Goal: Task Accomplishment & Management: Complete application form

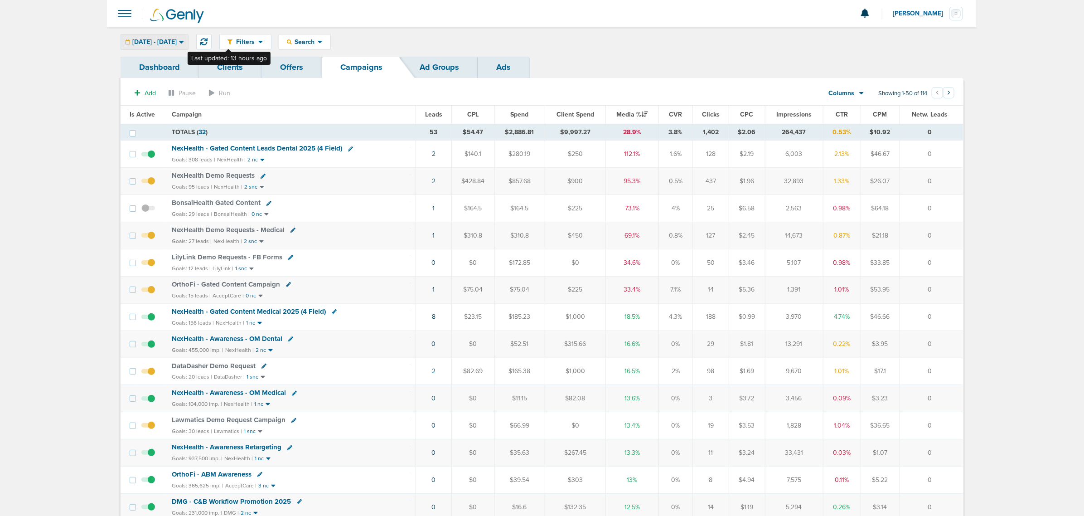
click at [177, 44] on span "[DATE] - [DATE]" at bounding box center [154, 42] width 44 height 6
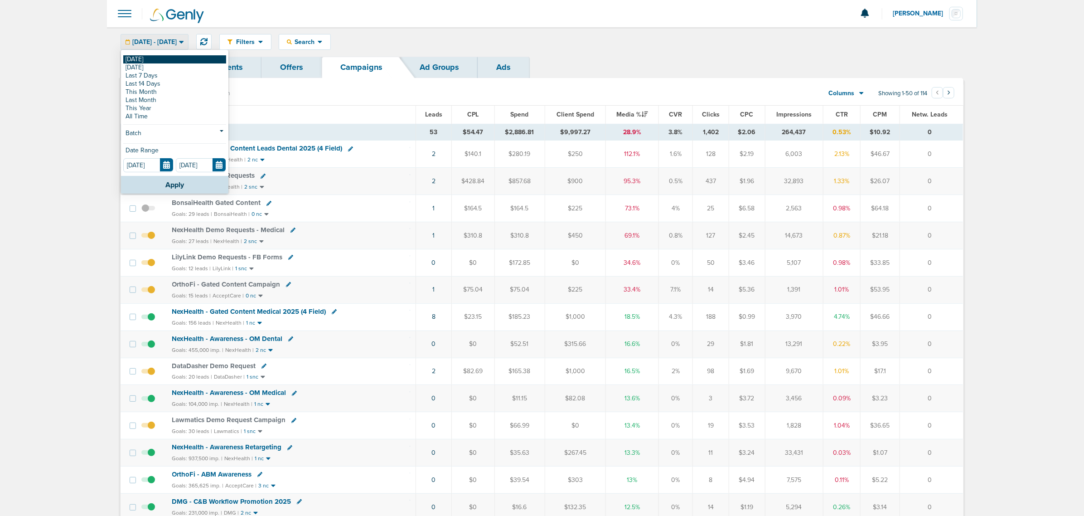
click at [155, 60] on link "[DATE]" at bounding box center [174, 59] width 103 height 8
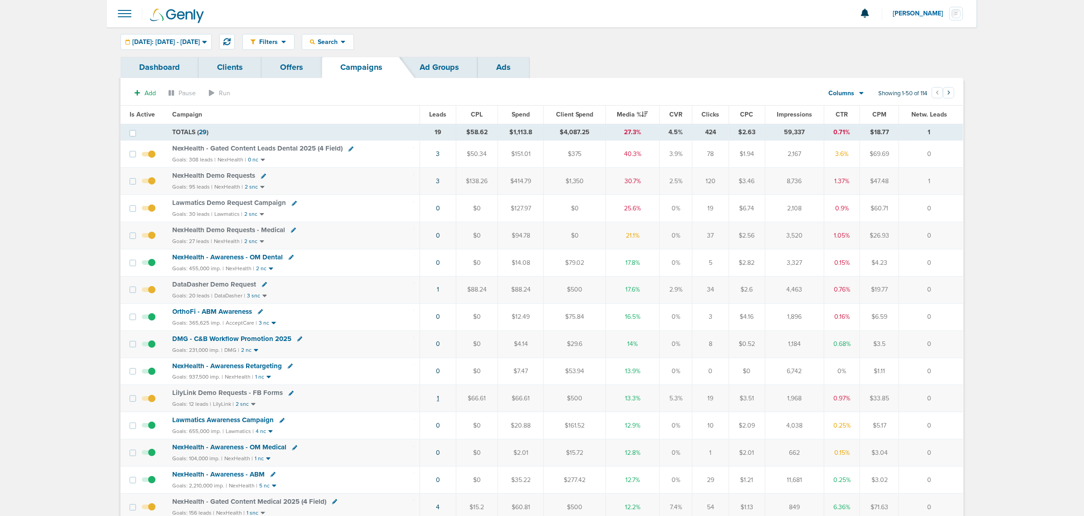
click at [437, 401] on link "1" at bounding box center [438, 398] width 2 height 8
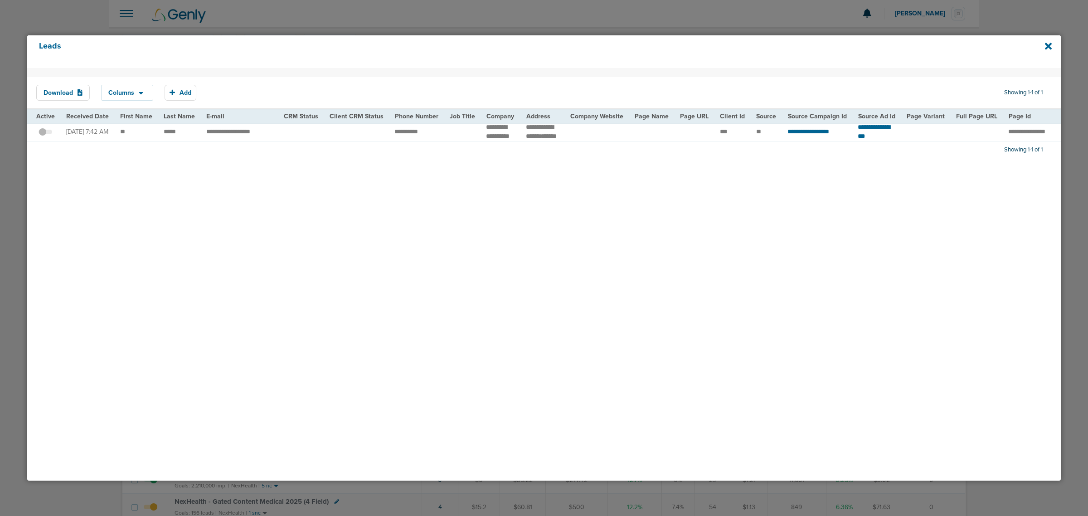
click at [1043, 44] on div "Leads" at bounding box center [543, 51] width 1033 height 33
click at [1045, 44] on icon at bounding box center [1048, 46] width 7 height 10
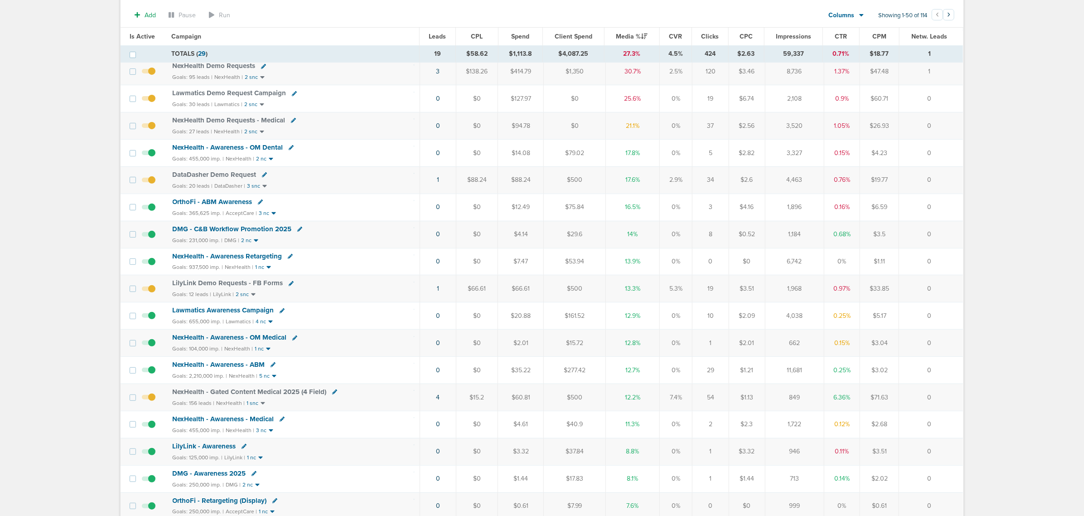
scroll to position [113, 0]
click at [438, 400] on link "4" at bounding box center [438, 396] width 4 height 8
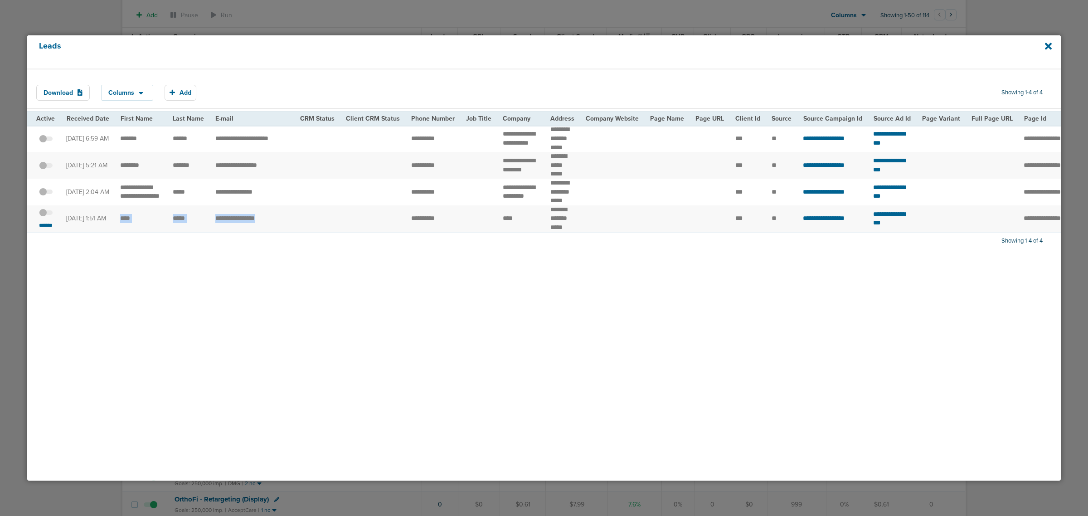
drag, startPoint x: 121, startPoint y: 232, endPoint x: 291, endPoint y: 232, distance: 170.0
click at [291, 232] on tr "**********" at bounding box center [935, 218] width 1816 height 27
click at [291, 232] on td "**********" at bounding box center [252, 218] width 85 height 27
click at [1047, 44] on icon at bounding box center [1048, 46] width 7 height 7
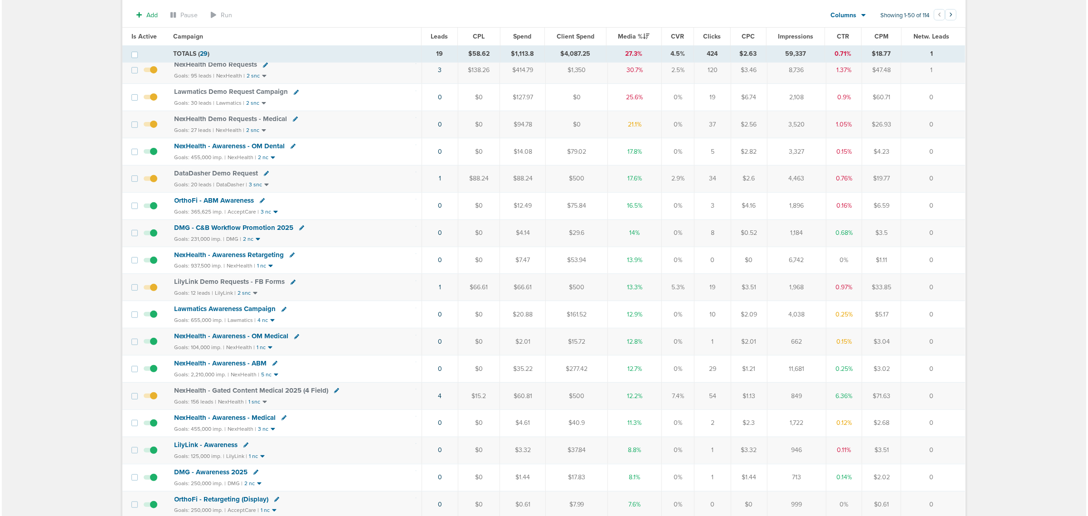
scroll to position [0, 0]
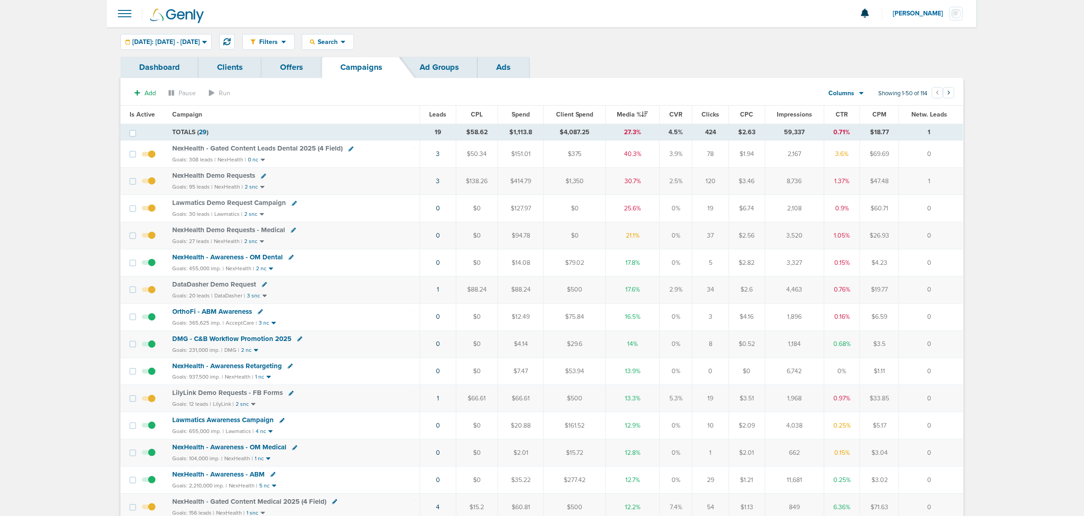
click at [358, 51] on div "Filters Active Only Settings Status Active Inactive Objectives MQL SQL Traffic …" at bounding box center [542, 41] width 870 height 29
click at [354, 47] on div "Search" at bounding box center [327, 41] width 51 height 15
click at [353, 71] on link "Client" at bounding box center [349, 71] width 94 height 11
type input "nex"
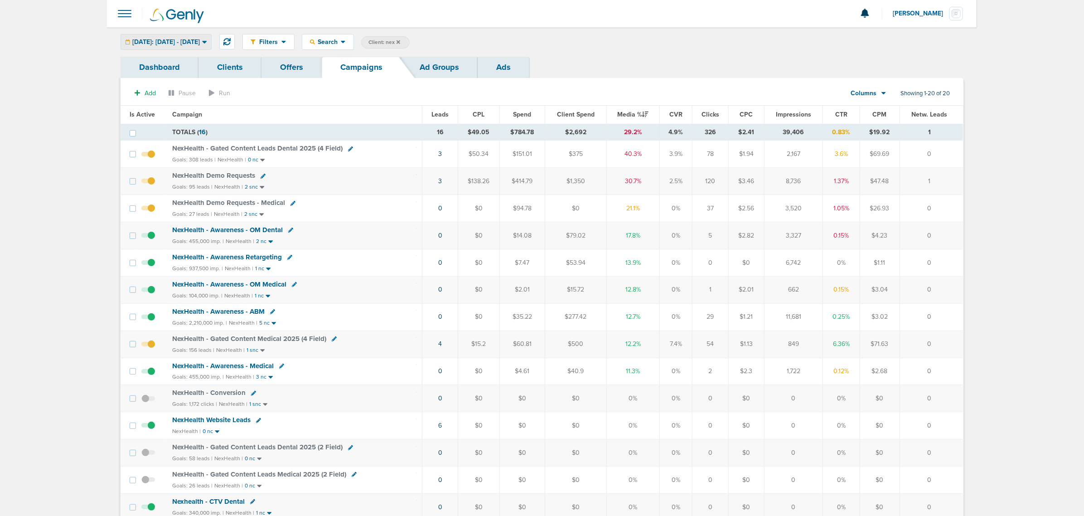
click at [197, 37] on div "[DATE]: [DATE] - [DATE]" at bounding box center [166, 41] width 90 height 15
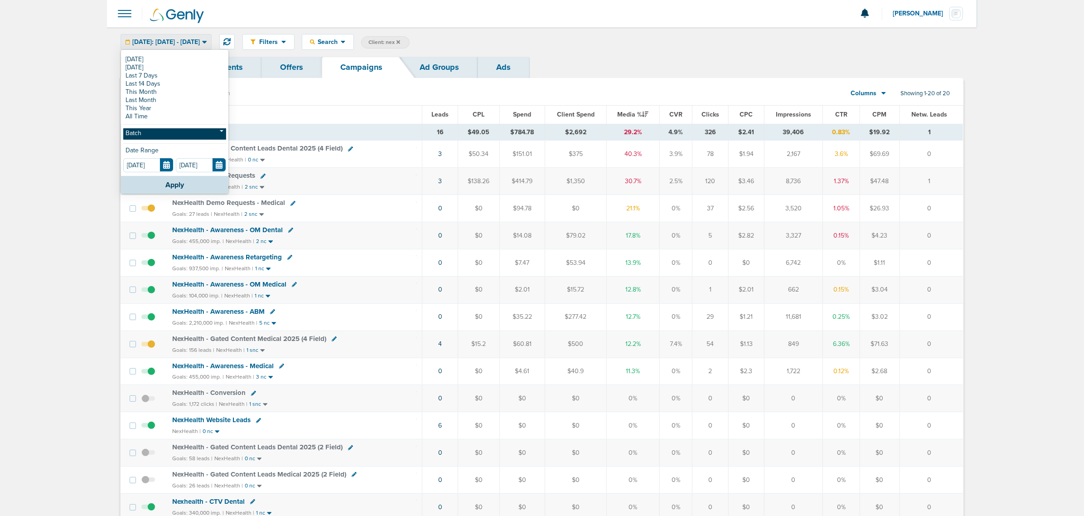
click at [173, 134] on link "Batch" at bounding box center [174, 133] width 103 height 11
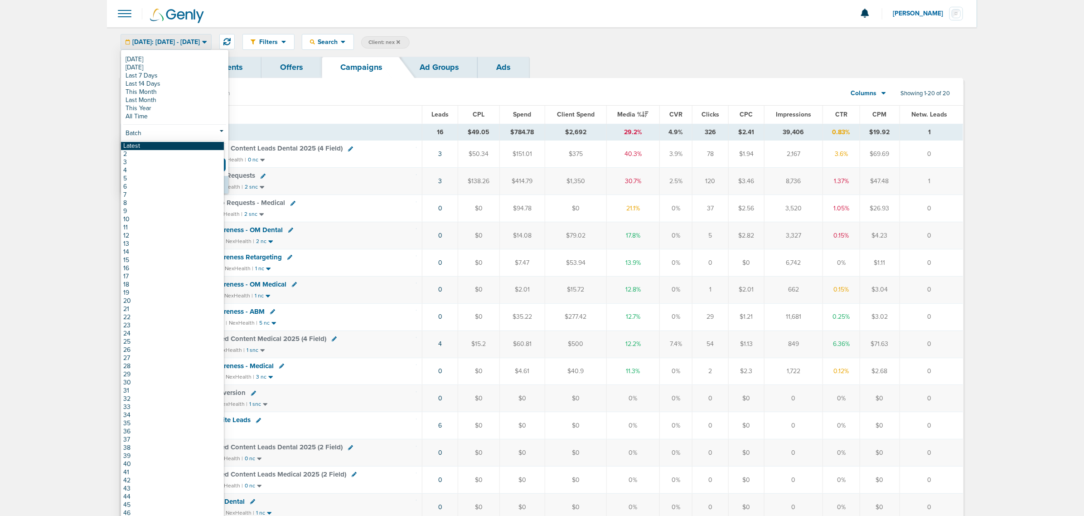
click at [170, 144] on link "Latest" at bounding box center [172, 146] width 103 height 8
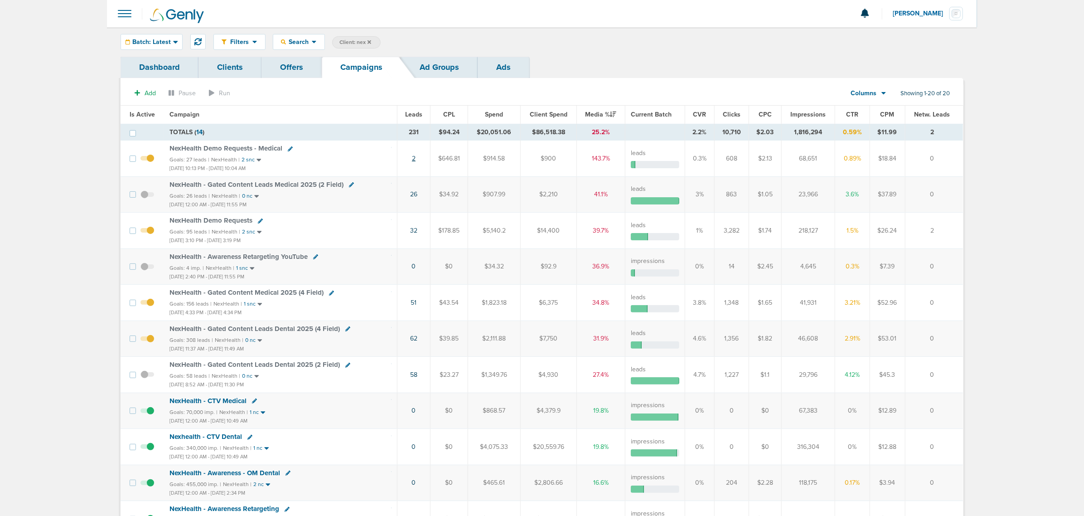
click at [412, 160] on link "2" at bounding box center [414, 159] width 4 height 8
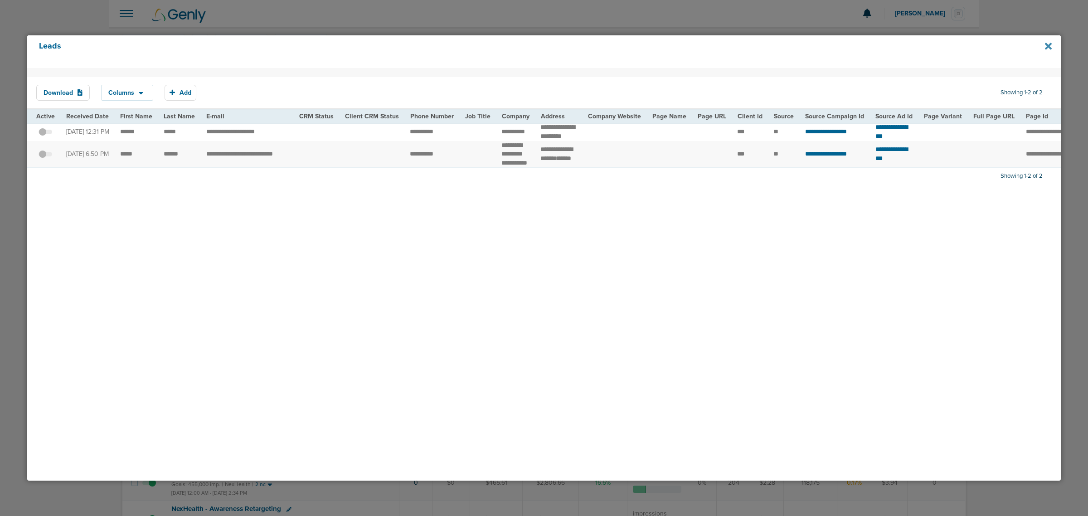
click at [1050, 47] on icon at bounding box center [1048, 46] width 7 height 10
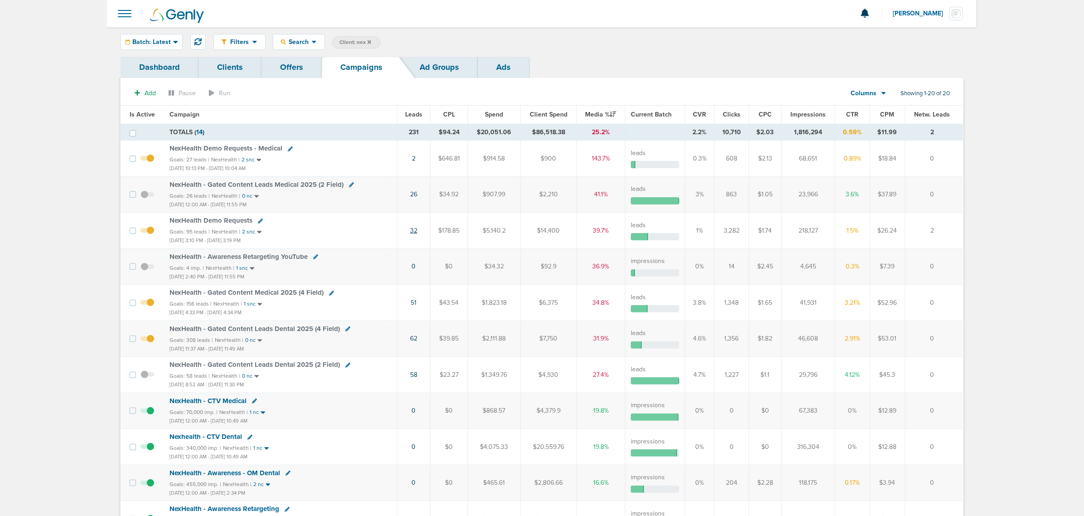
click at [412, 233] on link "32" at bounding box center [413, 231] width 7 height 8
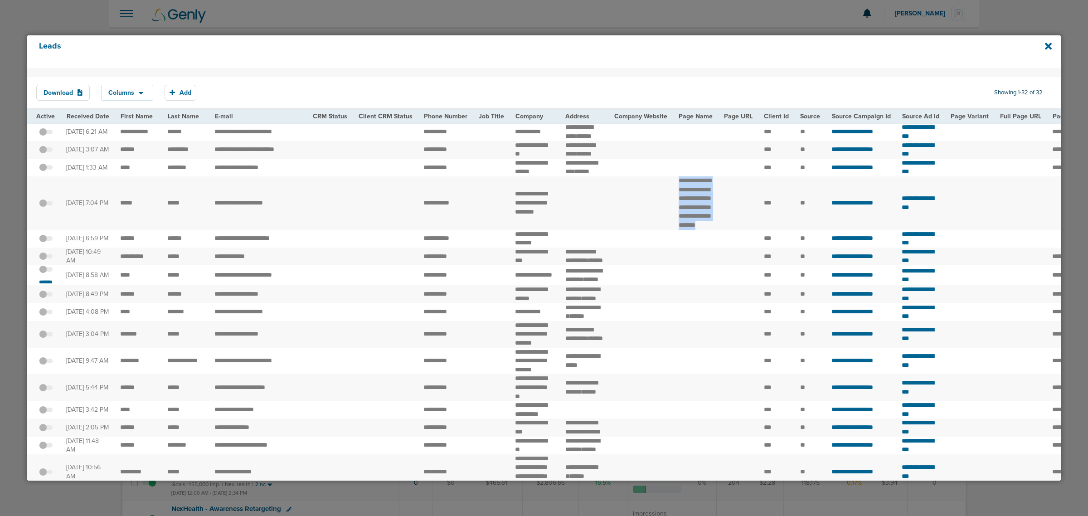
drag, startPoint x: 669, startPoint y: 205, endPoint x: 790, endPoint y: 218, distance: 121.3
click at [718, 218] on td "**********" at bounding box center [695, 202] width 45 height 53
click at [1050, 47] on icon at bounding box center [1048, 46] width 7 height 7
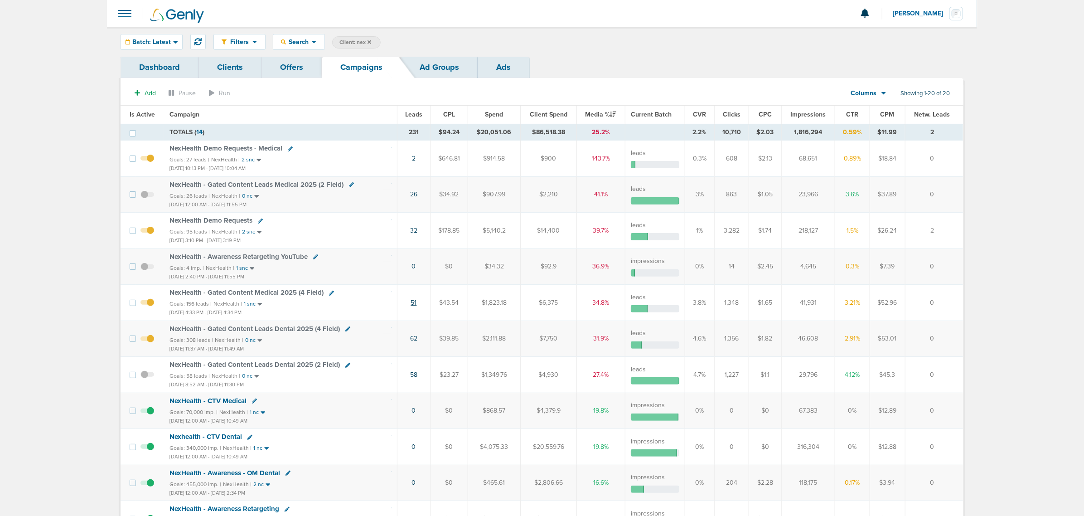
click at [415, 306] on link "51" at bounding box center [414, 303] width 6 height 8
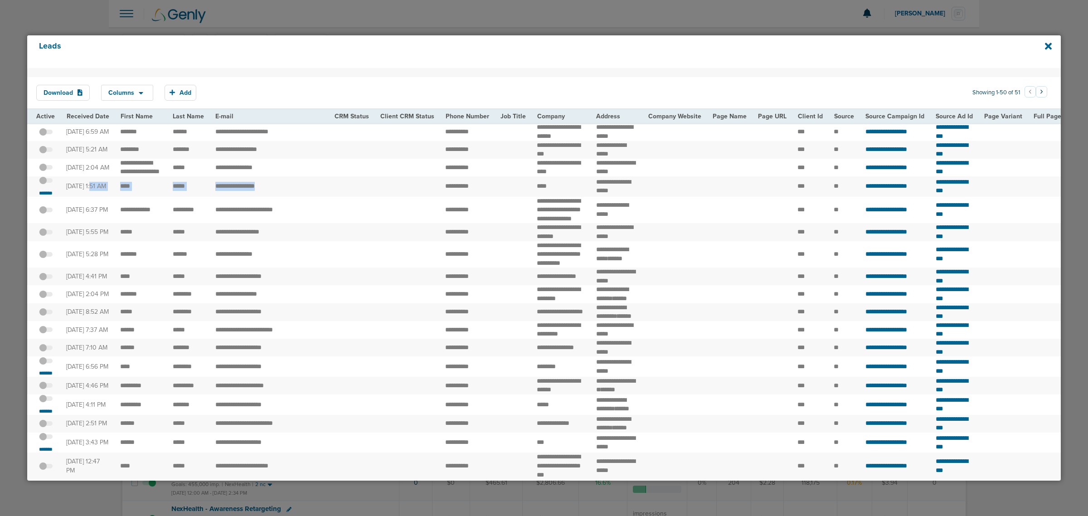
drag, startPoint x: 68, startPoint y: 198, endPoint x: 343, endPoint y: 203, distance: 274.7
click at [343, 197] on tr "**********" at bounding box center [967, 186] width 1880 height 20
drag, startPoint x: 343, startPoint y: 203, endPoint x: 337, endPoint y: 207, distance: 6.9
click at [343, 197] on td at bounding box center [352, 186] width 46 height 20
click at [388, 197] on td at bounding box center [406, 186] width 65 height 20
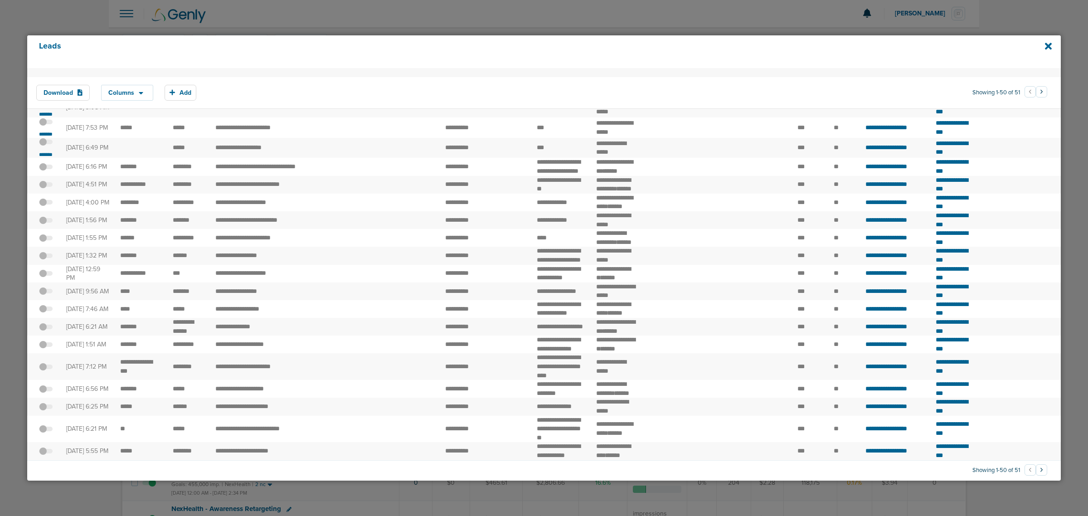
scroll to position [816, 0]
click at [53, 138] on small "*******" at bounding box center [45, 134] width 19 height 7
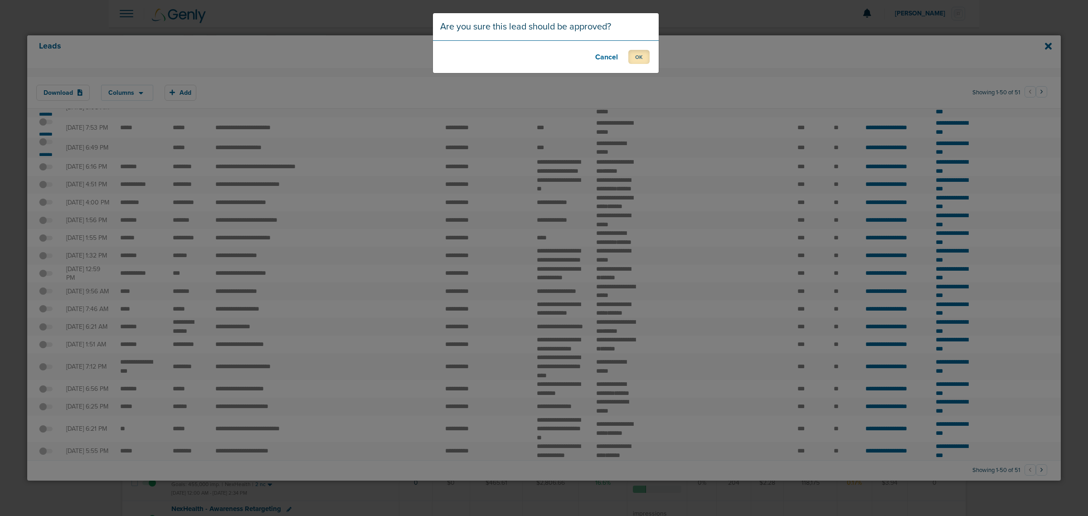
click at [637, 58] on button "OK" at bounding box center [638, 57] width 21 height 14
click at [637, 57] on button "OK" at bounding box center [638, 57] width 21 height 14
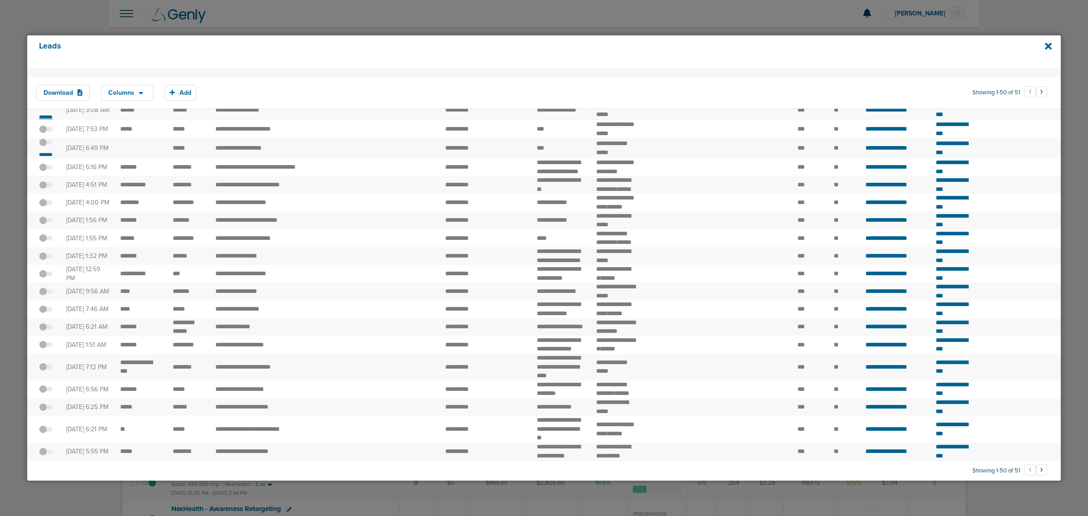
click at [44, 121] on small "*******" at bounding box center [45, 116] width 19 height 7
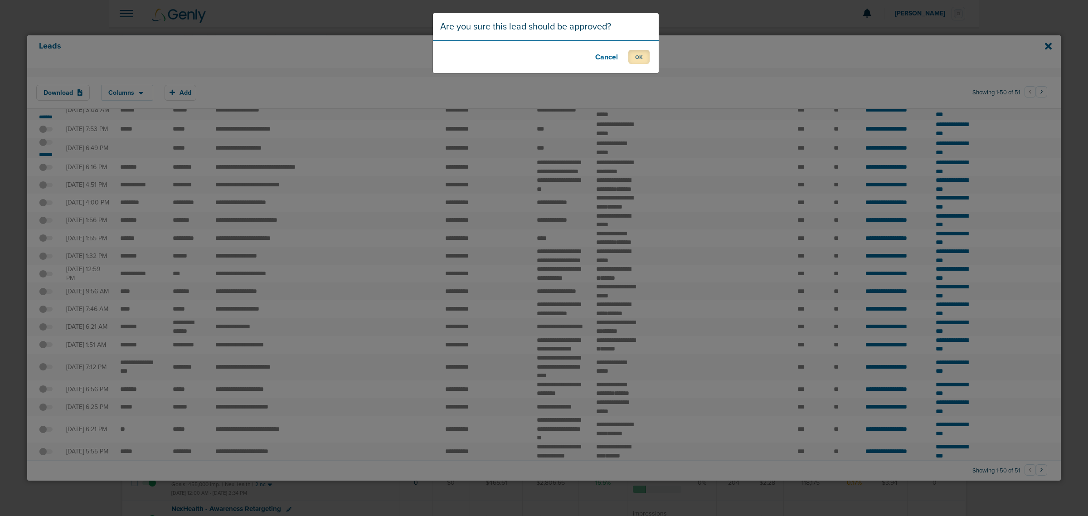
click at [640, 58] on button "OK" at bounding box center [638, 57] width 21 height 14
click at [640, 55] on button "OK" at bounding box center [638, 57] width 21 height 14
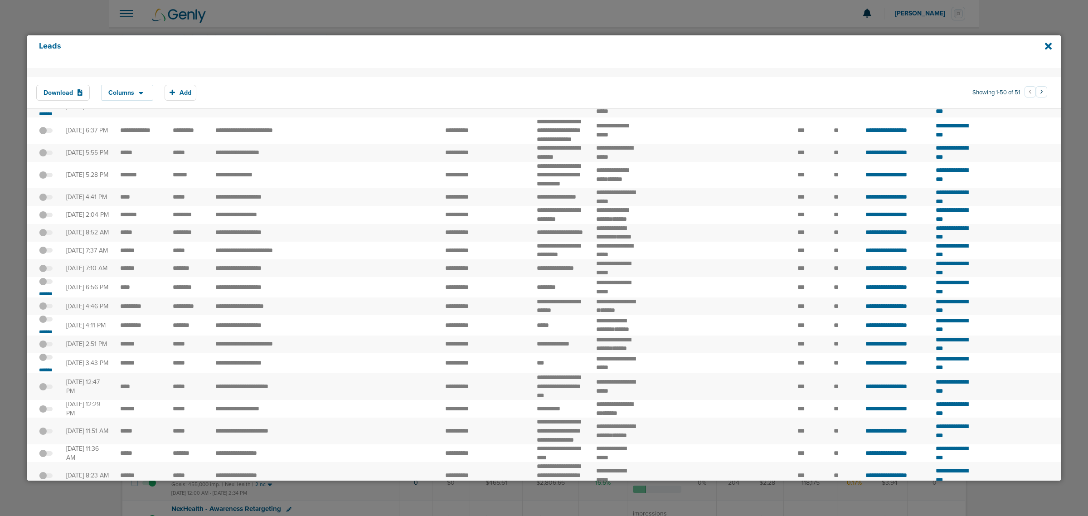
scroll to position [0, 0]
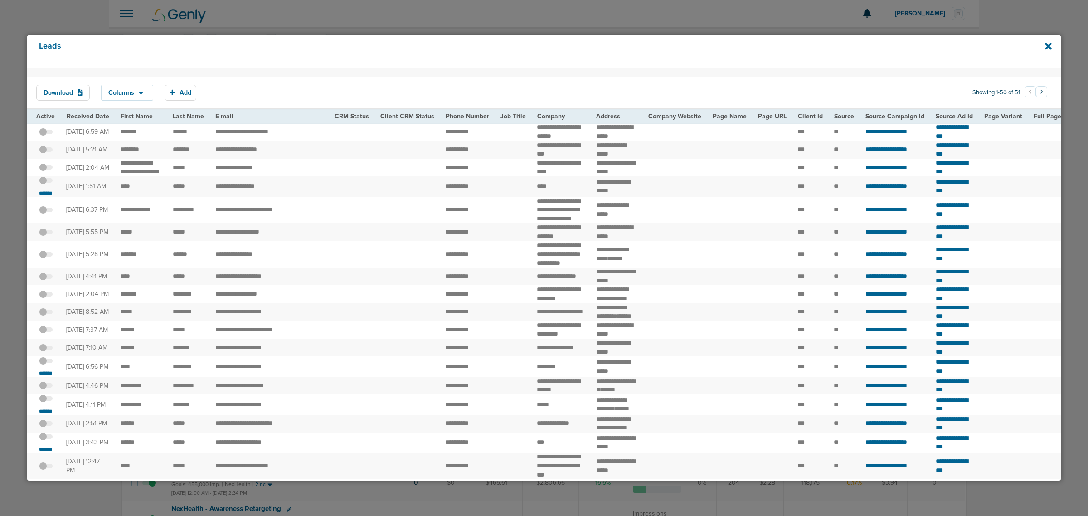
click at [42, 197] on div "*******" at bounding box center [45, 186] width 19 height 20
click at [46, 197] on small "*******" at bounding box center [45, 192] width 19 height 7
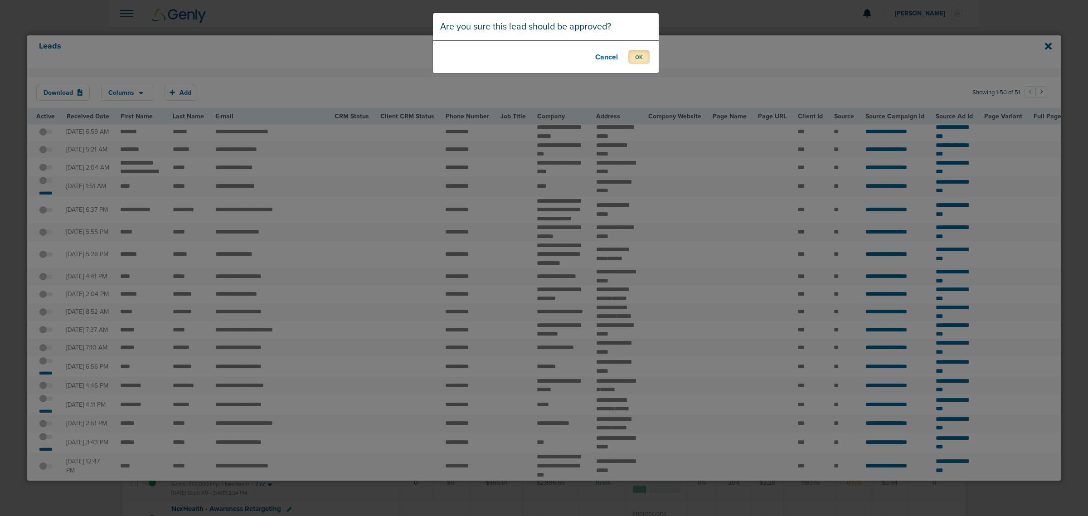
click at [645, 53] on button "OK" at bounding box center [638, 57] width 21 height 14
click at [636, 58] on button "OK" at bounding box center [638, 57] width 21 height 14
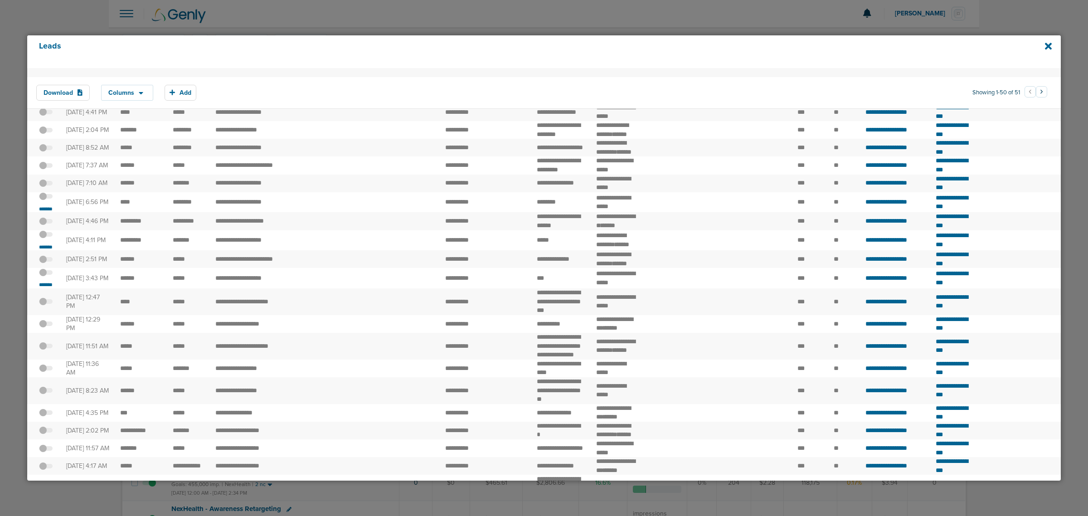
scroll to position [283, 0]
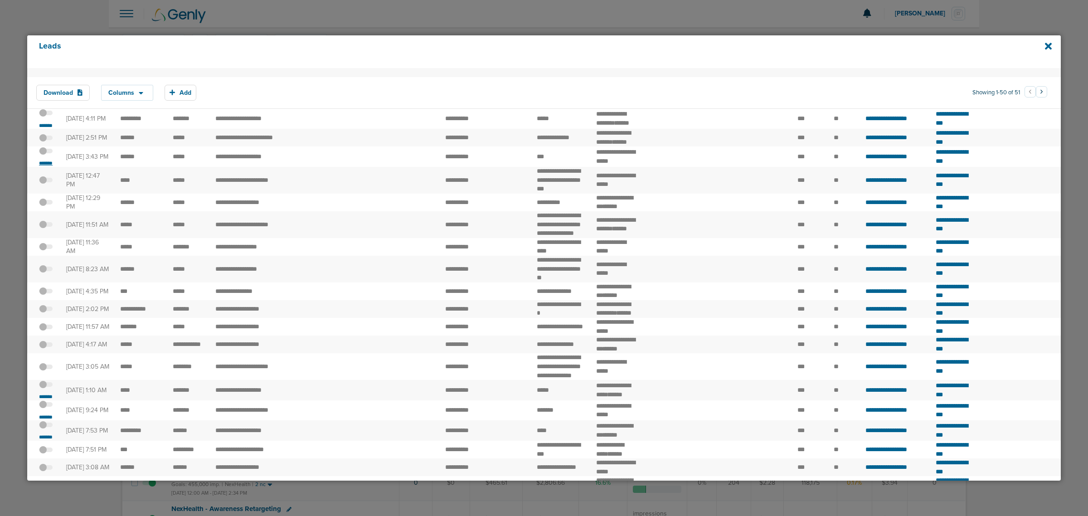
click at [50, 167] on small "*******" at bounding box center [45, 163] width 19 height 7
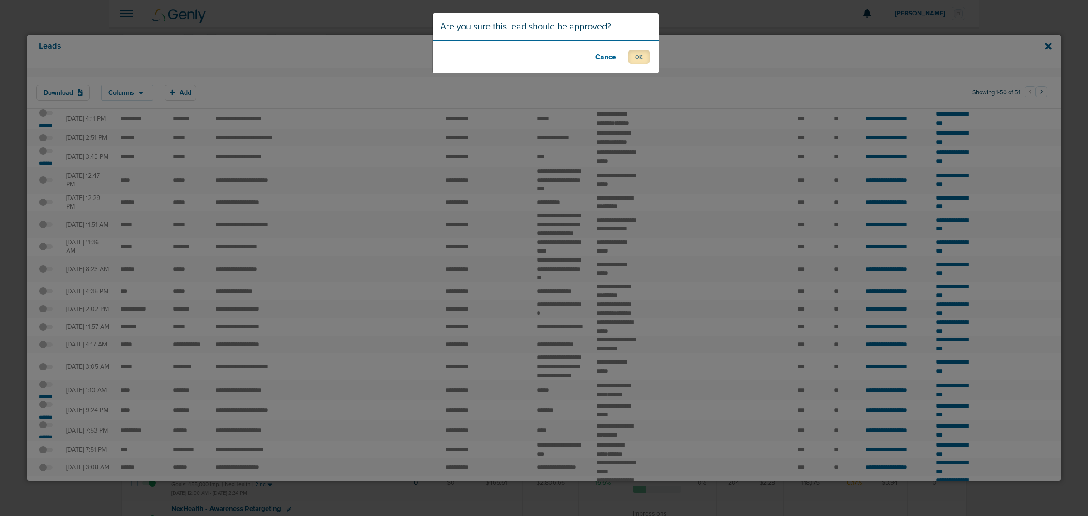
click at [638, 59] on button "OK" at bounding box center [638, 57] width 21 height 14
click at [642, 59] on button "OK" at bounding box center [638, 57] width 21 height 14
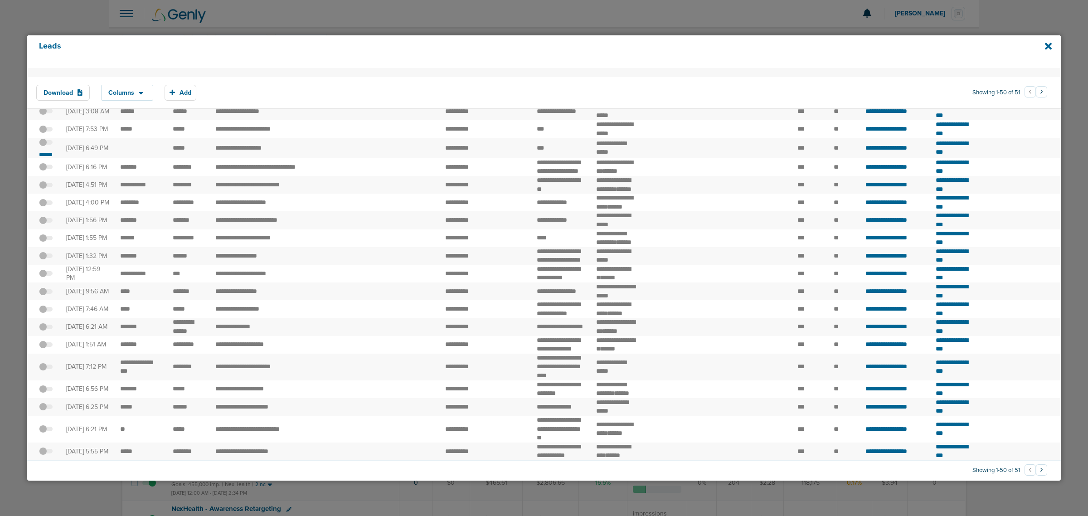
scroll to position [680, 0]
drag, startPoint x: 440, startPoint y: 313, endPoint x: 504, endPoint y: 310, distance: 64.4
click at [504, 158] on tr "**********" at bounding box center [967, 148] width 1880 height 20
drag, startPoint x: 214, startPoint y: 309, endPoint x: 281, endPoint y: 309, distance: 67.1
click at [281, 158] on td "**********" at bounding box center [269, 148] width 119 height 20
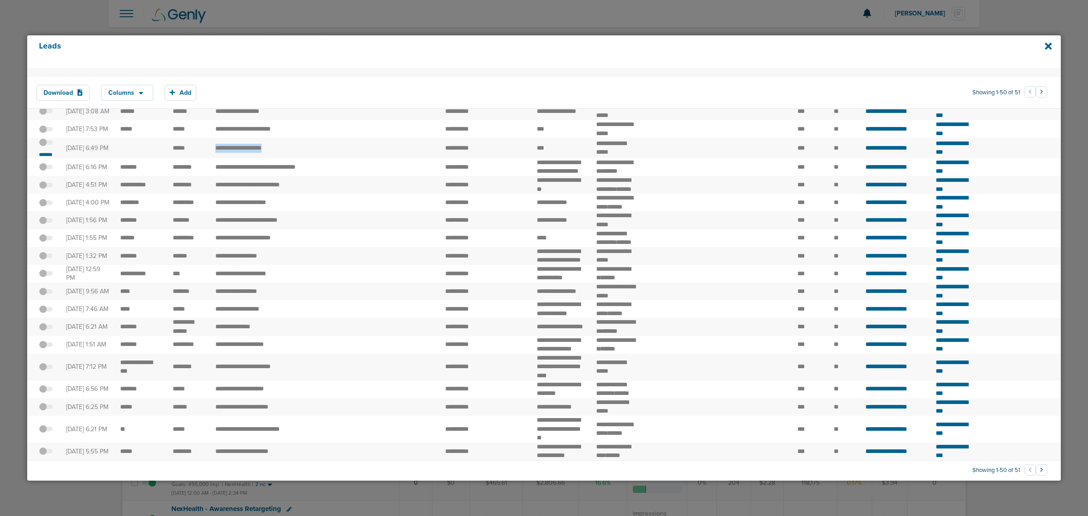
copy td "**********"
drag, startPoint x: 440, startPoint y: 310, endPoint x: 476, endPoint y: 311, distance: 36.3
click at [476, 158] on td "**********" at bounding box center [467, 148] width 55 height 20
drag, startPoint x: 858, startPoint y: 313, endPoint x: 919, endPoint y: 313, distance: 61.2
click at [919, 158] on td "**********" at bounding box center [895, 148] width 70 height 20
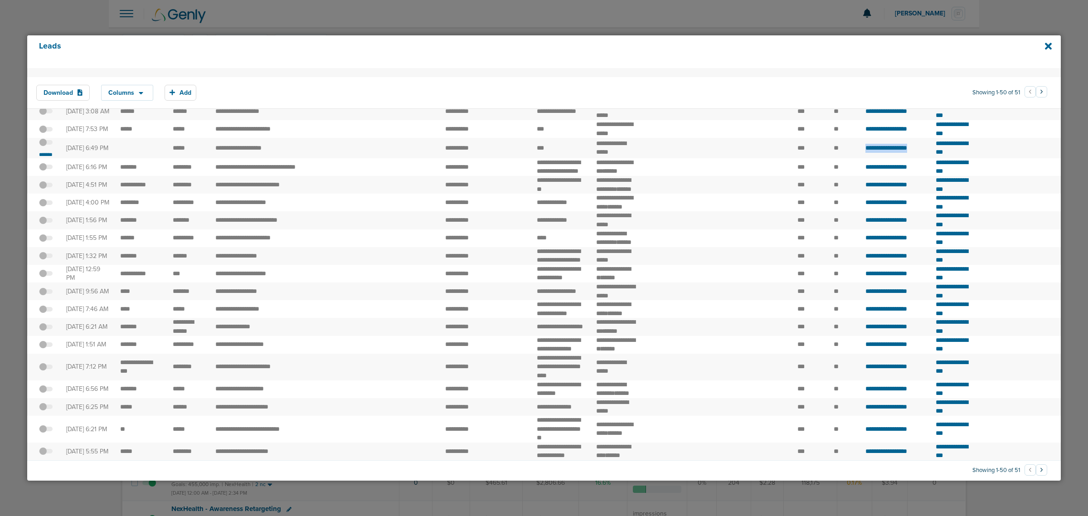
copy span "**********"
drag, startPoint x: 932, startPoint y: 313, endPoint x: 992, endPoint y: 314, distance: 59.4
click at [979, 158] on td "**********" at bounding box center [954, 148] width 48 height 20
copy span "**********"
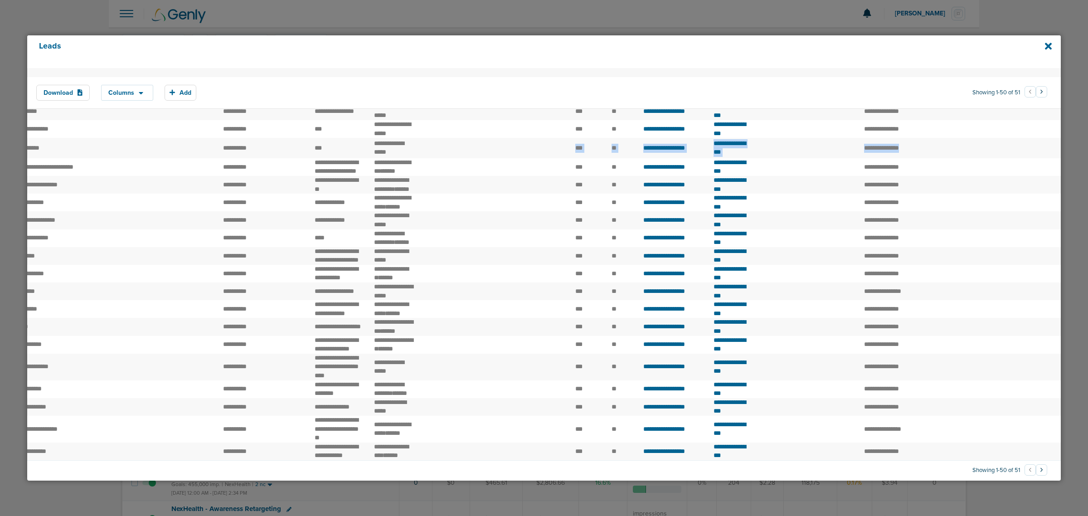
scroll to position [0, 247]
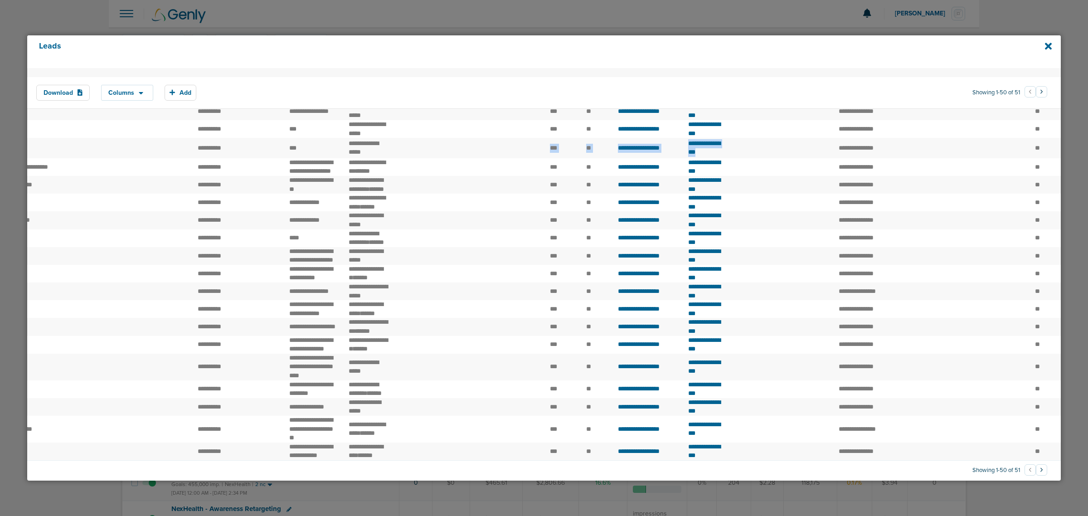
drag, startPoint x: 758, startPoint y: 315, endPoint x: 829, endPoint y: 315, distance: 71.6
click at [829, 158] on tr "**********" at bounding box center [720, 148] width 1880 height 20
drag, startPoint x: 833, startPoint y: 310, endPoint x: 857, endPoint y: 310, distance: 23.6
click at [833, 158] on td at bounding box center [807, 148] width 53 height 20
drag, startPoint x: 861, startPoint y: 310, endPoint x: 913, endPoint y: 311, distance: 52.1
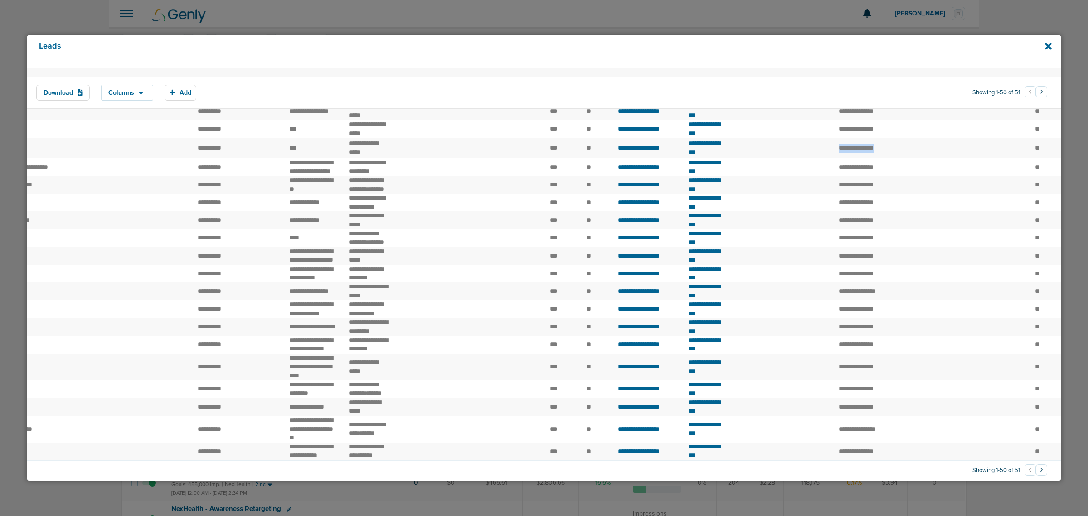
click at [899, 158] on td "**********" at bounding box center [866, 148] width 66 height 20
copy td "****"
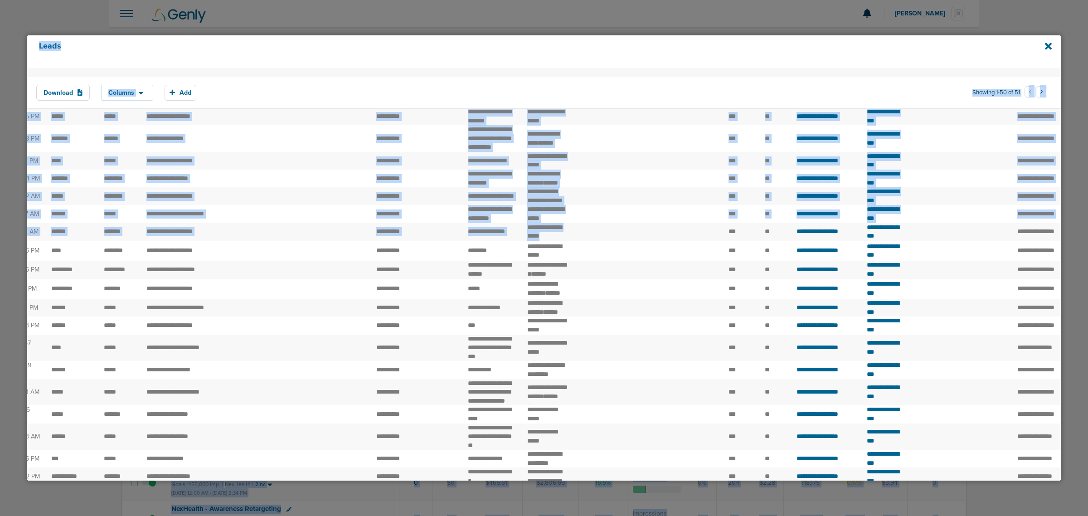
scroll to position [0, 0]
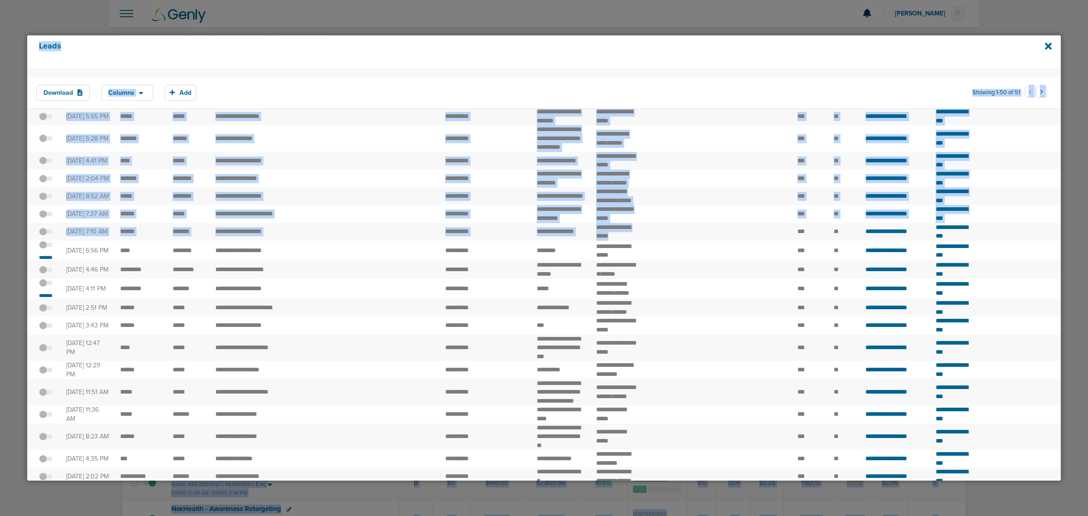
drag, startPoint x: 329, startPoint y: 339, endPoint x: -29, endPoint y: 316, distance: 357.9
click at [0, 316] on html "Notifications You have no unread notifications [PERSON_NAME] Profile Sign Out C…" at bounding box center [544, 258] width 1088 height 516
click at [386, 241] on td at bounding box center [406, 232] width 65 height 18
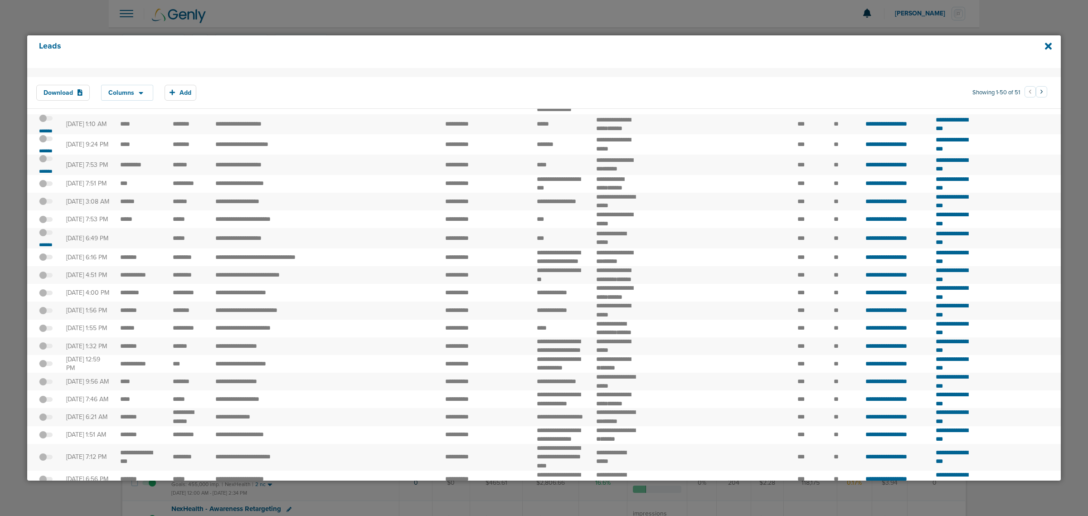
scroll to position [567, 0]
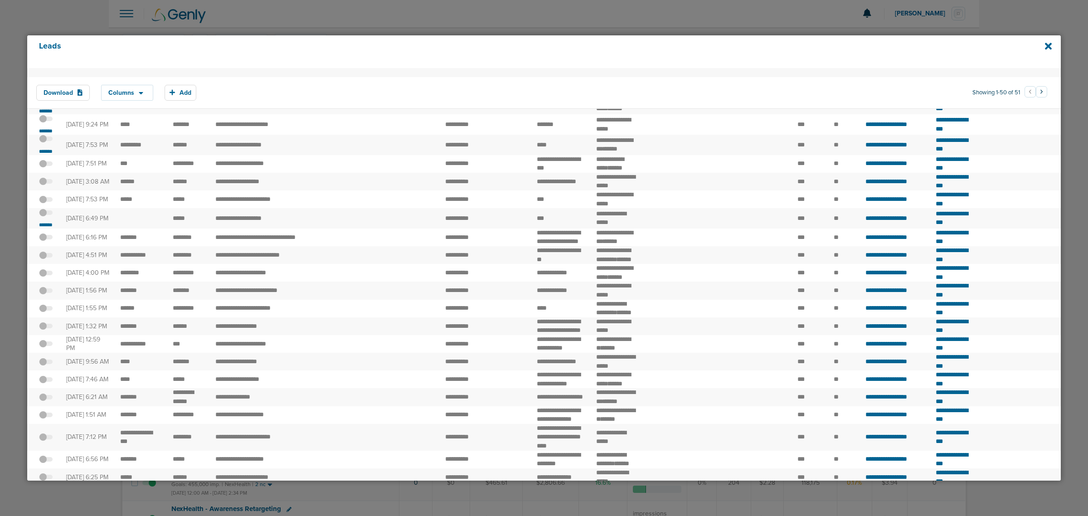
click at [48, 217] on span at bounding box center [46, 217] width 14 height 0
click at [46, 214] on input "checkbox" at bounding box center [46, 214] width 0 height 0
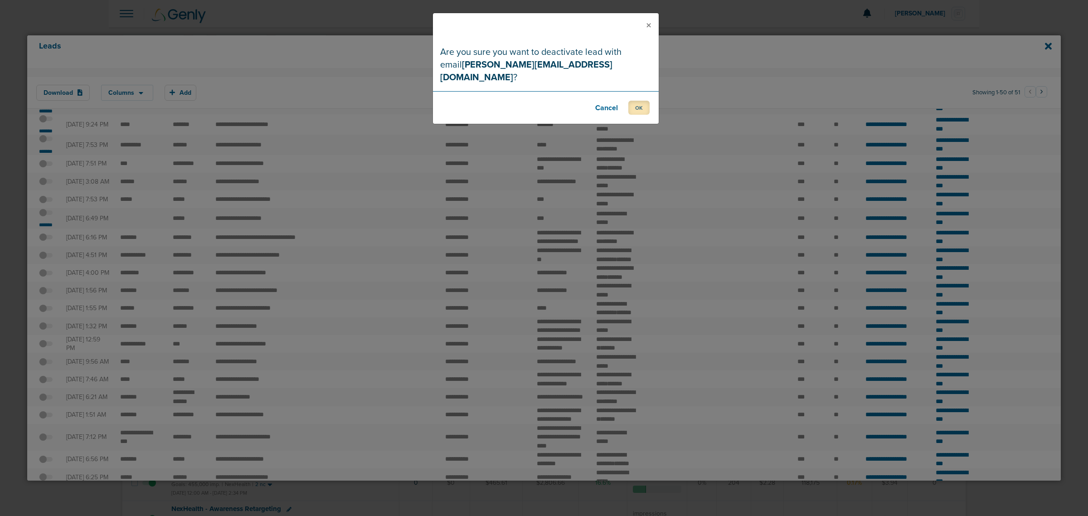
click at [637, 101] on button "OK" at bounding box center [638, 108] width 21 height 14
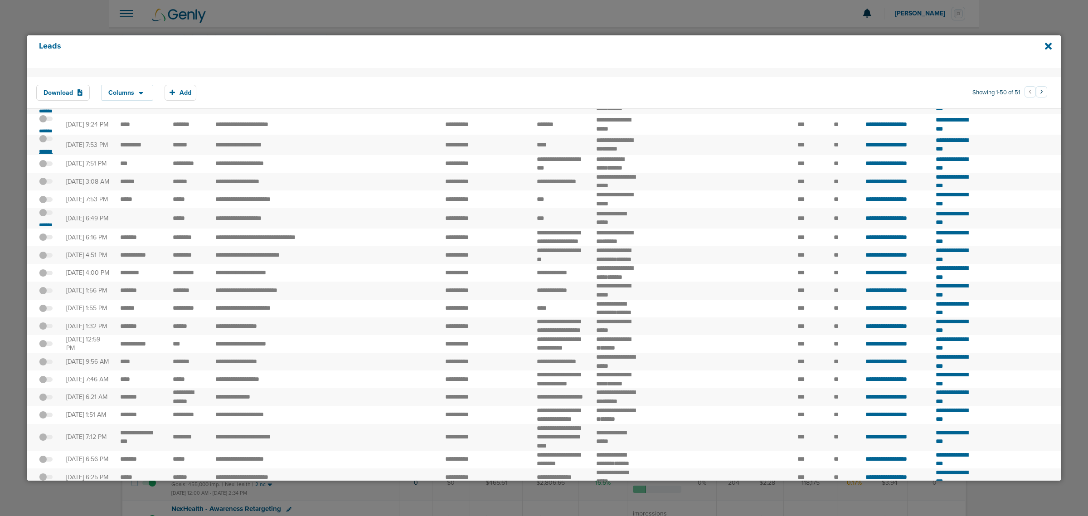
click at [48, 155] on small "*******" at bounding box center [45, 151] width 19 height 7
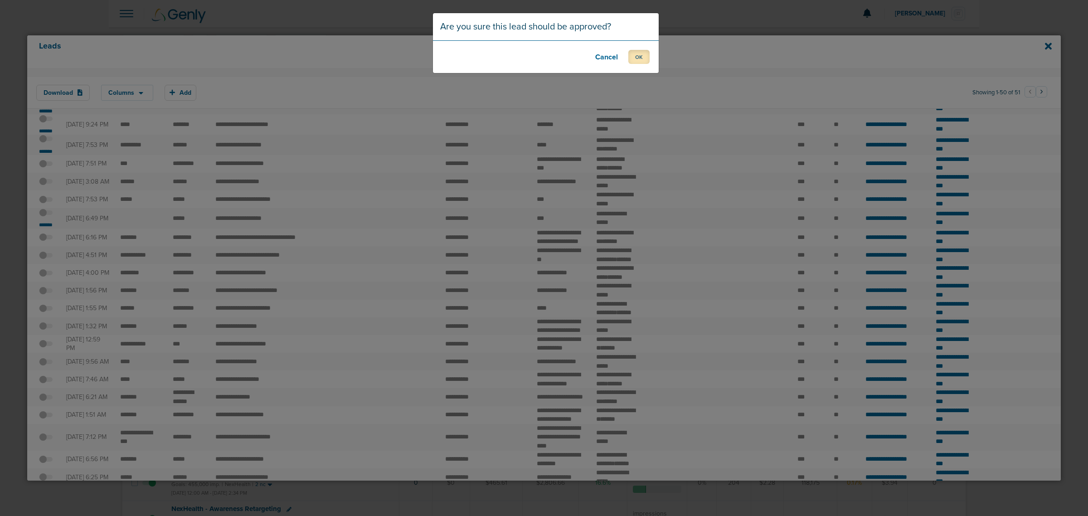
click at [637, 62] on button "OK" at bounding box center [638, 57] width 21 height 14
click at [634, 57] on button "OK" at bounding box center [638, 57] width 21 height 14
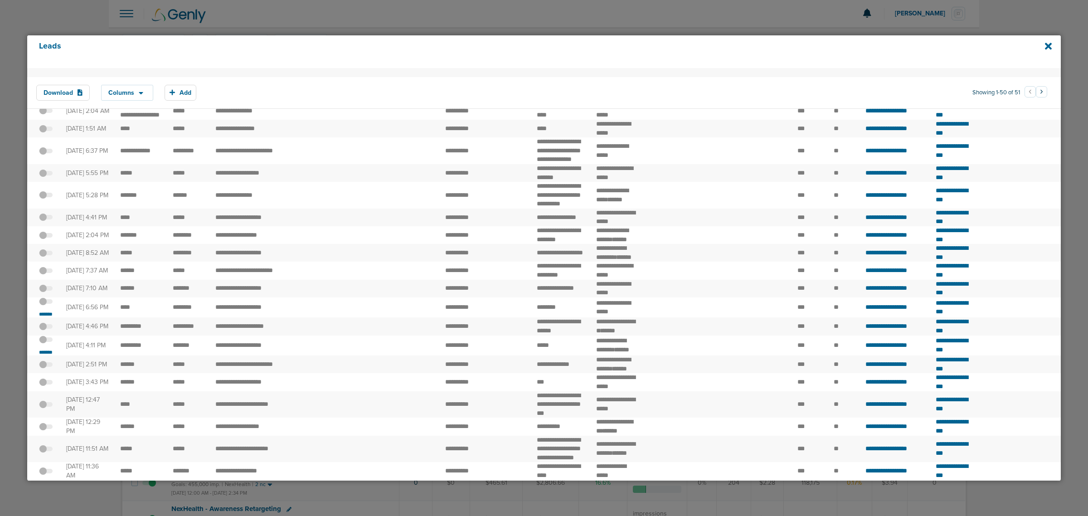
scroll to position [170, 0]
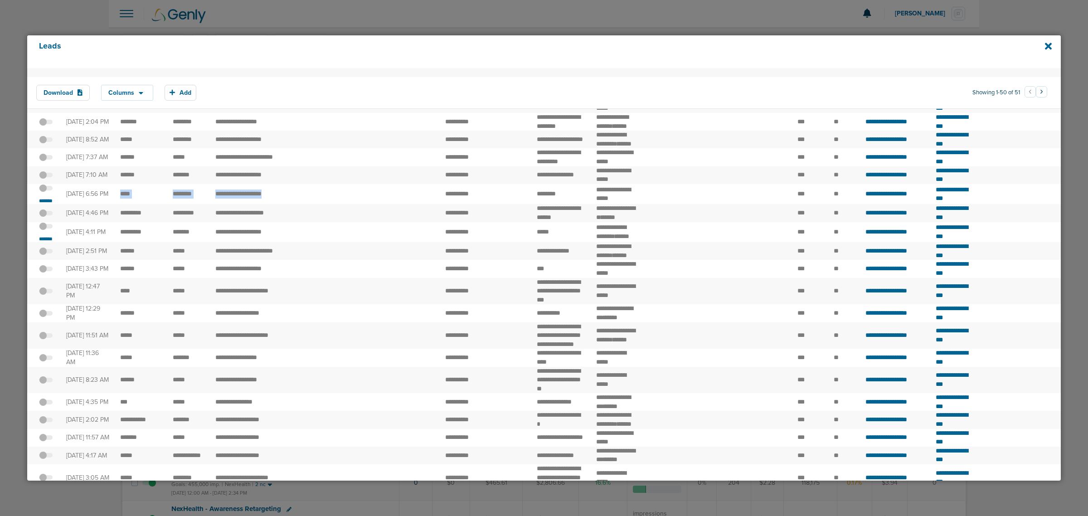
drag, startPoint x: 233, startPoint y: 293, endPoint x: 334, endPoint y: 293, distance: 100.6
click at [334, 204] on tr "**********" at bounding box center [967, 194] width 1880 height 20
click at [334, 204] on td at bounding box center [352, 194] width 46 height 20
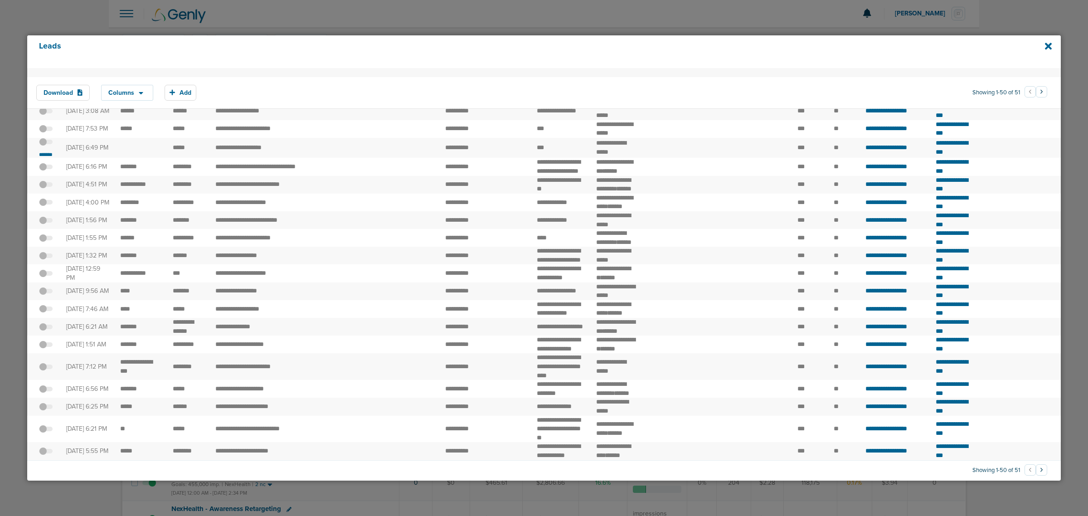
scroll to position [680, 0]
click at [50, 55] on span at bounding box center [46, 55] width 14 height 0
click at [46, 52] on input "checkbox" at bounding box center [46, 52] width 0 height 0
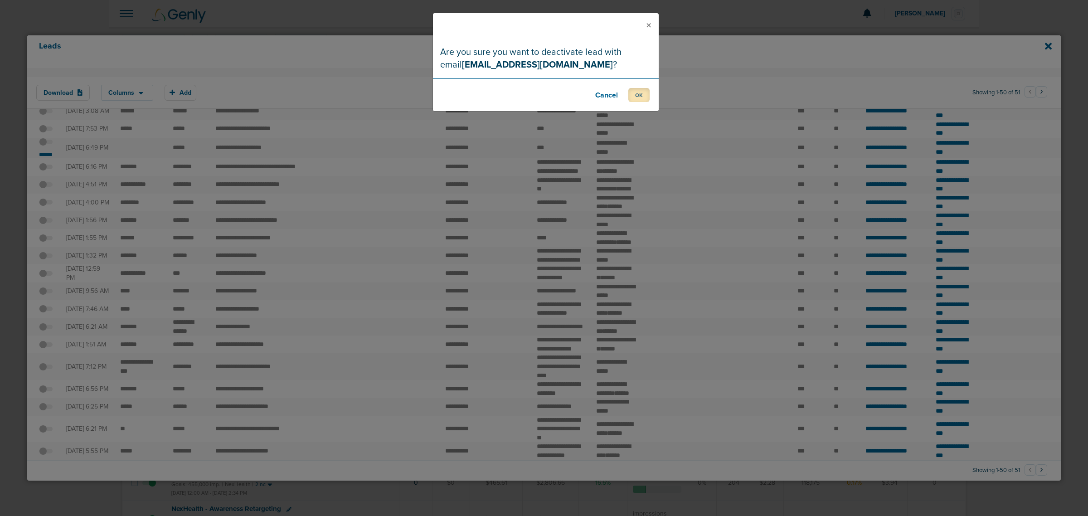
click at [643, 92] on button "OK" at bounding box center [638, 95] width 21 height 14
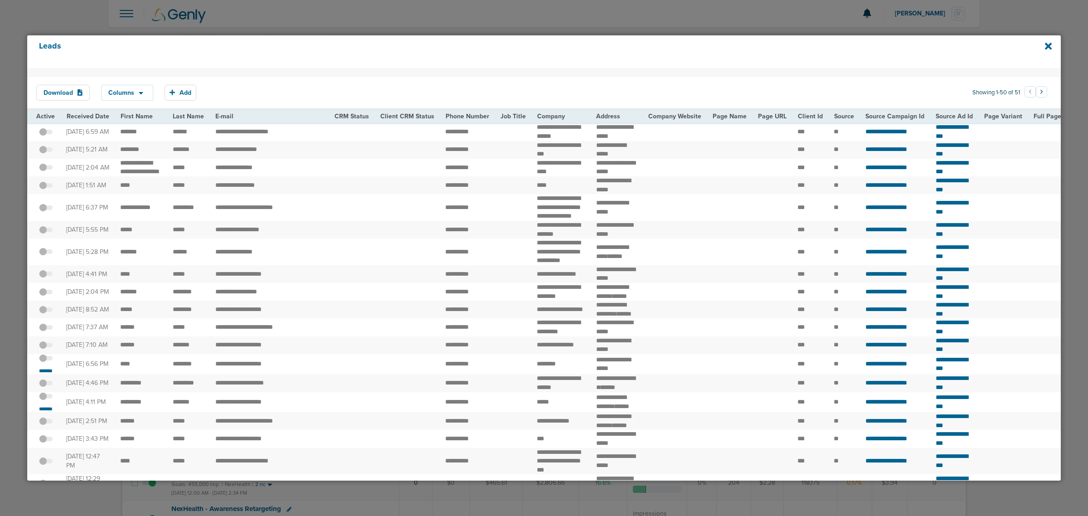
scroll to position [57, 0]
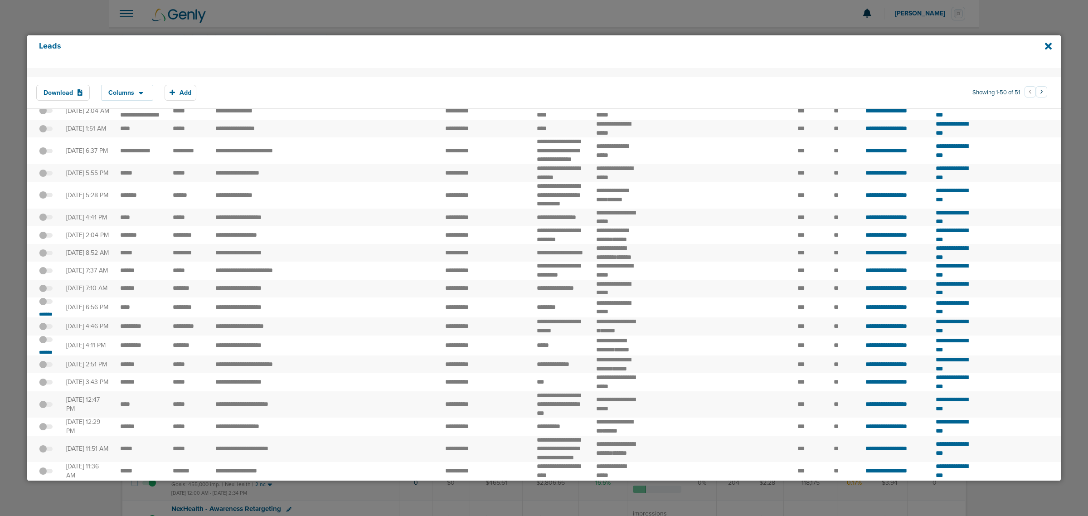
click at [48, 306] on span at bounding box center [46, 306] width 14 height 0
click at [46, 303] on input "checkbox" at bounding box center [46, 303] width 0 height 0
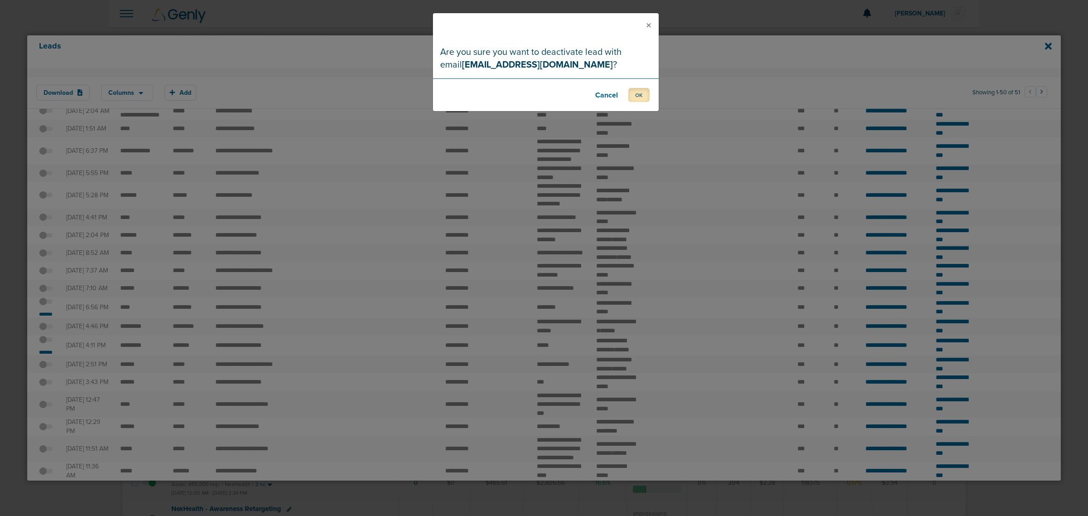
click at [633, 95] on button "OK" at bounding box center [638, 95] width 21 height 14
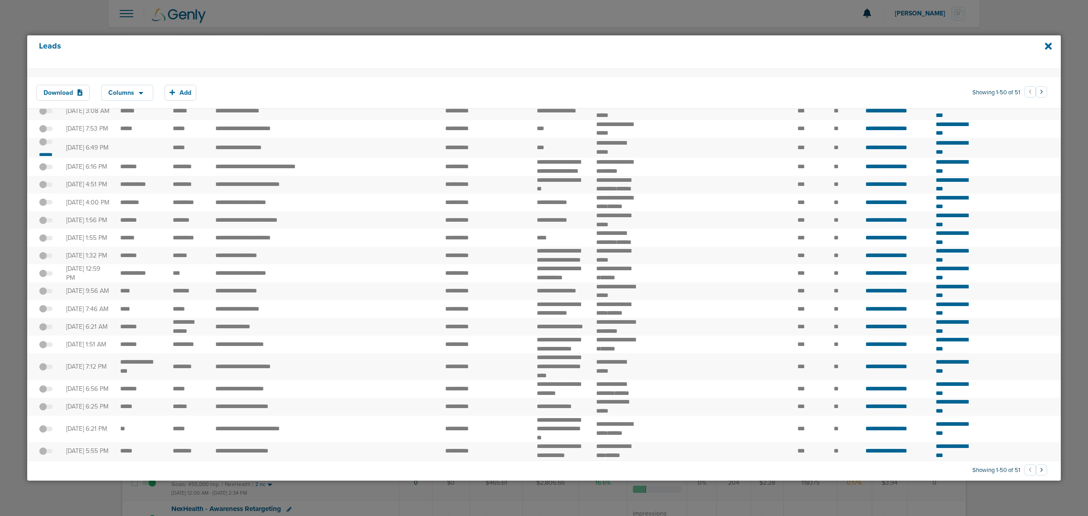
scroll to position [680, 0]
click at [47, 35] on span at bounding box center [46, 35] width 14 height 0
click at [46, 32] on input "checkbox" at bounding box center [46, 32] width 0 height 0
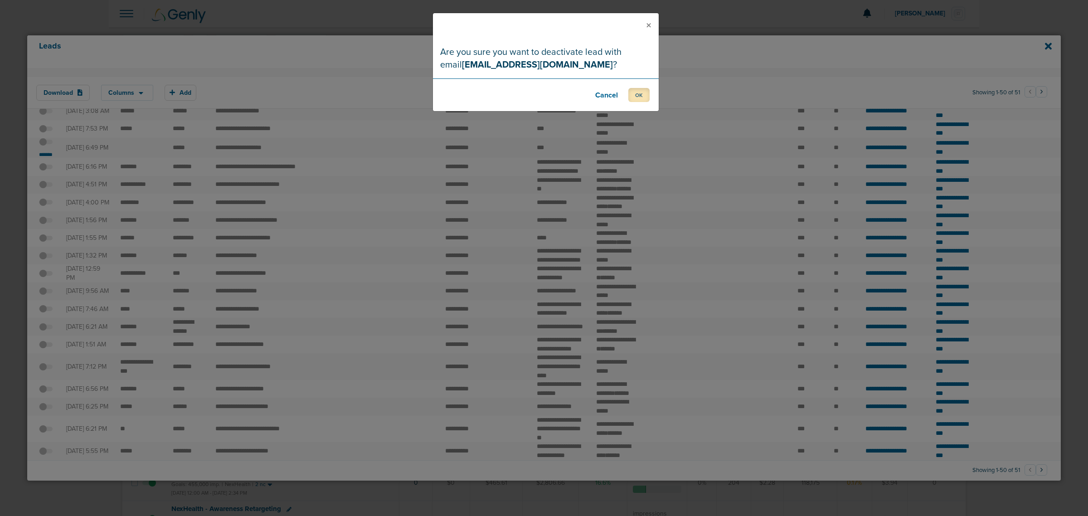
click at [641, 94] on button "OK" at bounding box center [638, 95] width 21 height 14
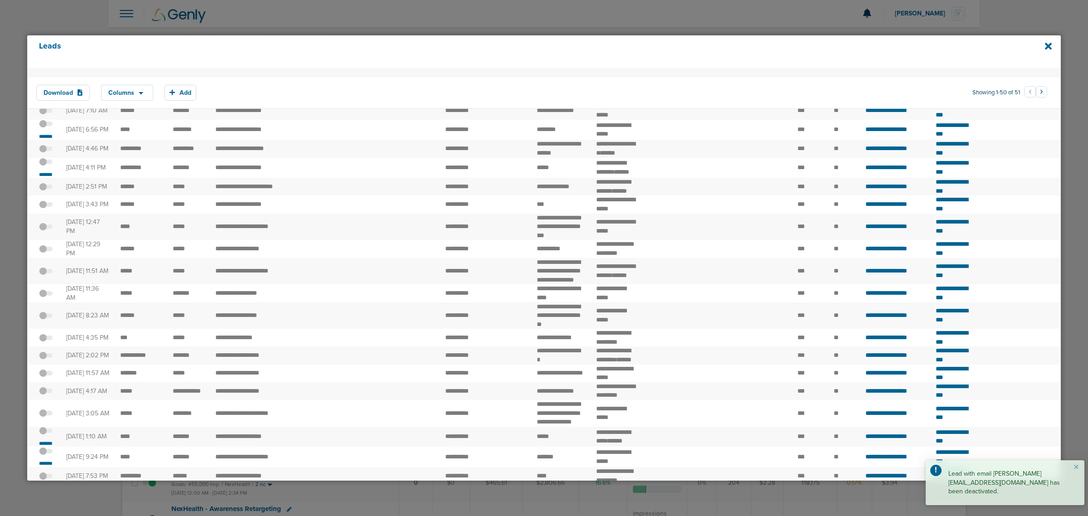
scroll to position [227, 0]
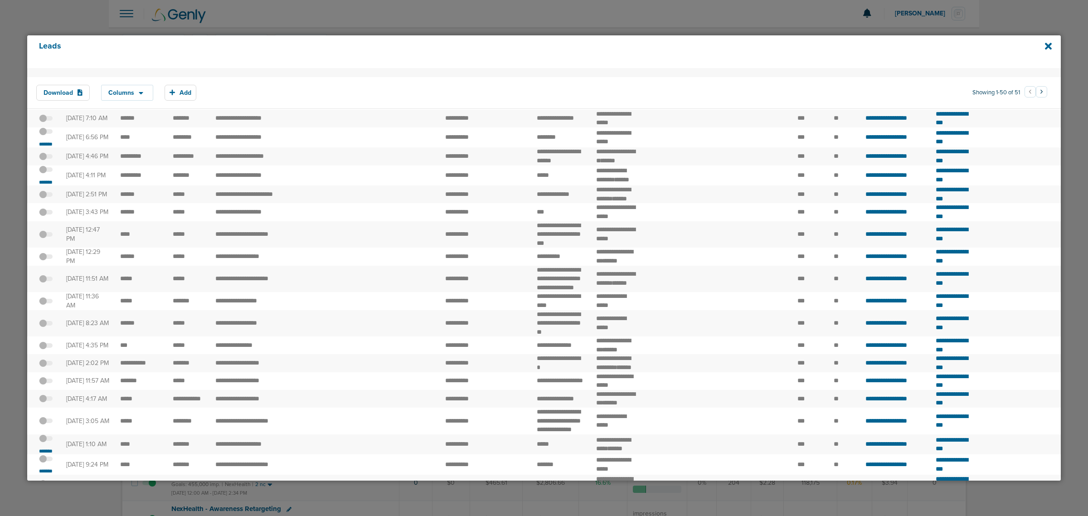
click at [42, 174] on span at bounding box center [46, 174] width 14 height 0
click at [46, 171] on input "checkbox" at bounding box center [46, 171] width 0 height 0
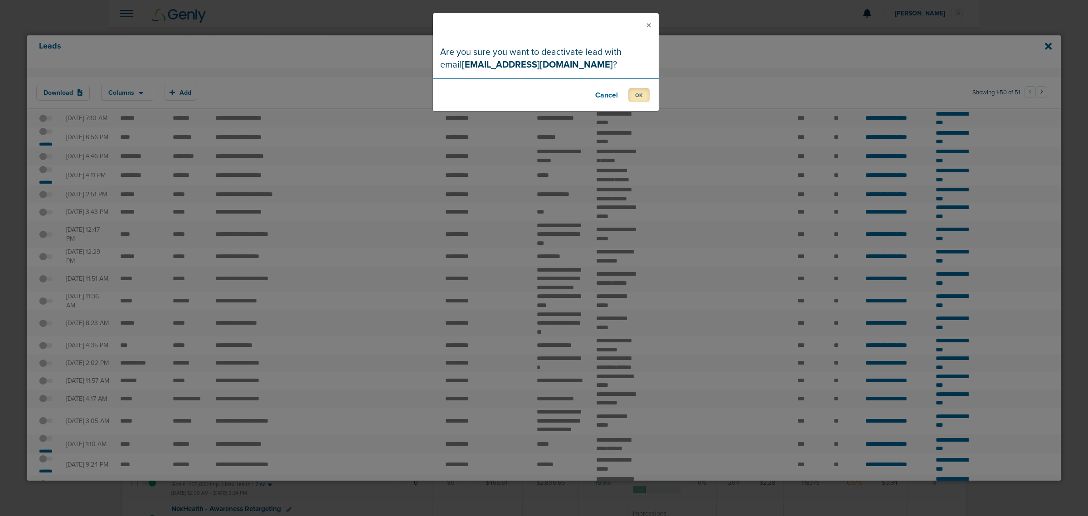
click at [628, 94] on button "OK" at bounding box center [638, 95] width 21 height 14
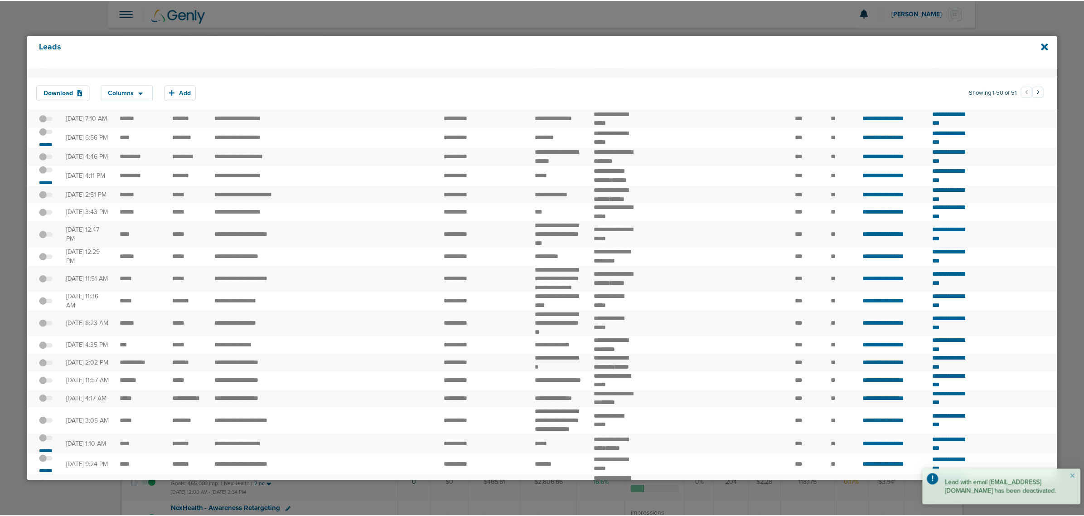
scroll to position [0, 0]
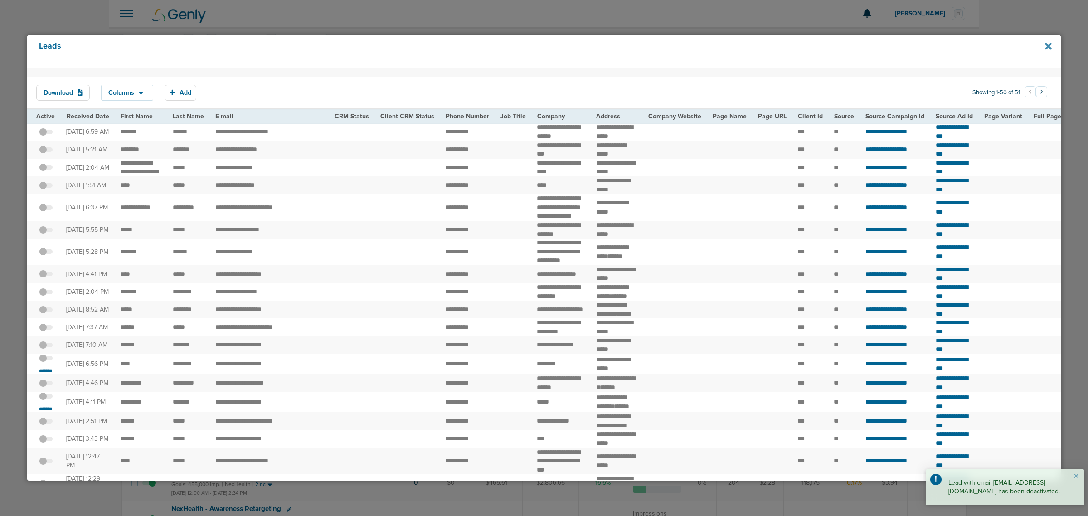
click at [1047, 48] on icon at bounding box center [1048, 46] width 7 height 10
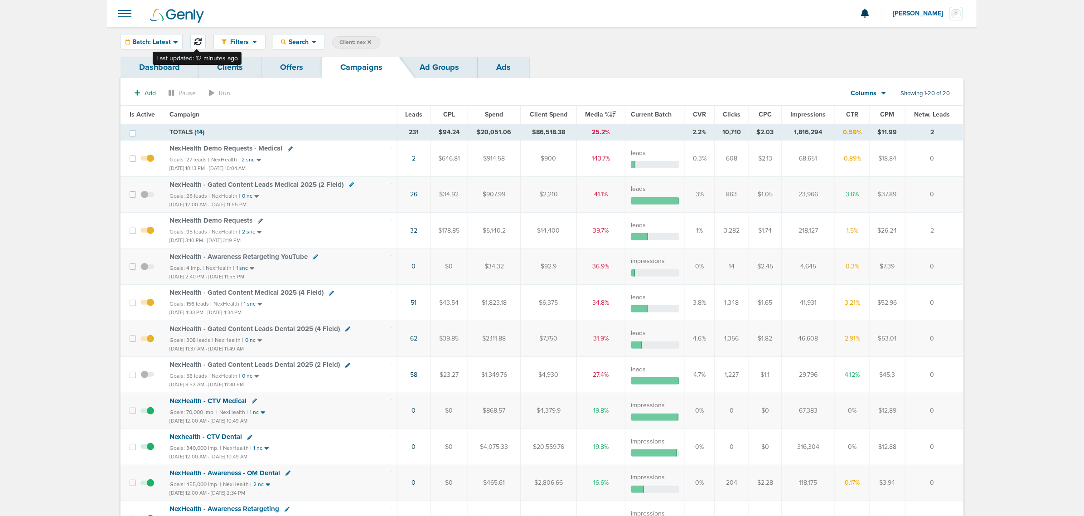
click at [200, 41] on icon at bounding box center [197, 41] width 7 height 7
click at [804, 113] on span "Impressions" at bounding box center [807, 115] width 35 height 8
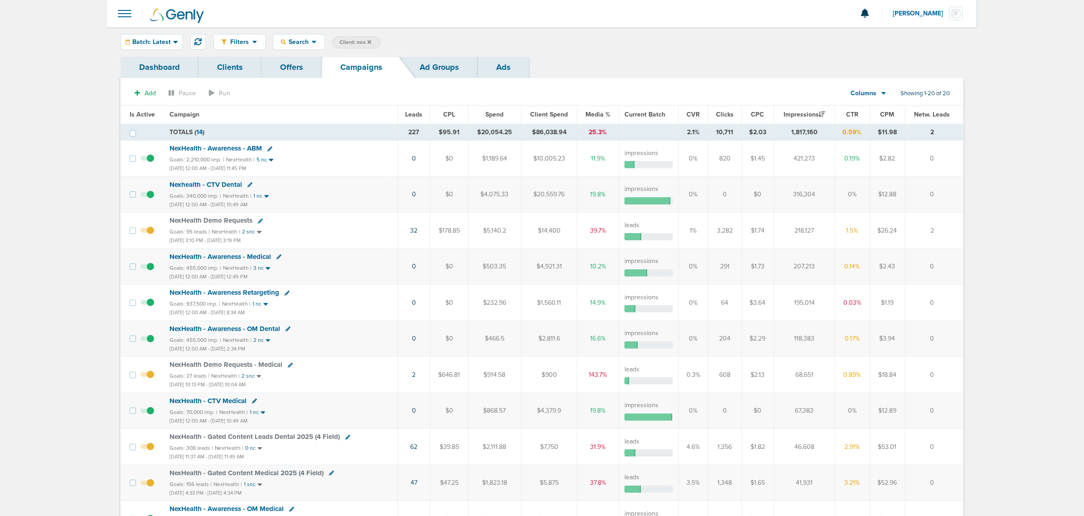
click at [354, 41] on span "Client: nex" at bounding box center [355, 43] width 32 height 8
drag, startPoint x: 426, startPoint y: 42, endPoint x: 401, endPoint y: 37, distance: 25.4
click at [402, 38] on span "Client Campaign Offers Landing Page Ad Group Network Campaign Ad Ad Status Netw…" at bounding box center [411, 42] width 158 height 13
type input "accept"
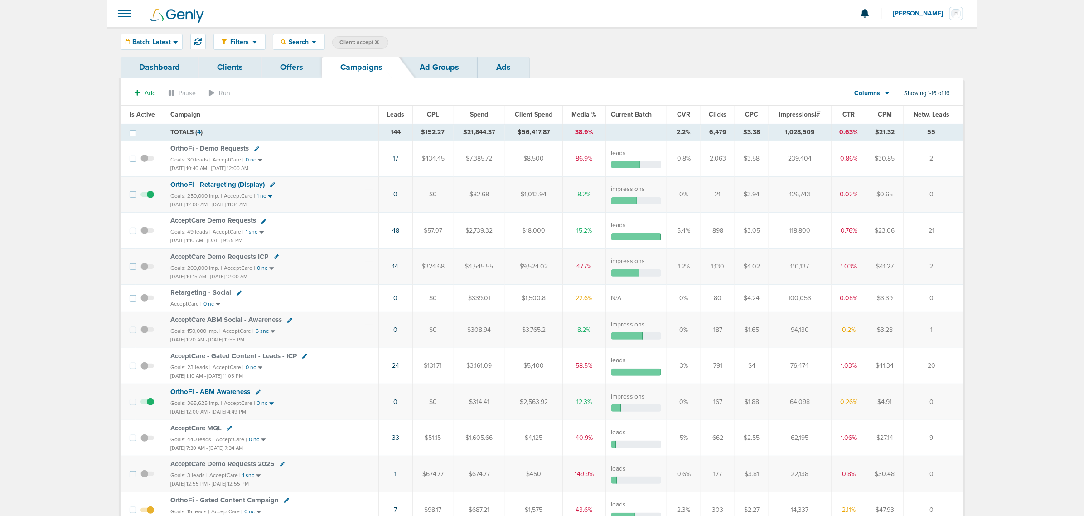
scroll to position [227, 0]
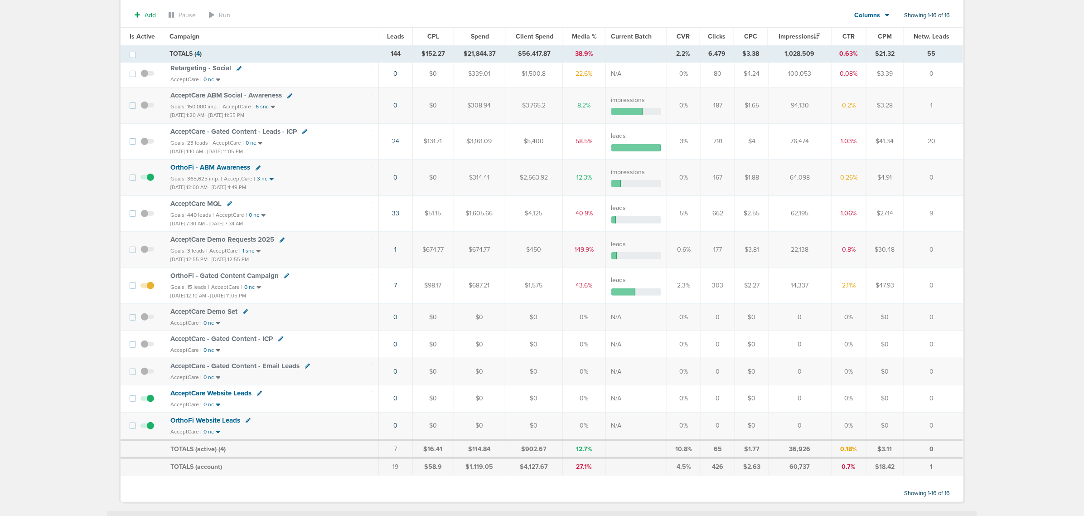
click at [234, 278] on span "OrthoFi - Gated Content Campaign" at bounding box center [224, 276] width 108 height 8
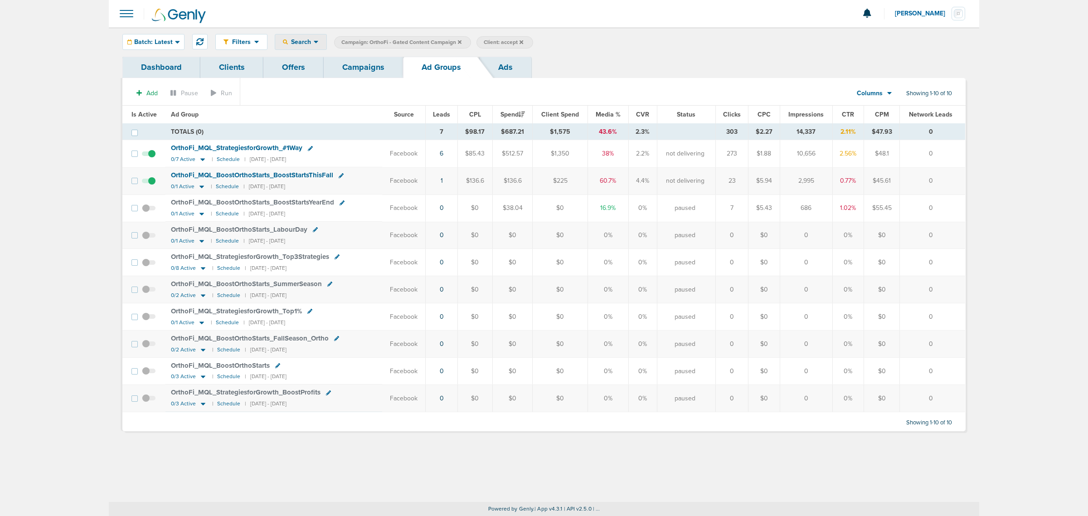
click at [306, 37] on div "Search" at bounding box center [300, 41] width 51 height 15
click at [251, 119] on th "Ad Group" at bounding box center [273, 115] width 217 height 18
click at [203, 159] on icon at bounding box center [202, 159] width 9 height 8
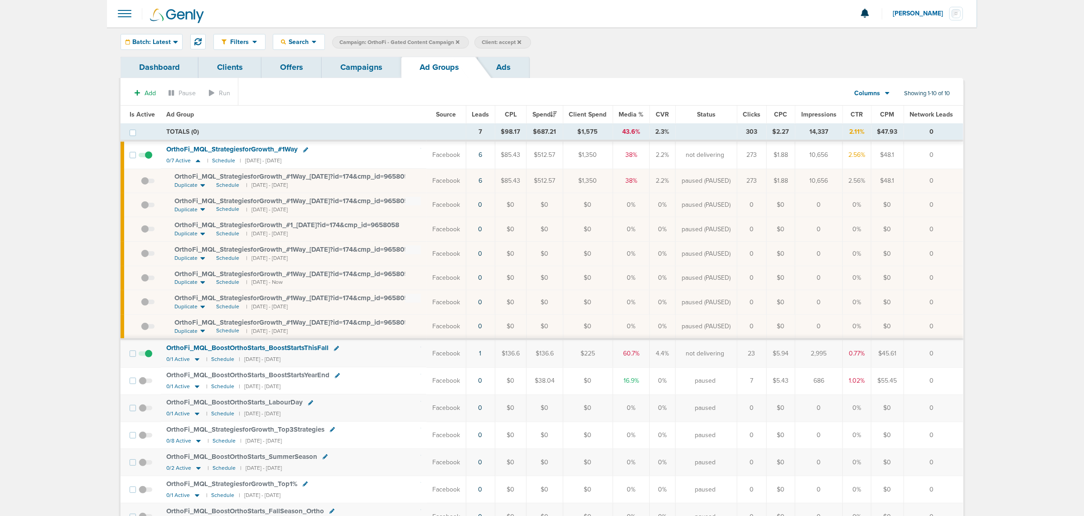
click at [144, 282] on span at bounding box center [148, 282] width 14 height 0
click at [141, 280] on input "checkbox" at bounding box center [141, 280] width 0 height 0
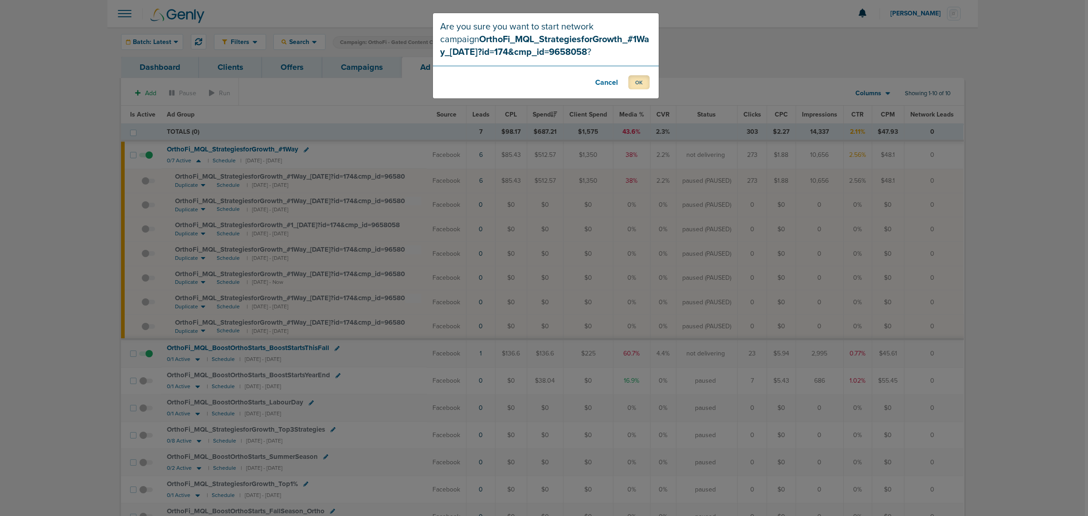
click at [640, 82] on button "OK" at bounding box center [638, 82] width 21 height 14
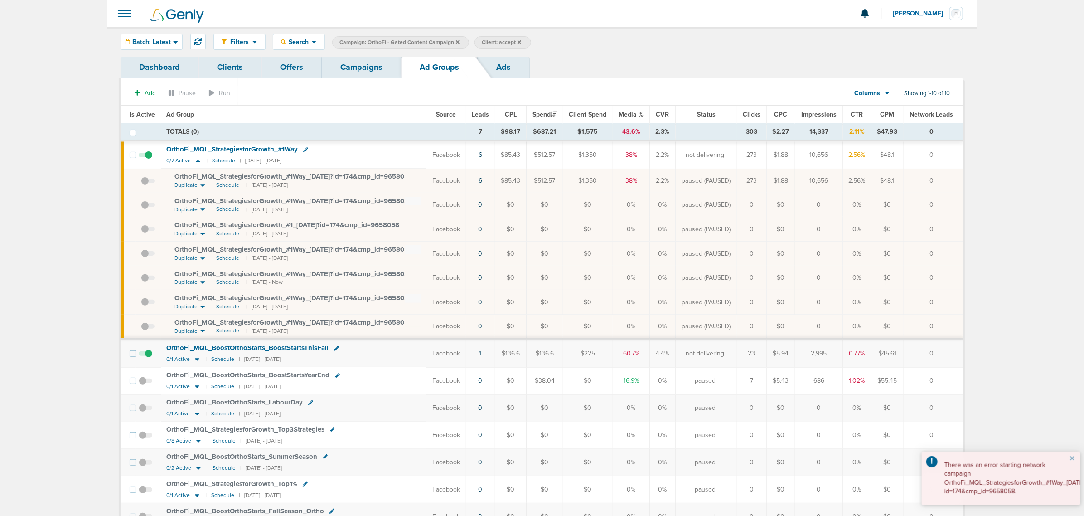
click at [359, 74] on link "Campaigns" at bounding box center [361, 67] width 79 height 21
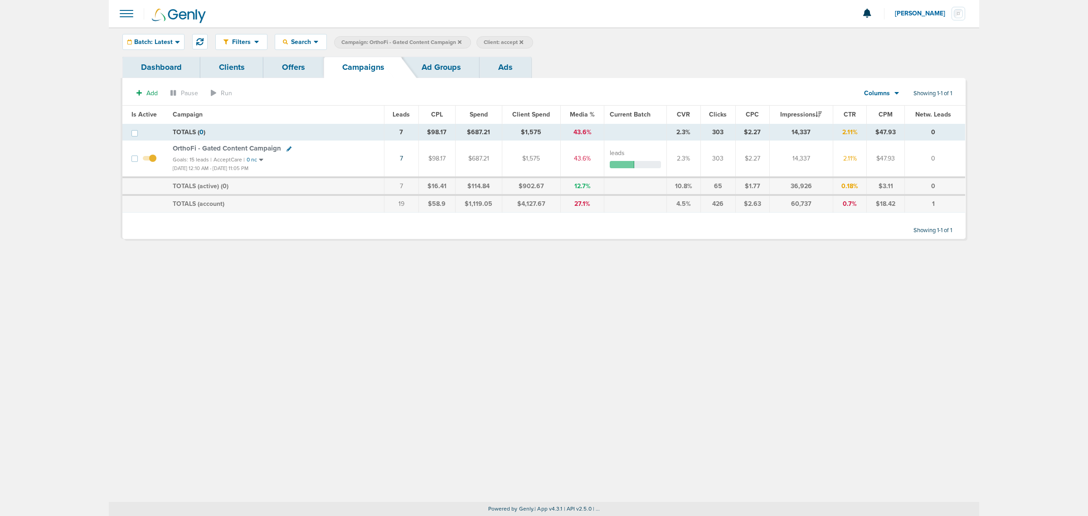
click at [288, 149] on icon at bounding box center [288, 148] width 5 height 5
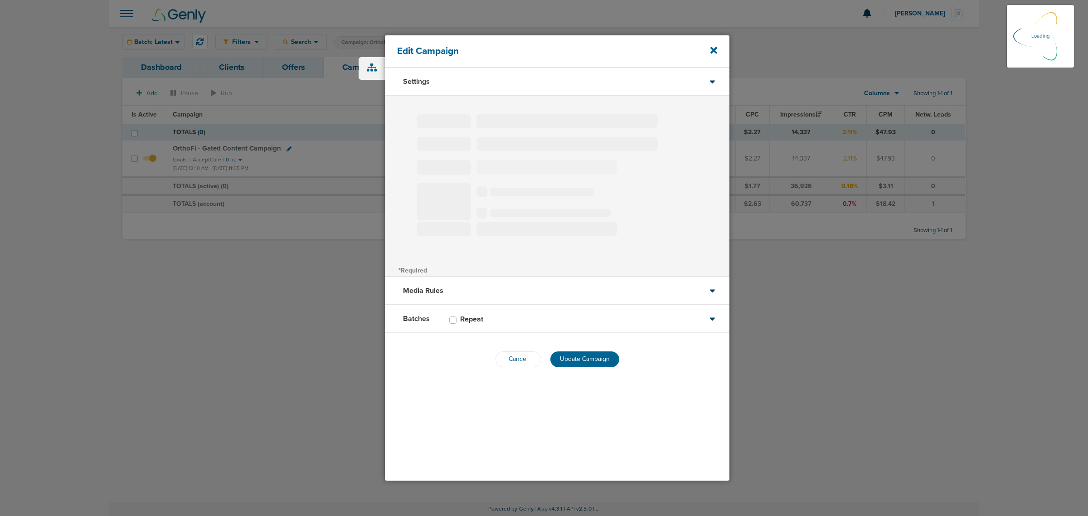
type input "OrthoFi - Gated Content Campaign"
select select "Leads"
radio input "true"
select select "readWrite"
select select "1"
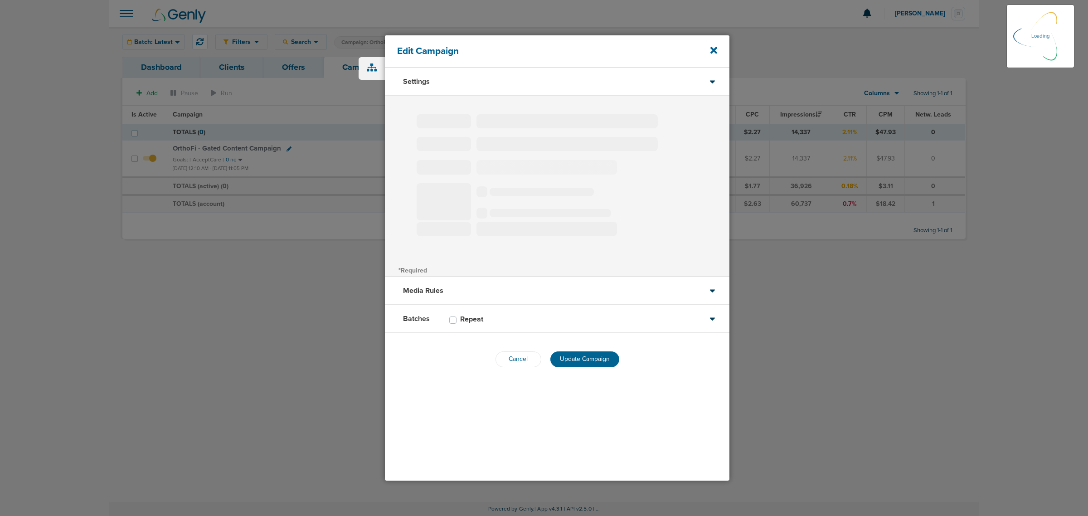
select select "2"
select select "3"
select select "4"
select select "6"
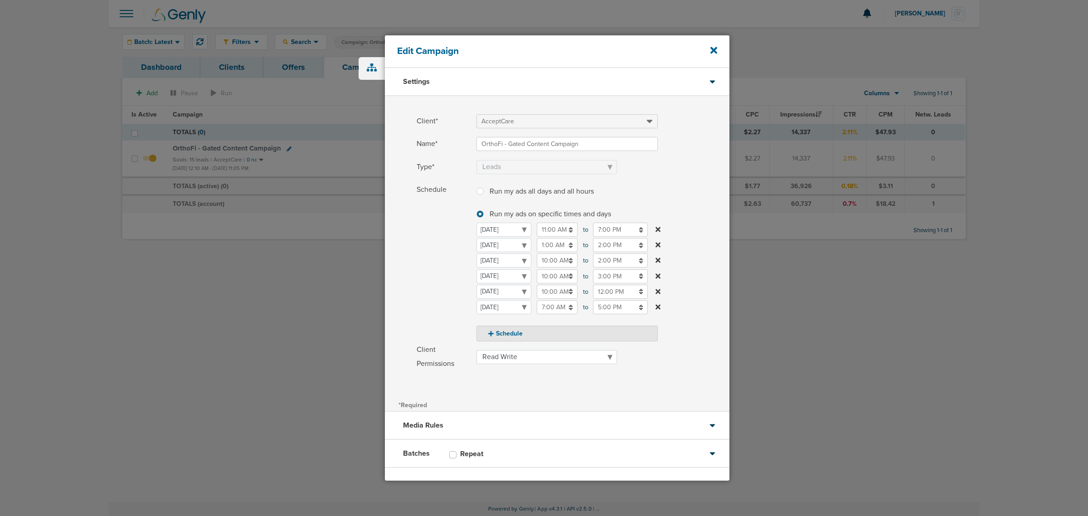
click at [554, 262] on input "10:00 AM" at bounding box center [557, 260] width 41 height 14
click at [610, 261] on input "2:00 PM" at bounding box center [620, 260] width 55 height 14
click at [594, 283] on icon at bounding box center [597, 282] width 8 height 5
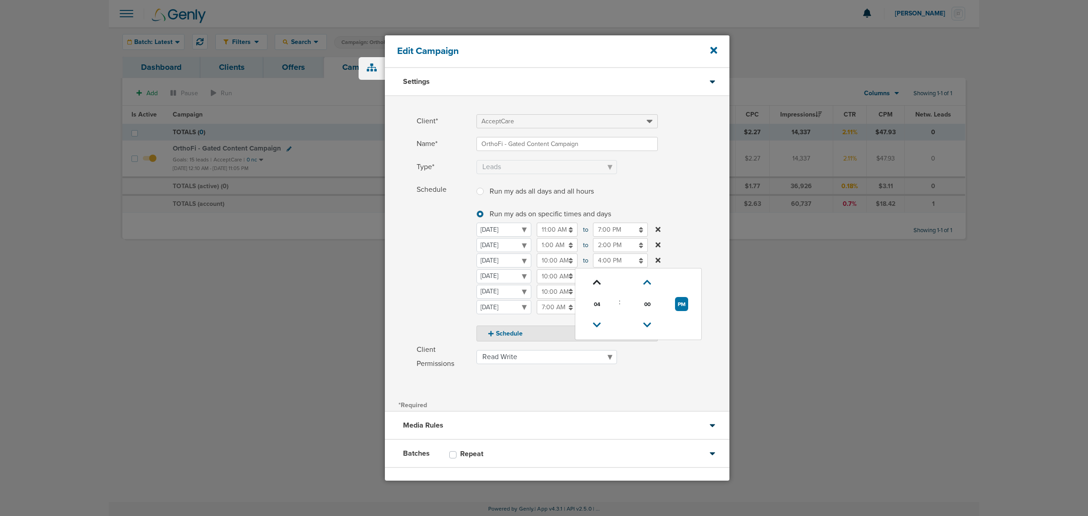
type input "5:00 PM"
click at [557, 257] on input "10:00 AM" at bounding box center [557, 260] width 41 height 14
click at [542, 318] on link at bounding box center [541, 325] width 16 height 14
click at [679, 145] on label "Name* OrthoFi - Gated Content Campaign" at bounding box center [573, 144] width 313 height 14
click at [658, 145] on input "OrthoFi - Gated Content Campaign" at bounding box center [566, 144] width 181 height 14
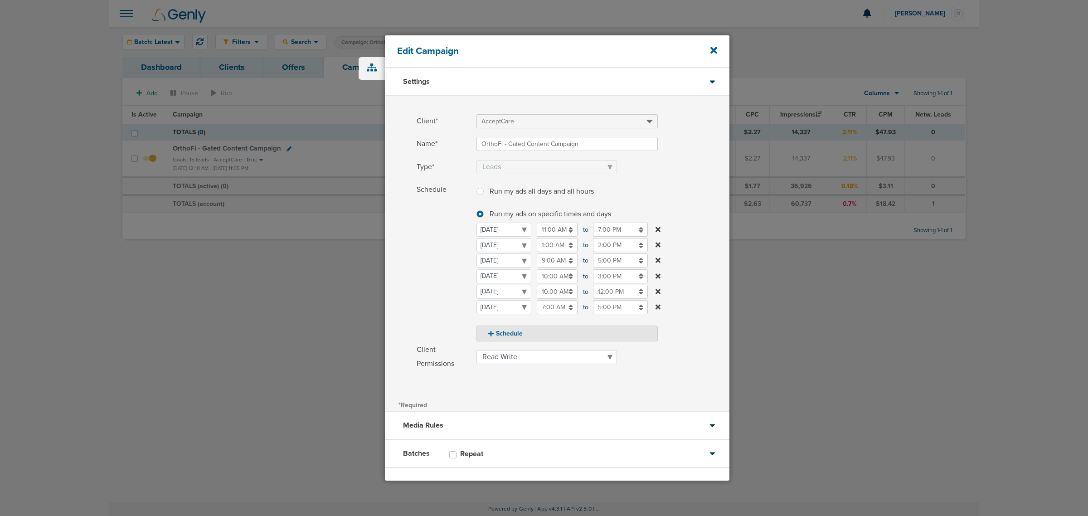
click at [553, 275] on input "10:00 AM" at bounding box center [557, 276] width 41 height 14
click at [556, 264] on input "9:00 AM" at bounding box center [557, 260] width 41 height 14
click at [544, 322] on icon at bounding box center [541, 324] width 8 height 5
type input "8:00 AM"
click at [677, 184] on label "Schedule Run my ads all days and all hours Run my ads all days and all hours Ru…" at bounding box center [573, 262] width 313 height 159
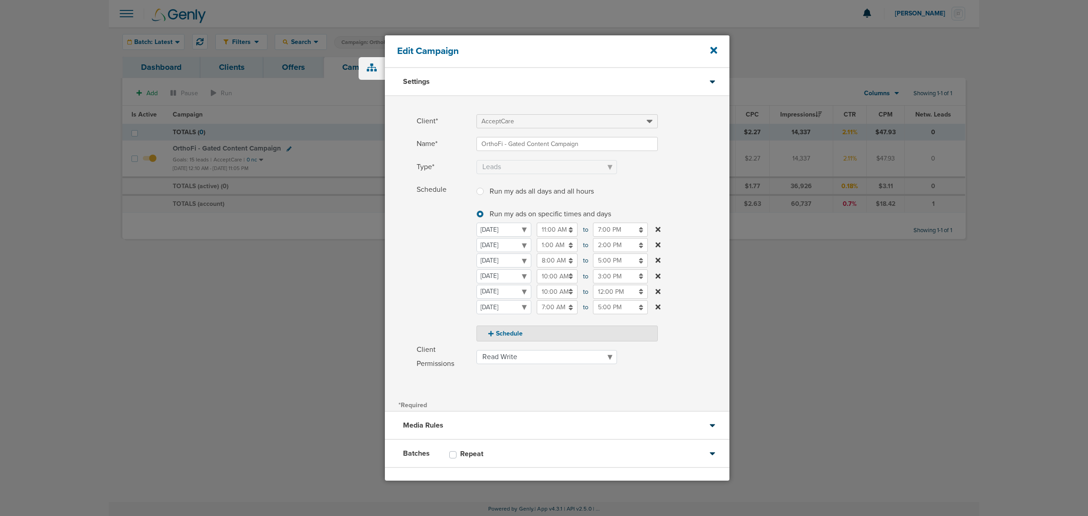
click at [613, 261] on input "5:00 PM" at bounding box center [620, 260] width 55 height 14
click at [602, 279] on link at bounding box center [597, 283] width 16 height 14
type input "7:00 PM"
click at [701, 193] on label "Schedule Run my ads all days and all hours Run my ads all days and all hours Ru…" at bounding box center [573, 262] width 313 height 159
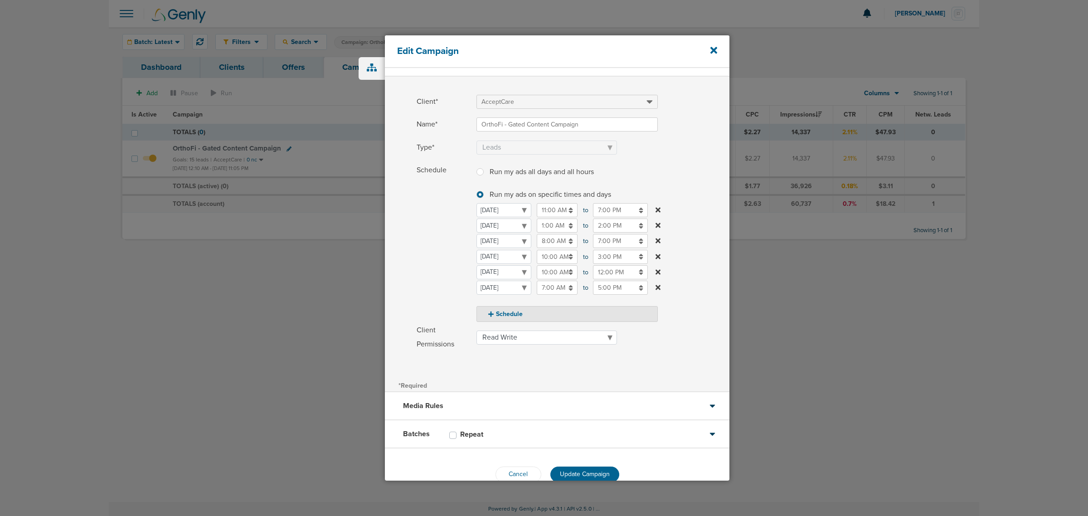
scroll to position [39, 0]
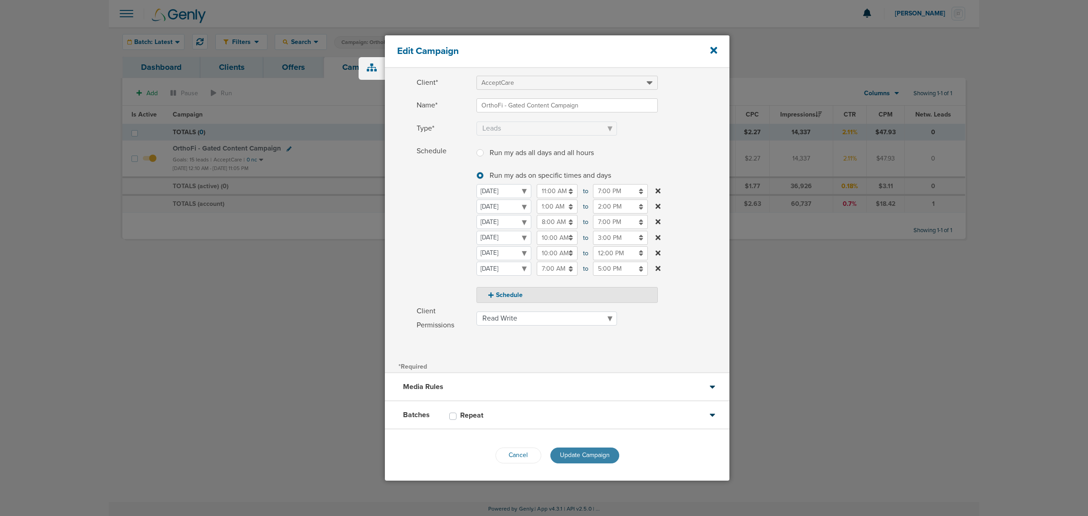
click at [596, 450] on button "Update Campaign" at bounding box center [584, 455] width 69 height 16
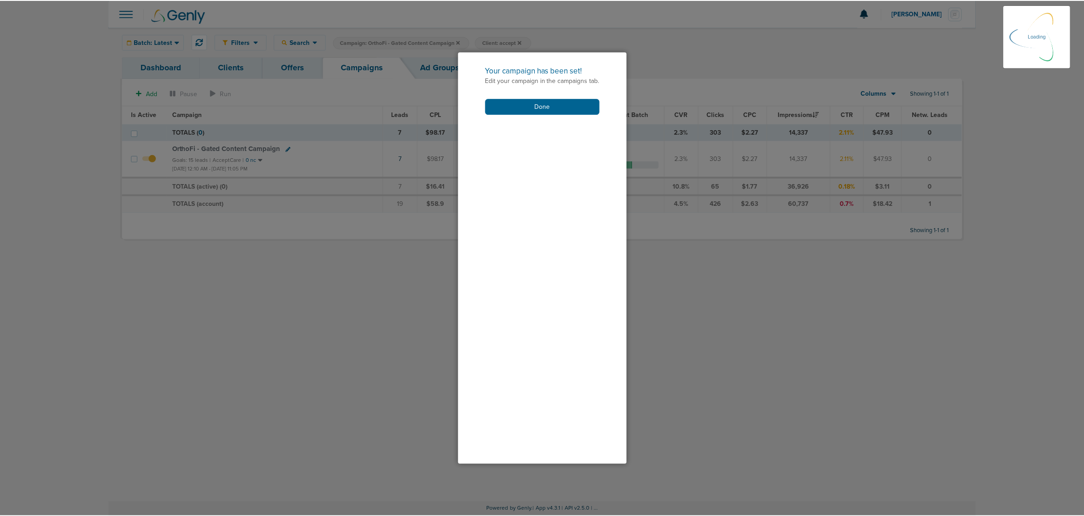
scroll to position [10, 0]
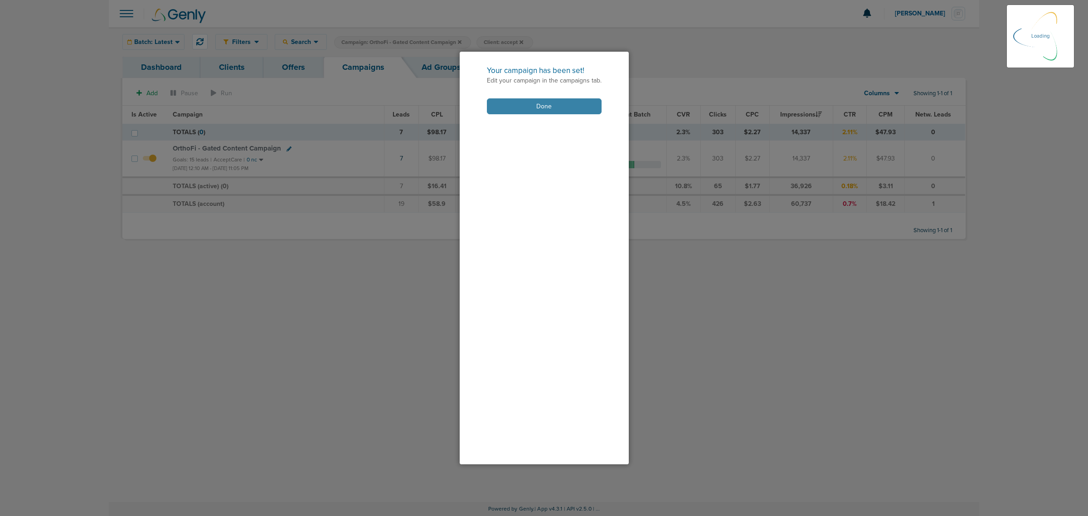
click at [510, 105] on button "Done" at bounding box center [544, 106] width 115 height 16
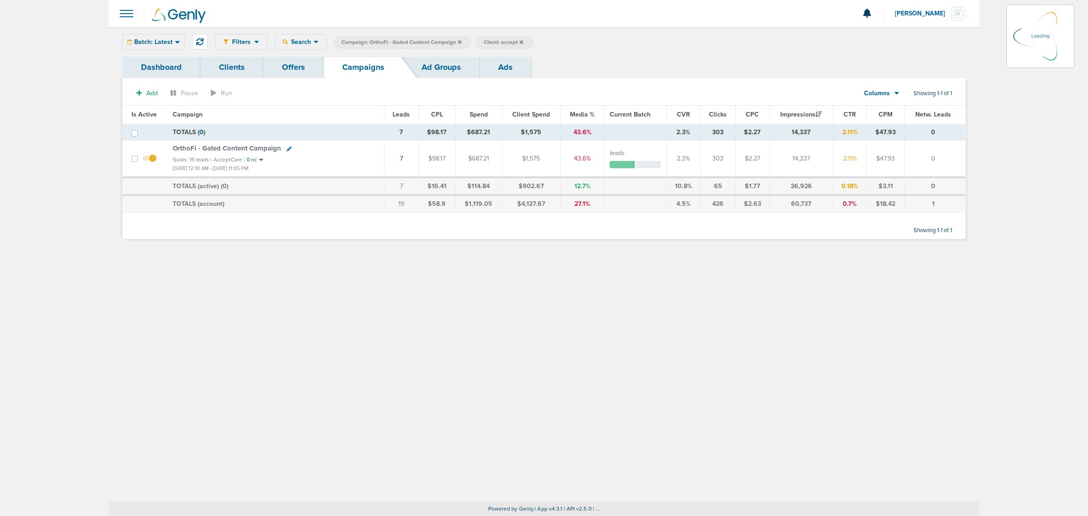
click at [238, 146] on span "OrthoFi - Gated Content Campaign" at bounding box center [227, 148] width 108 height 8
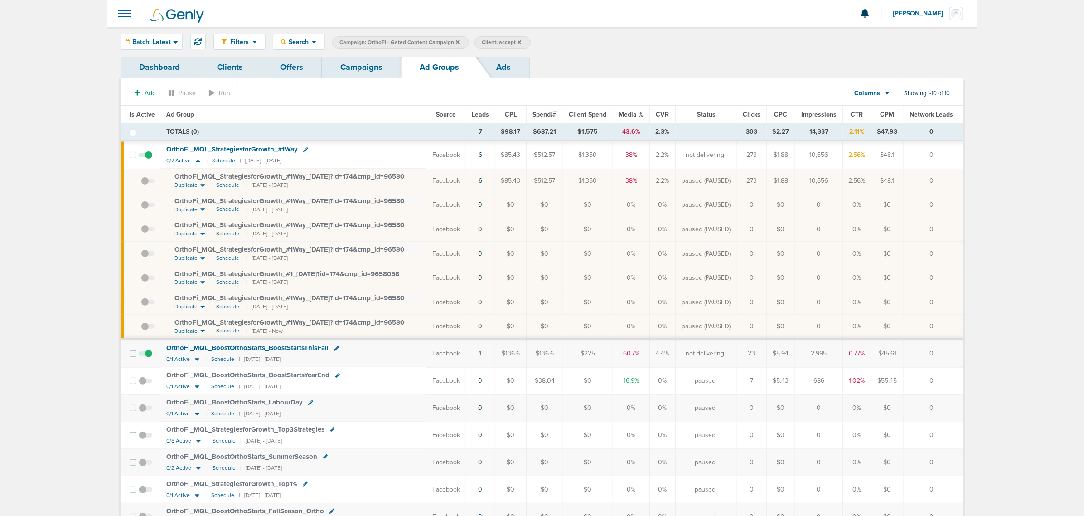
click at [145, 331] on span at bounding box center [148, 331] width 14 height 0
click at [141, 328] on input "checkbox" at bounding box center [141, 328] width 0 height 0
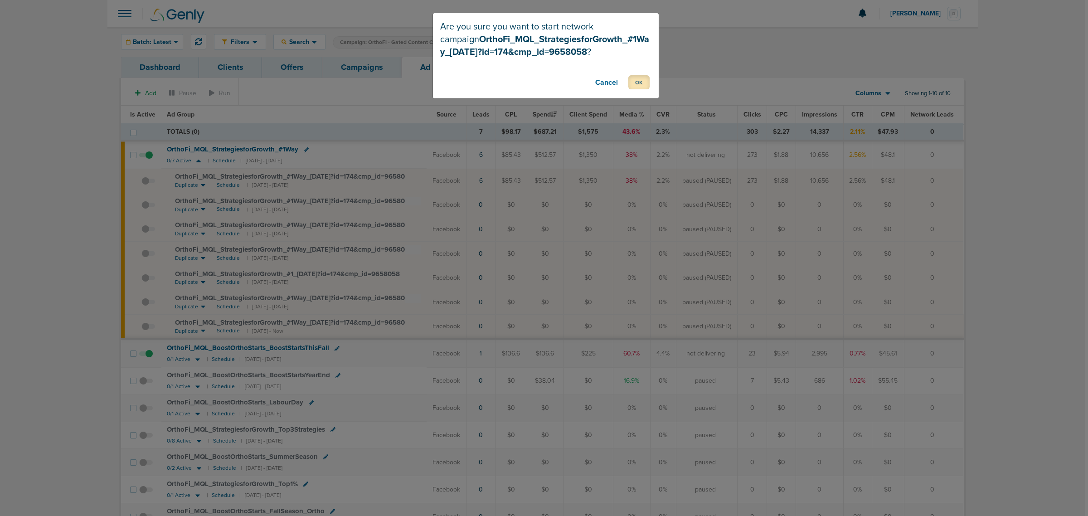
click at [633, 79] on button "OK" at bounding box center [638, 82] width 21 height 14
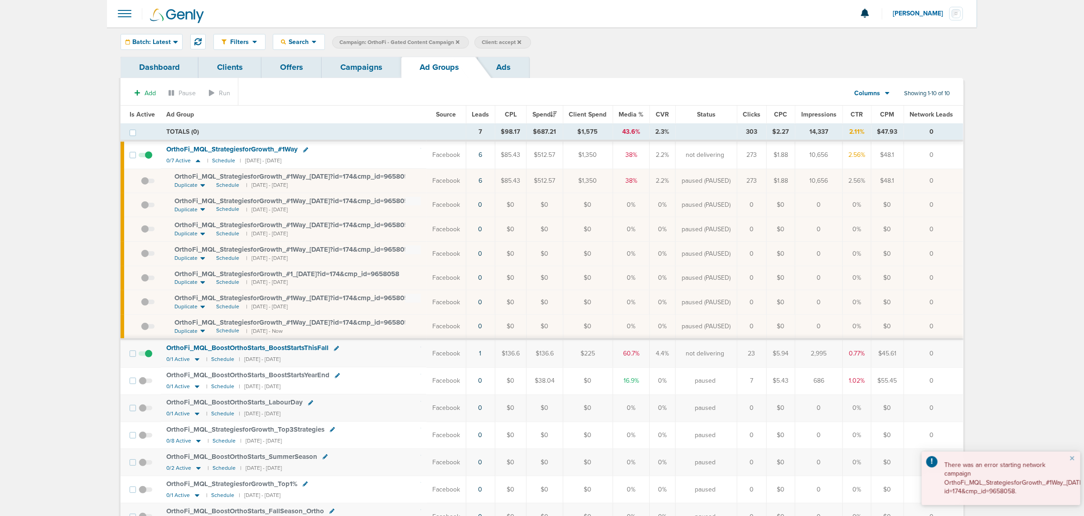
click at [357, 63] on link "Campaigns" at bounding box center [361, 67] width 79 height 21
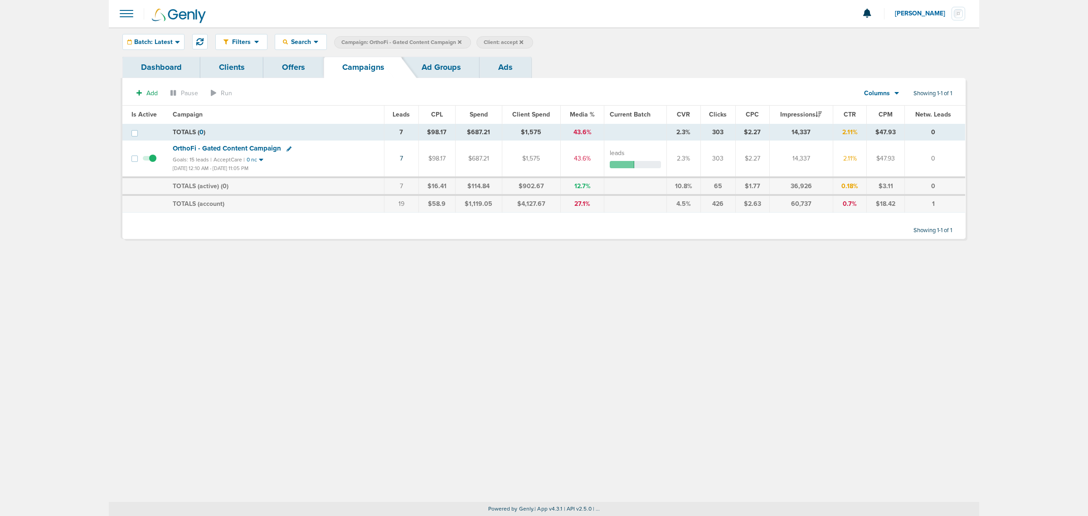
click at [421, 63] on link "Ad Groups" at bounding box center [441, 67] width 77 height 21
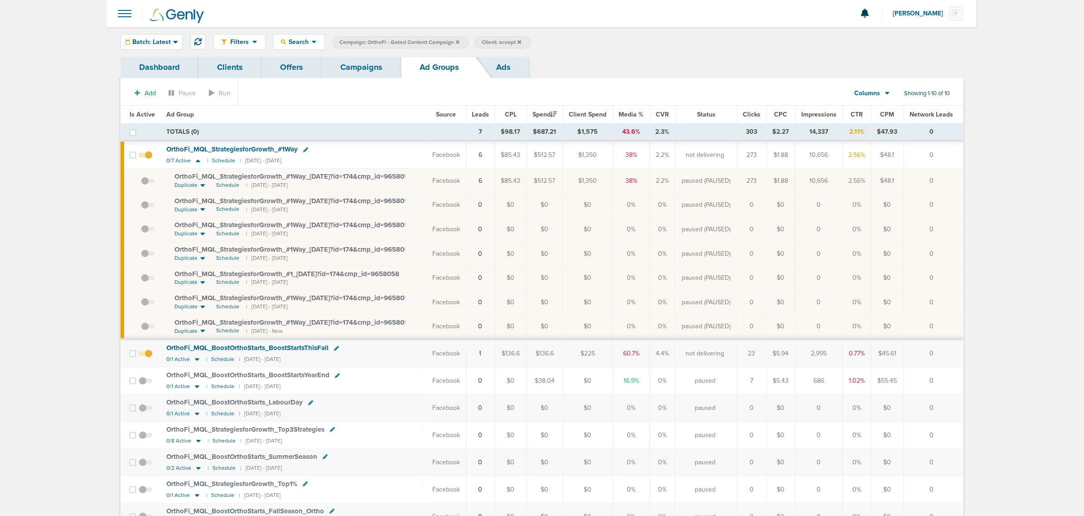
click at [141, 331] on span at bounding box center [148, 331] width 14 height 0
click at [141, 328] on input "checkbox" at bounding box center [141, 328] width 0 height 0
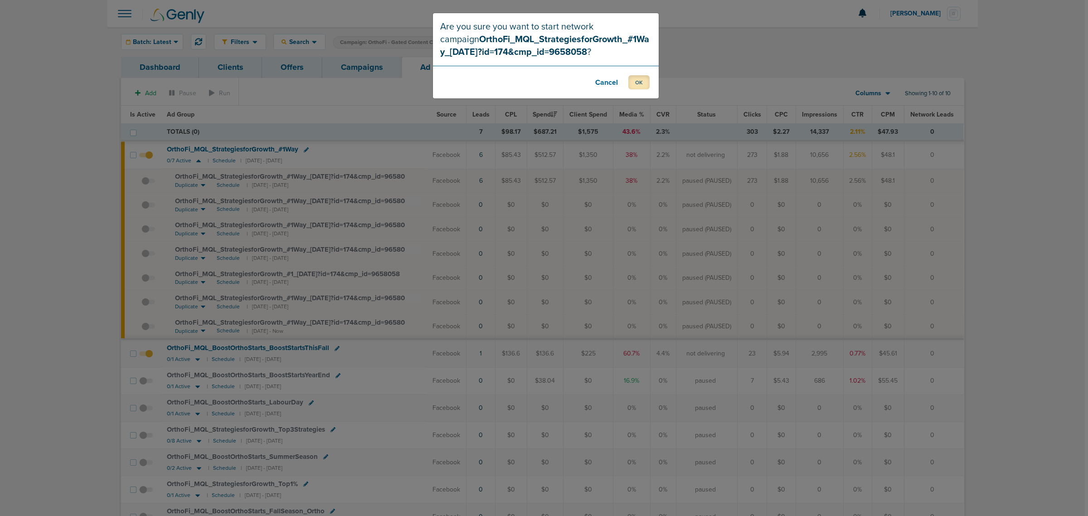
click at [642, 80] on button "OK" at bounding box center [638, 82] width 21 height 14
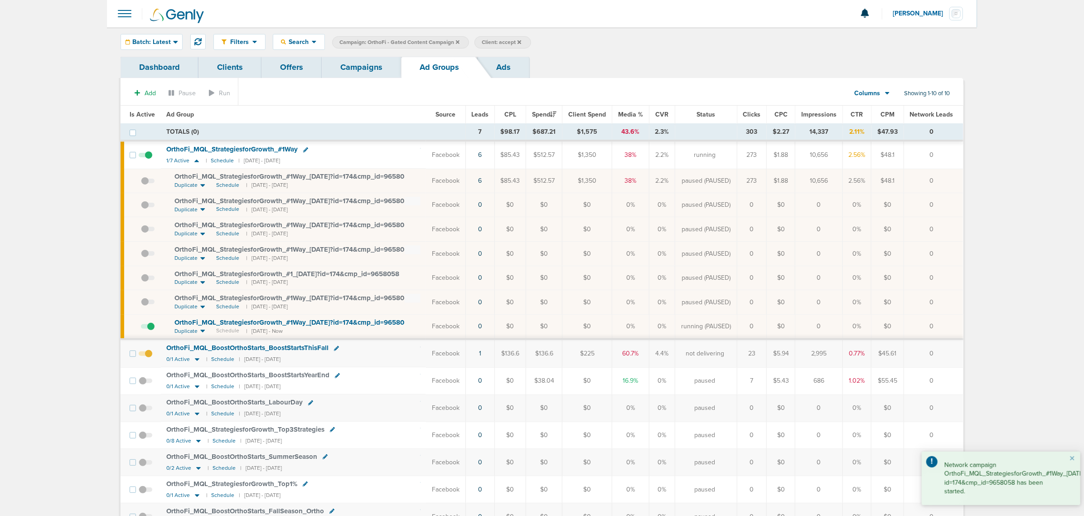
click at [270, 322] on span "OrthoFi_ MQL_ StrategiesforGrowth_ #1Way_ [DATE]?id=174&cmp_ id=9658058" at bounding box center [294, 322] width 238 height 8
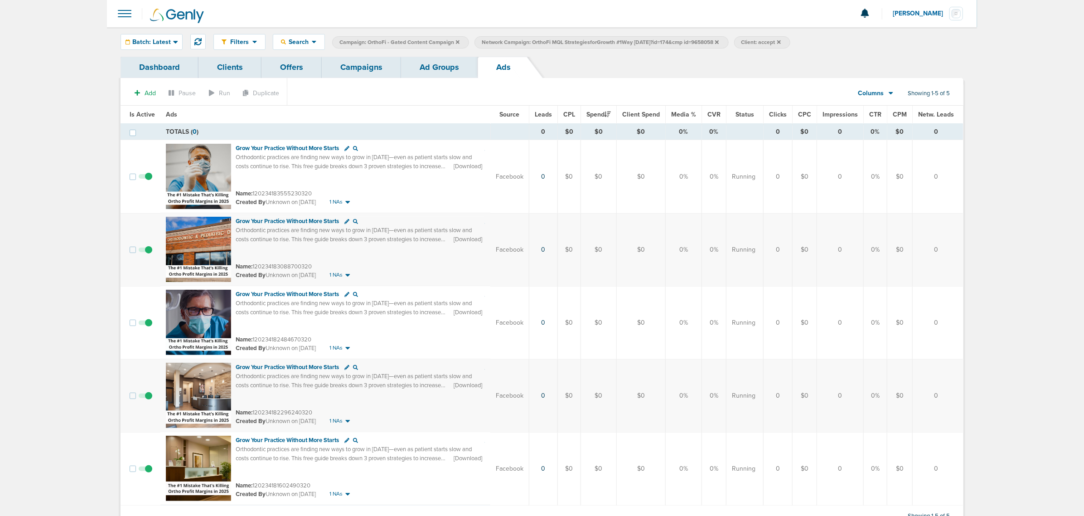
click at [146, 254] on span at bounding box center [146, 254] width 14 height 0
click at [145, 252] on input "checkbox" at bounding box center [145, 252] width 0 height 0
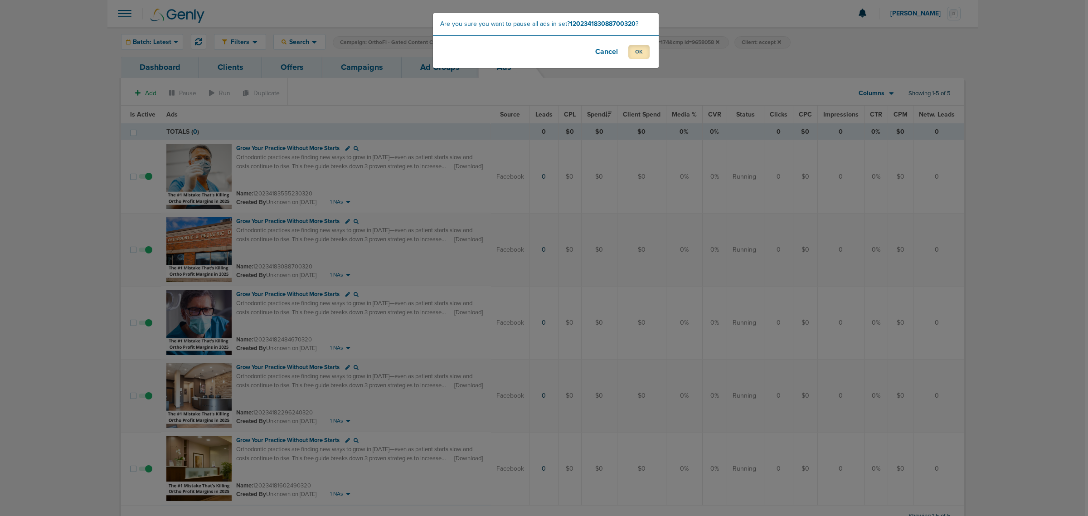
click at [644, 52] on button "OK" at bounding box center [638, 52] width 21 height 14
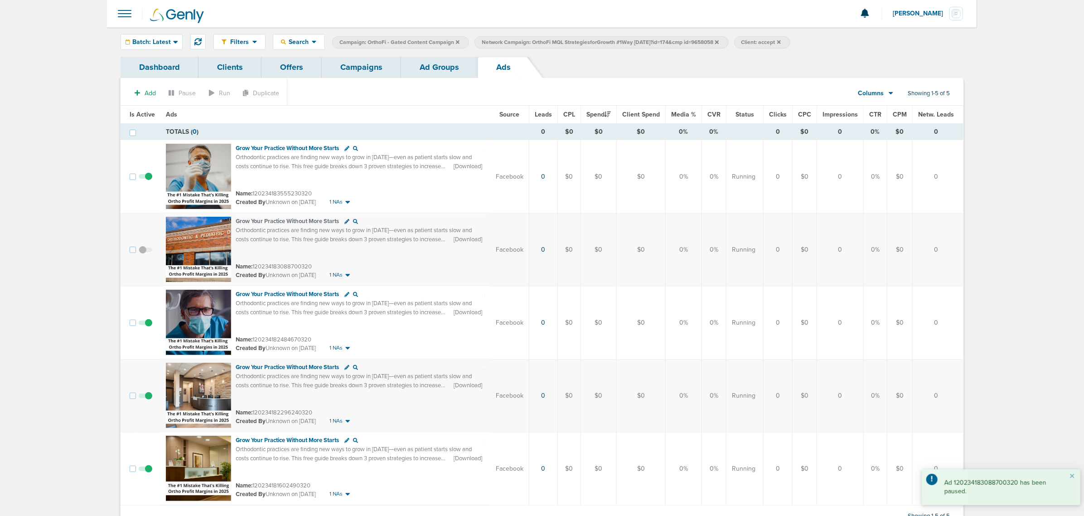
click at [146, 327] on span at bounding box center [146, 327] width 14 height 0
click at [145, 325] on input "checkbox" at bounding box center [145, 325] width 0 height 0
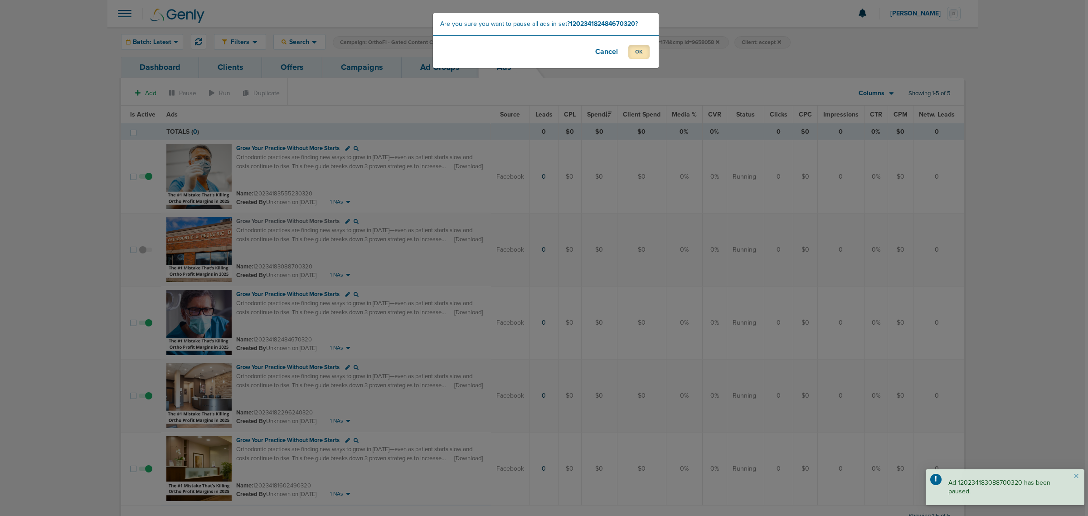
click at [640, 53] on button "OK" at bounding box center [638, 52] width 21 height 14
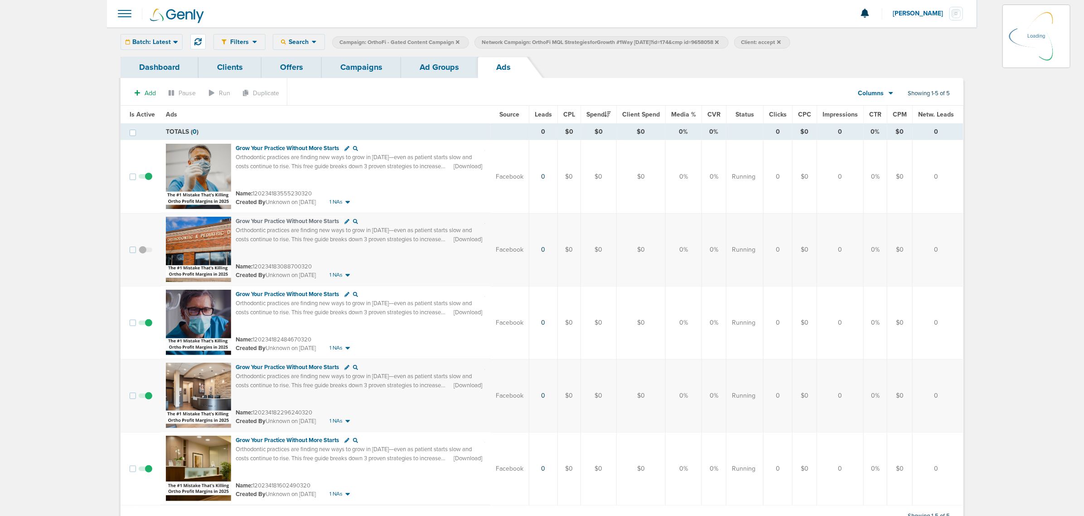
scroll to position [32, 0]
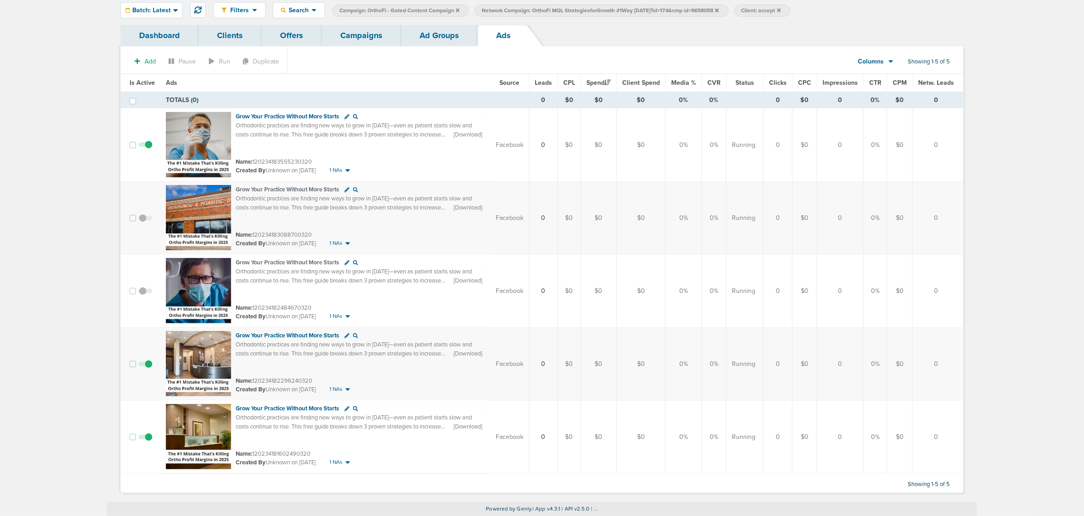
click at [450, 44] on link "Ad Groups" at bounding box center [439, 35] width 77 height 21
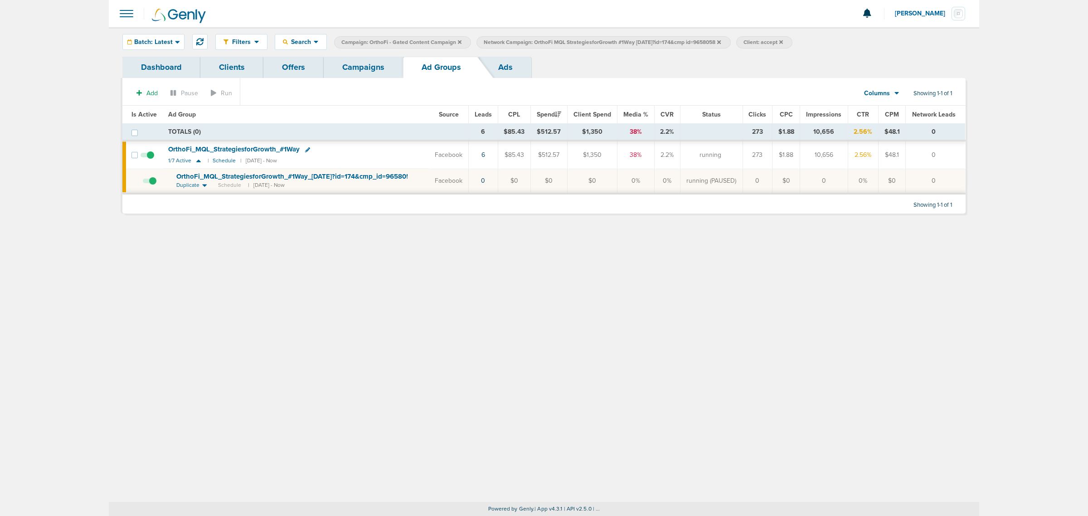
click at [371, 67] on link "Campaigns" at bounding box center [363, 67] width 79 height 21
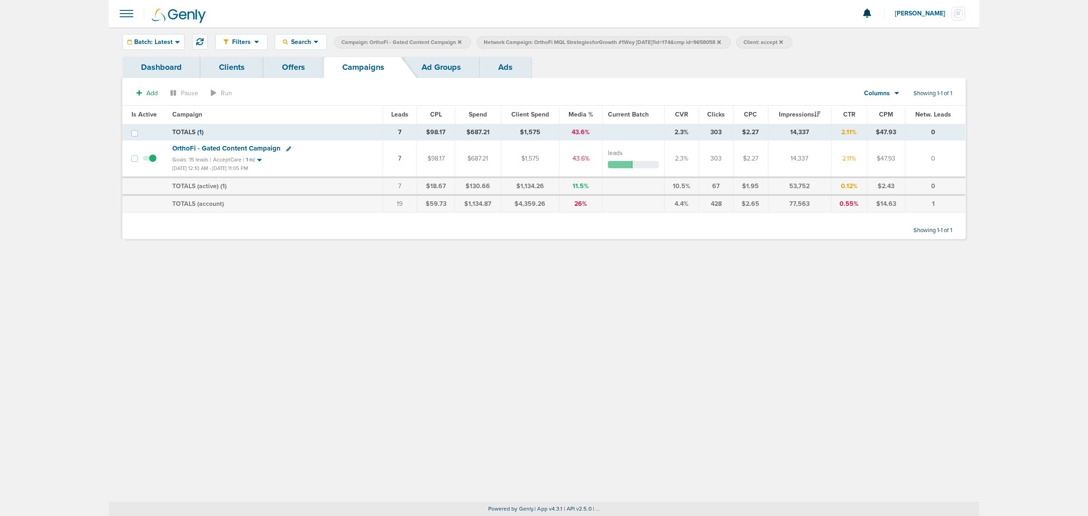
click at [724, 37] on label "Network Campaign: OrthoFi MQL StrategiesforGrowth #1Way [DATE]?id=174&cmp id=96…" at bounding box center [603, 42] width 254 height 12
click at [721, 41] on icon at bounding box center [719, 41] width 4 height 5
click at [459, 41] on icon at bounding box center [460, 42] width 4 height 4
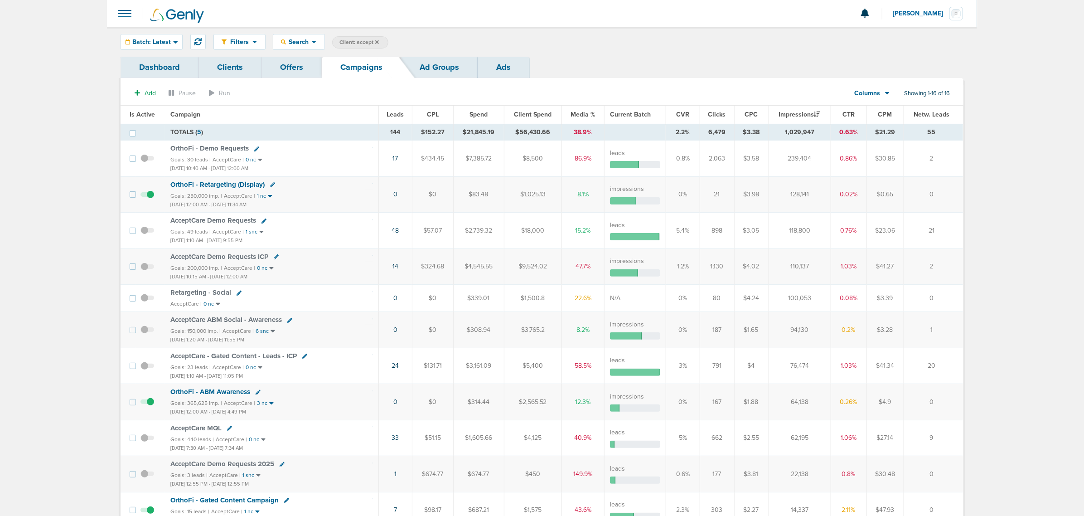
click at [366, 41] on span "Client: accept" at bounding box center [358, 43] width 39 height 8
drag, startPoint x: 436, startPoint y: 37, endPoint x: 354, endPoint y: 39, distance: 81.6
click at [354, 39] on span "Client Campaign Offers Landing Page Ad Group Network Campaign Ad Ad Status Netw…" at bounding box center [411, 42] width 158 height 13
type input "law"
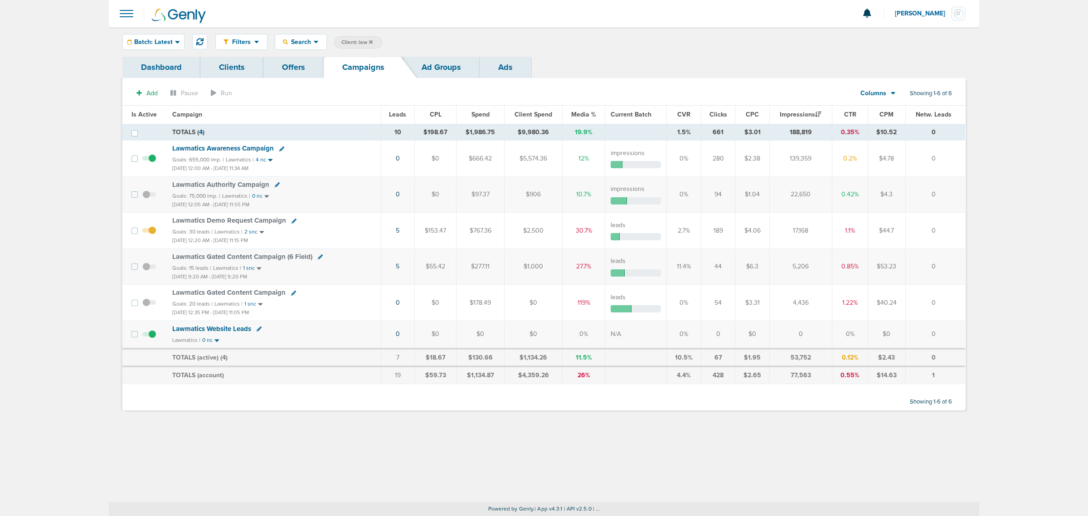
click at [356, 45] on span "Client: law" at bounding box center [356, 43] width 31 height 8
drag, startPoint x: 424, startPoint y: 39, endPoint x: 409, endPoint y: 37, distance: 15.5
click at [409, 37] on span "Client Campaign Offers Landing Page Ad Group Network Campaign Ad Ad Status Netw…" at bounding box center [413, 42] width 158 height 13
type input "lily"
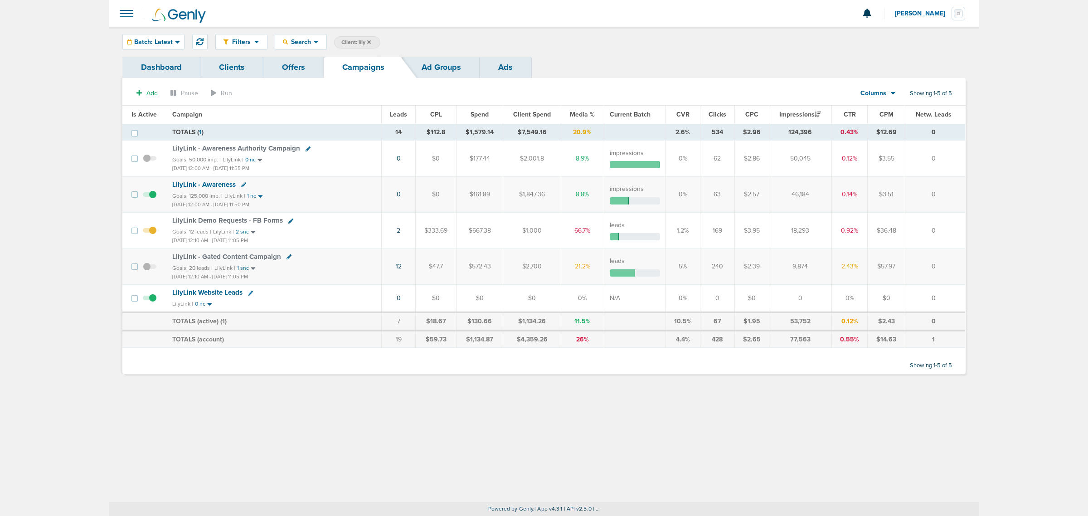
click at [358, 42] on span "Client: lily" at bounding box center [355, 43] width 29 height 8
drag, startPoint x: 426, startPoint y: 42, endPoint x: 411, endPoint y: 40, distance: 15.1
click at [413, 41] on input "lily" at bounding box center [434, 42] width 45 height 13
type input "data"
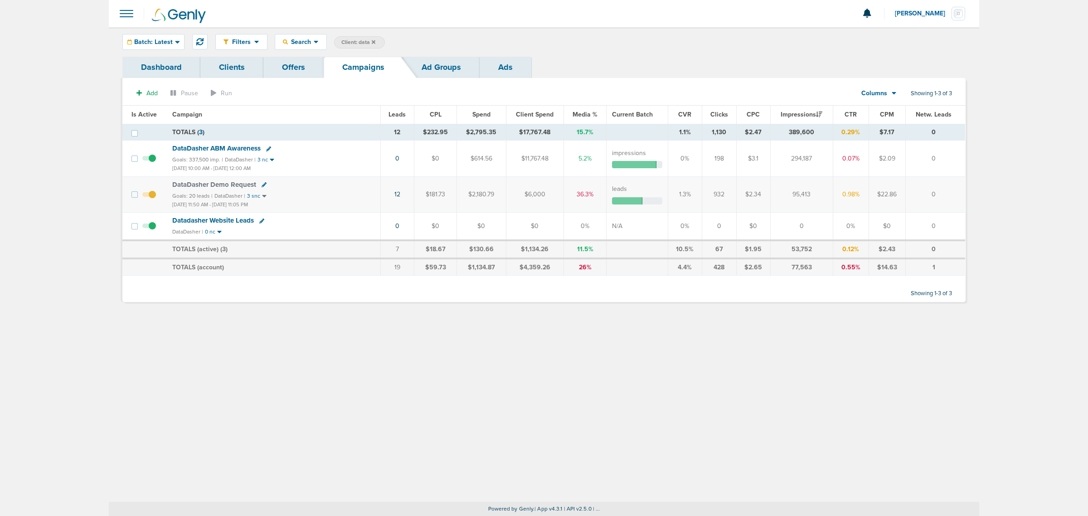
click at [416, 374] on div "Filters Active Only Settings Status Active Inactive Objectives MQL SQL Traffic …" at bounding box center [544, 264] width 870 height 475
click at [374, 42] on icon at bounding box center [374, 42] width 4 height 4
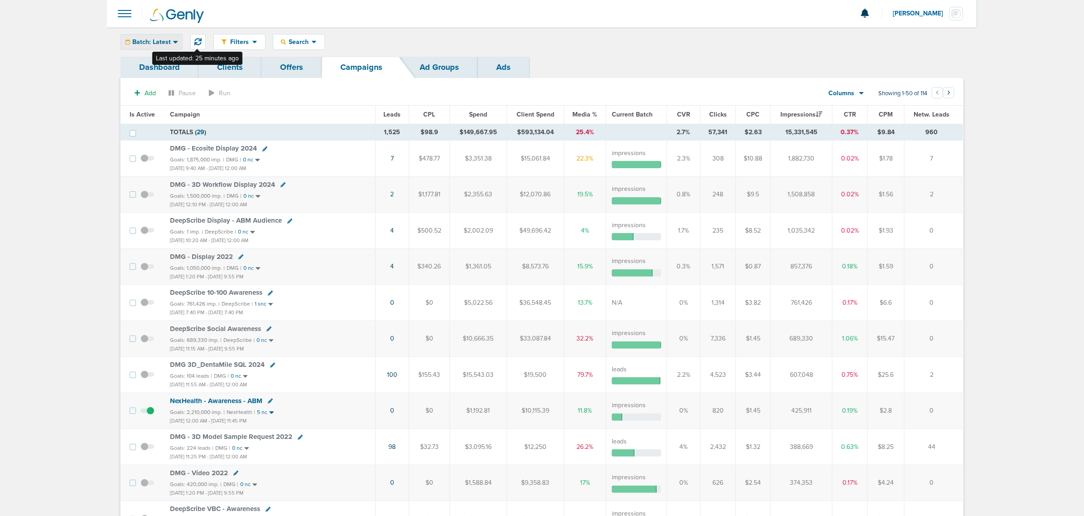
click at [165, 42] on span "Batch: Latest" at bounding box center [151, 42] width 39 height 6
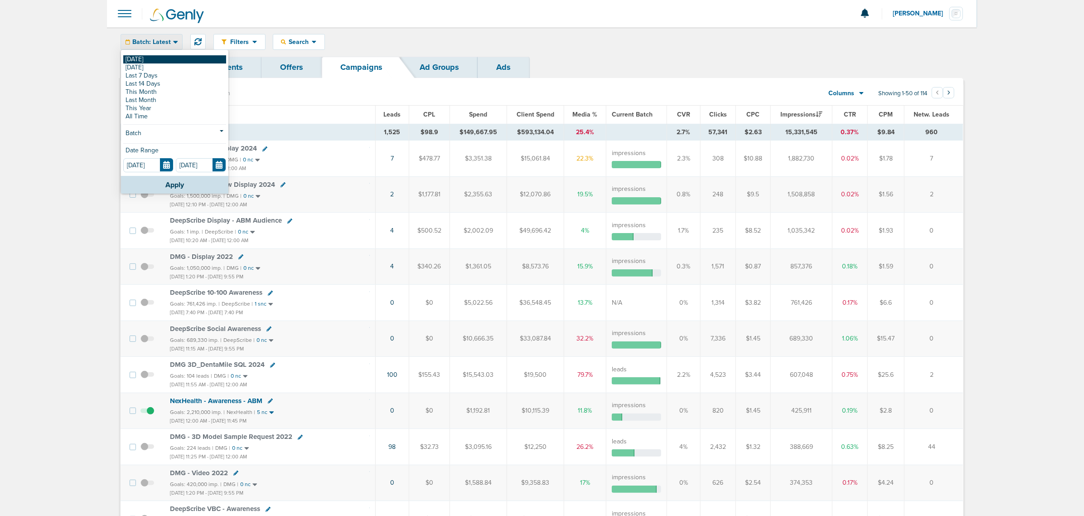
click at [151, 55] on link "[DATE]" at bounding box center [174, 59] width 103 height 8
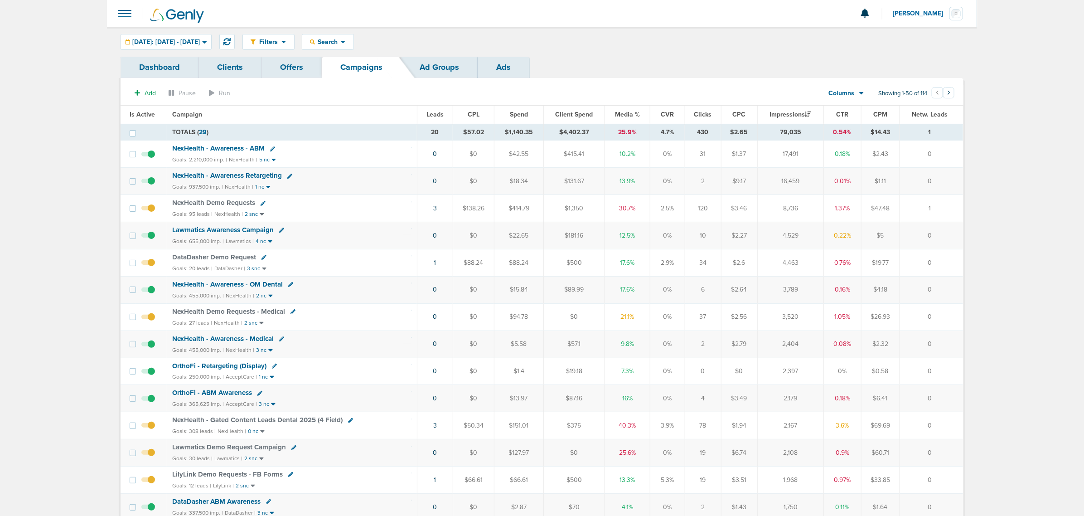
click at [616, 112] on span "Media %" at bounding box center [627, 115] width 25 height 8
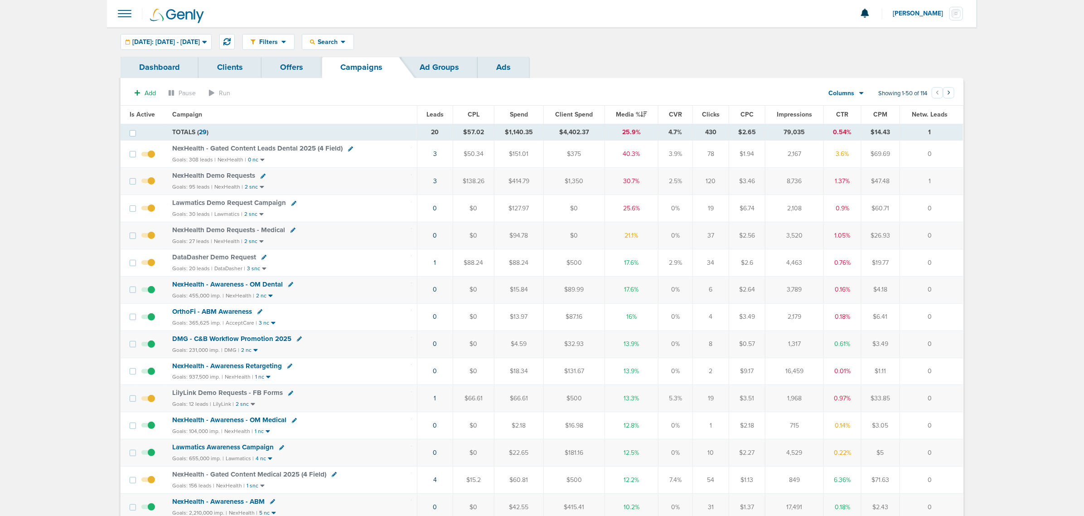
click at [348, 150] on icon at bounding box center [350, 148] width 5 height 5
select select
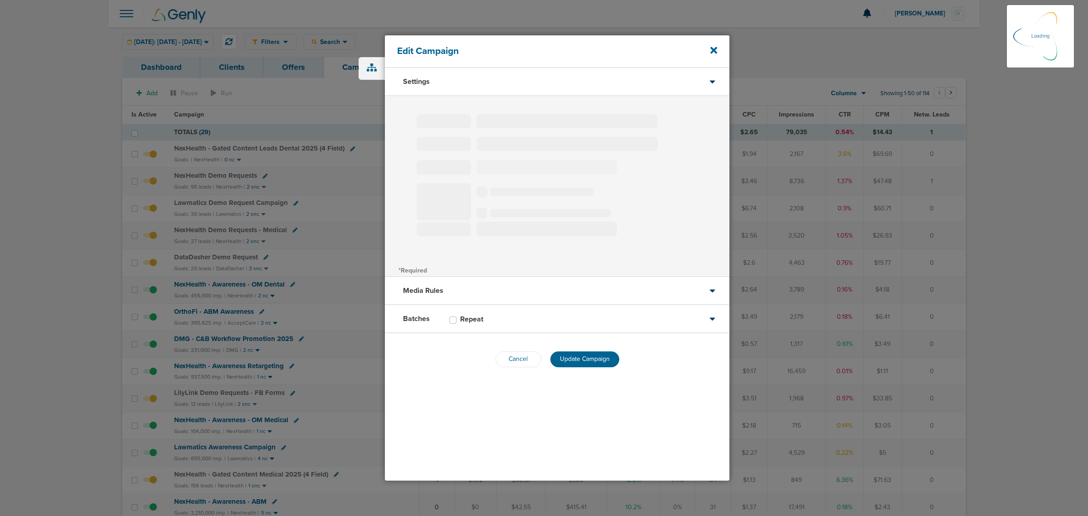
type input "NexHealth - Gated Content Leads Dental 2025 (4 Field)"
select select "Leads"
radio input "true"
select select "readWrite"
checkbox input "true"
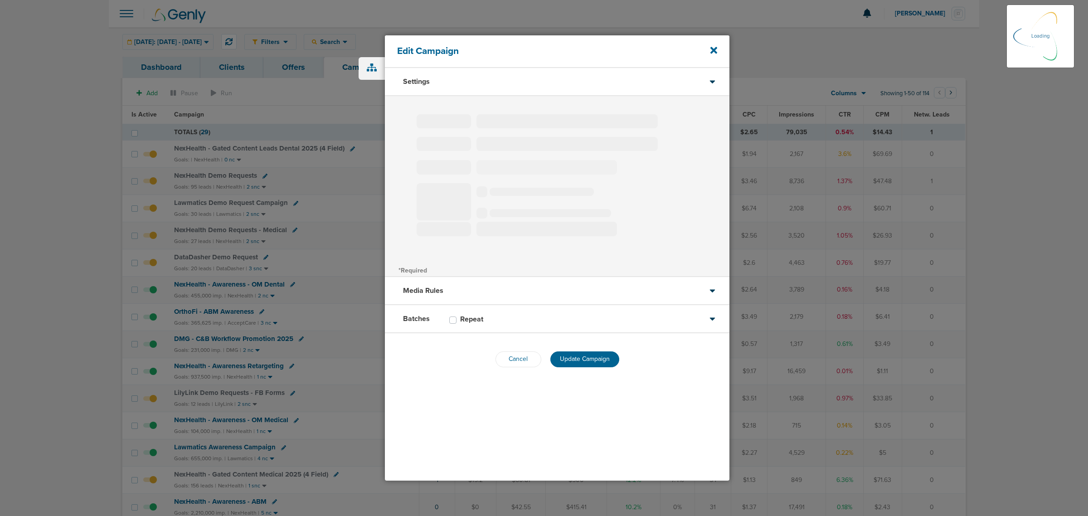
select select "1"
select select "2"
select select "3"
select select "4"
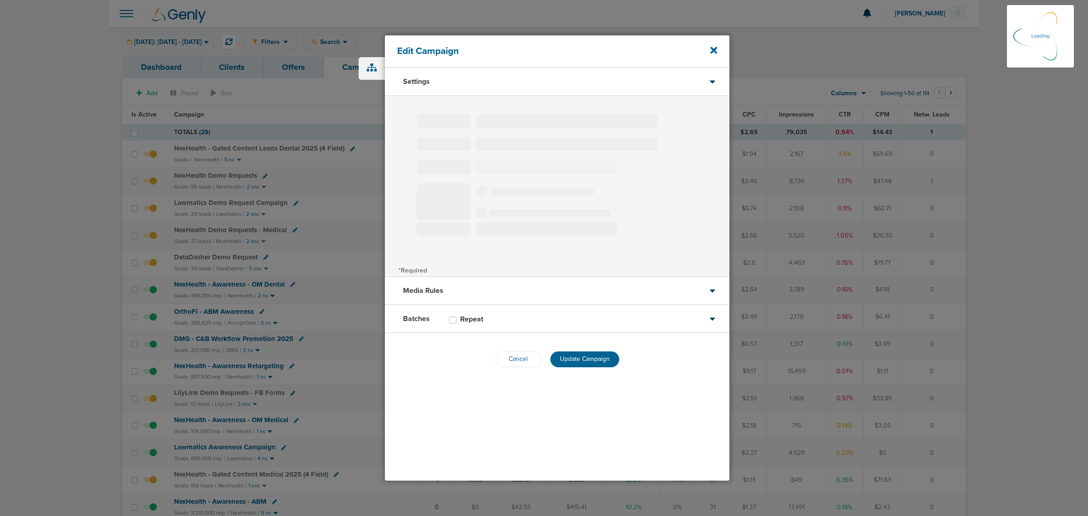
select select "4"
select select "6"
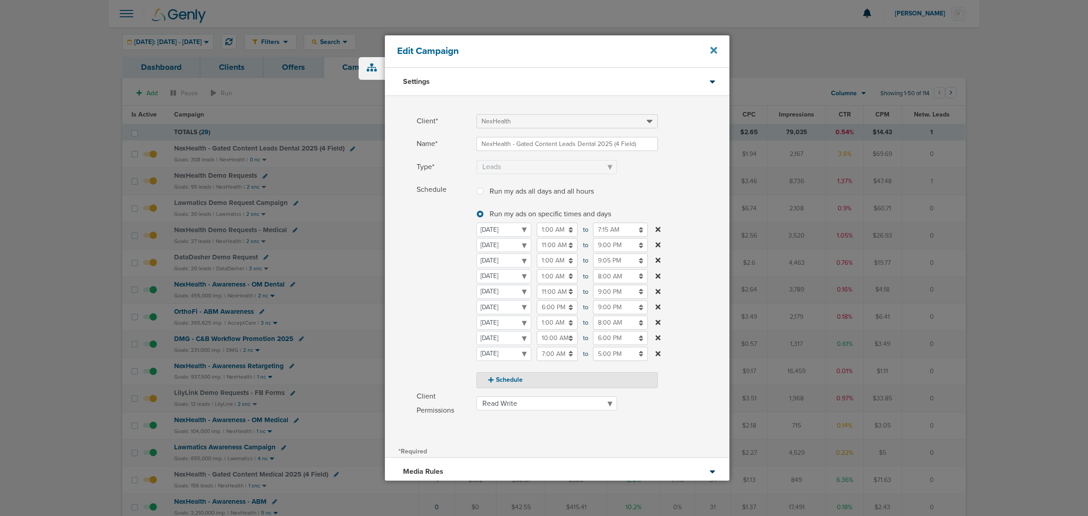
click at [712, 53] on icon at bounding box center [713, 50] width 7 height 10
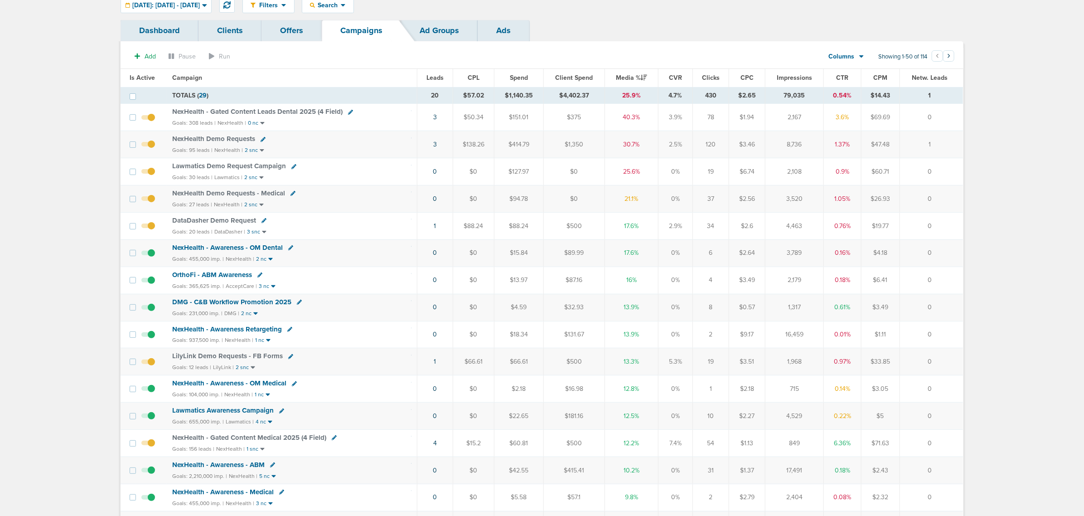
scroll to position [57, 0]
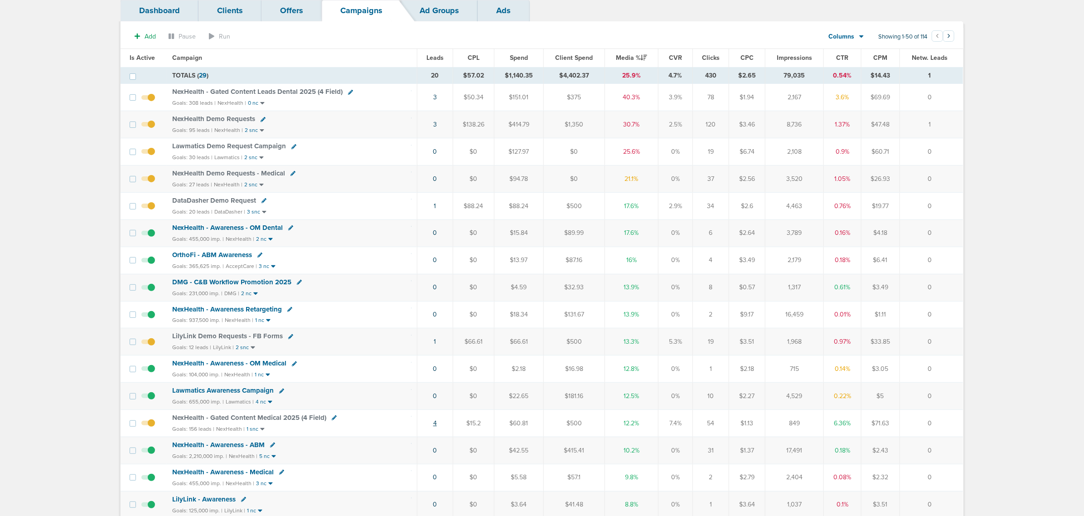
click at [434, 427] on link "4" at bounding box center [435, 423] width 4 height 8
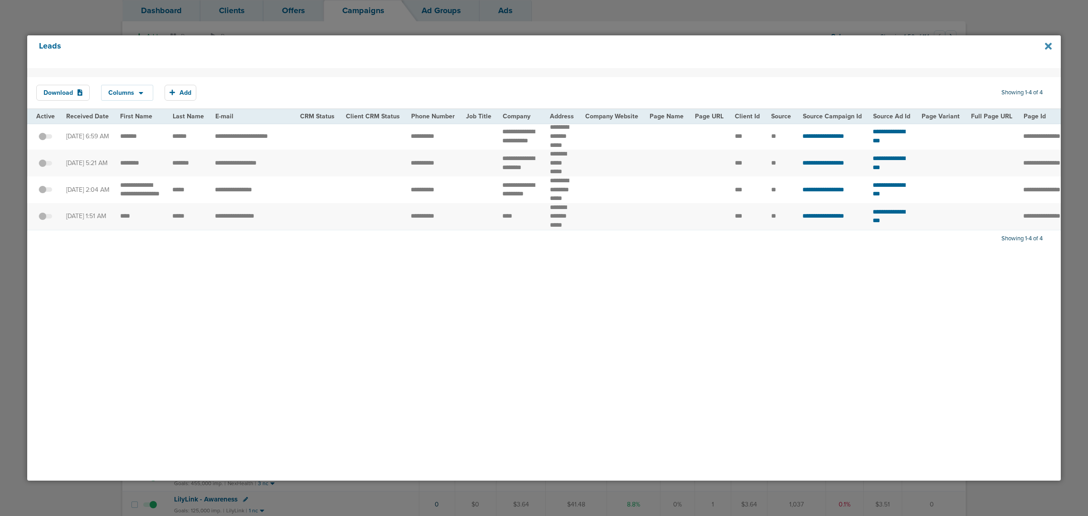
click at [1049, 46] on icon at bounding box center [1048, 46] width 7 height 7
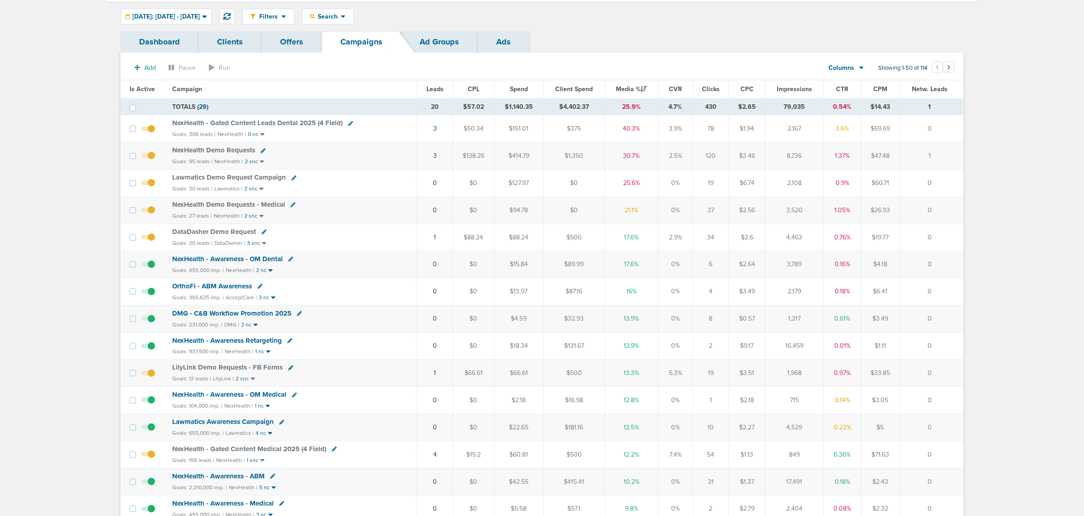
scroll to position [0, 0]
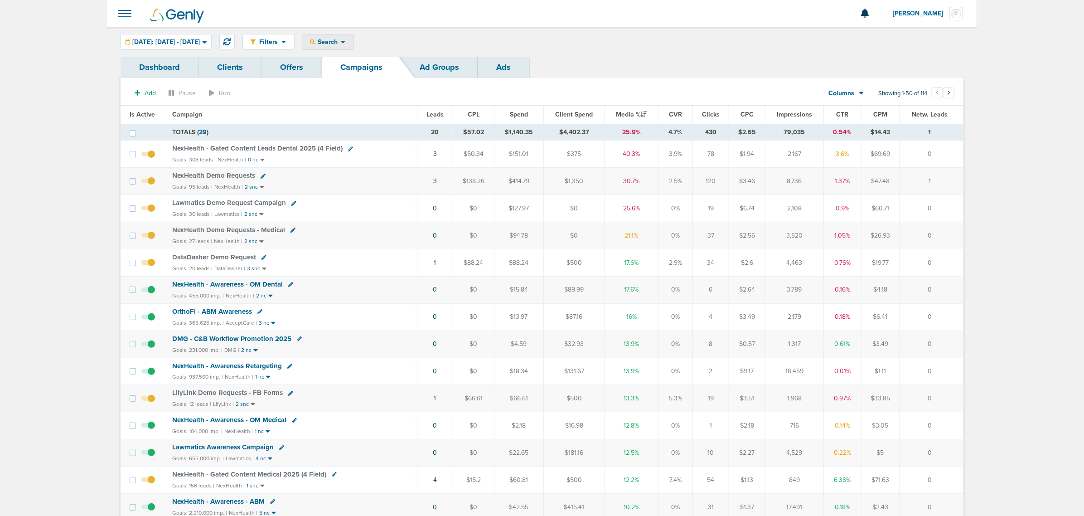
click at [354, 35] on div "Search" at bounding box center [327, 41] width 51 height 15
click at [349, 69] on link "Client" at bounding box center [349, 71] width 94 height 11
type input "accept"
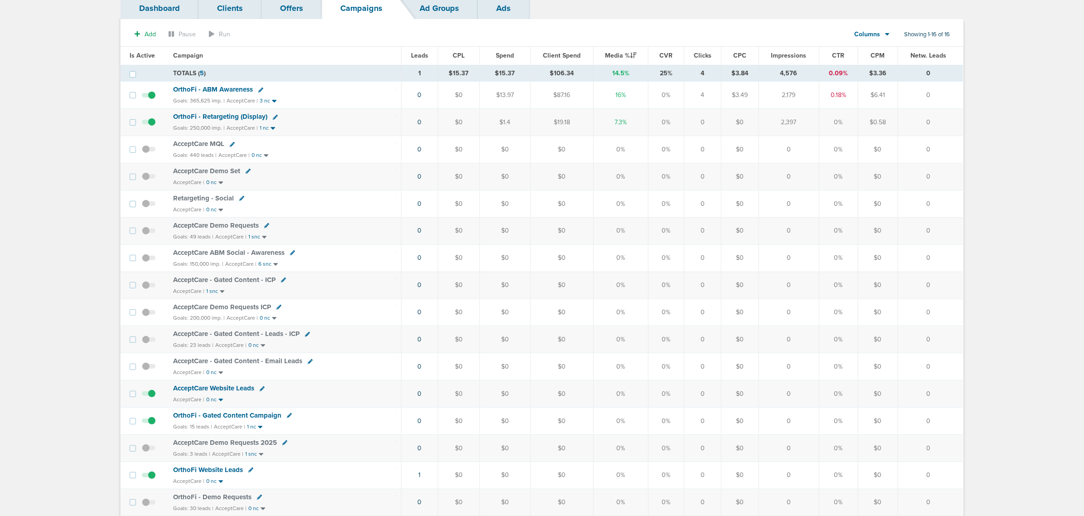
scroll to position [113, 0]
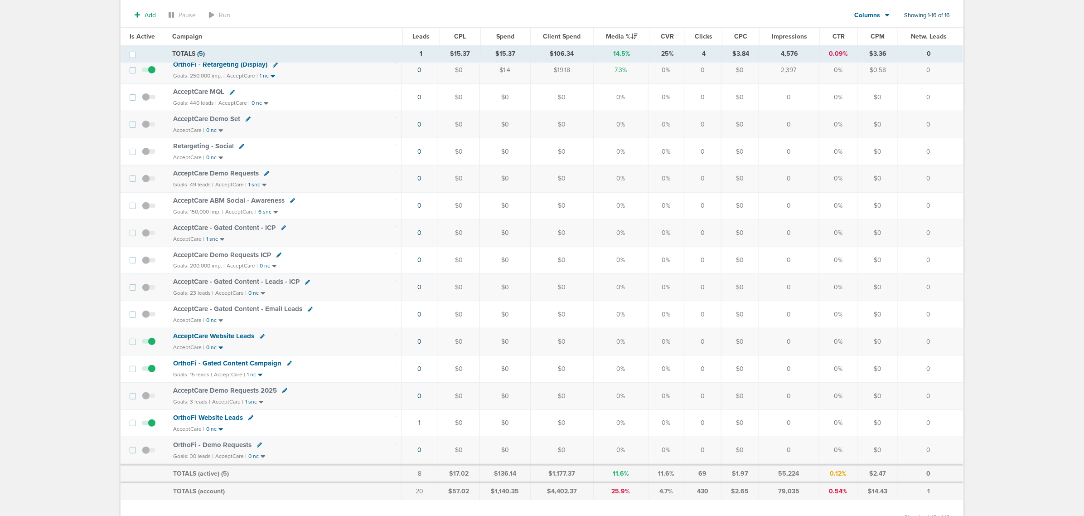
click at [252, 367] on span "OrthoFi - Gated Content Campaign" at bounding box center [227, 363] width 108 height 8
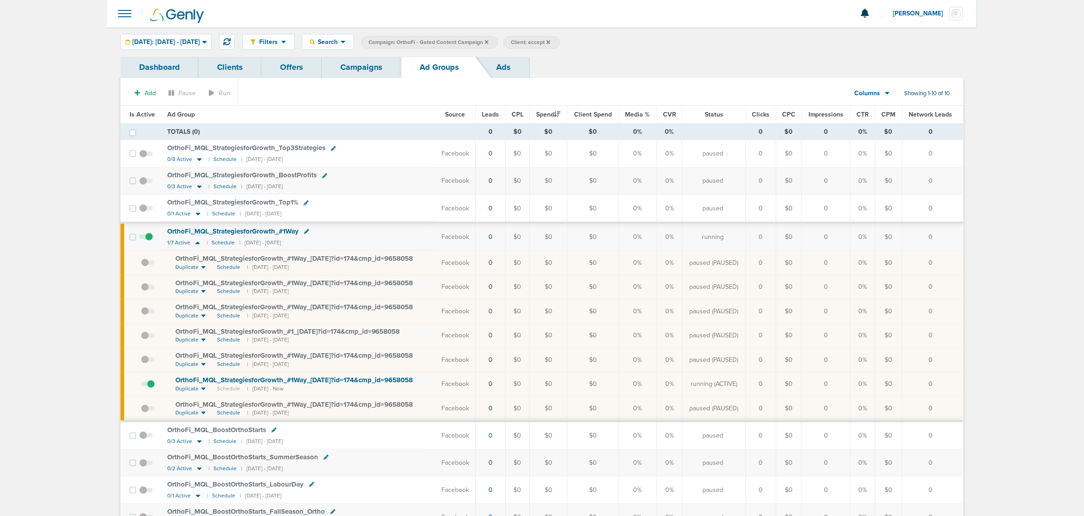
click at [340, 382] on span "OrthoFi_ MQL_ StrategiesforGrowth_ #1Way_ [DATE]?id=174&cmp_ id=9658058" at bounding box center [294, 380] width 238 height 8
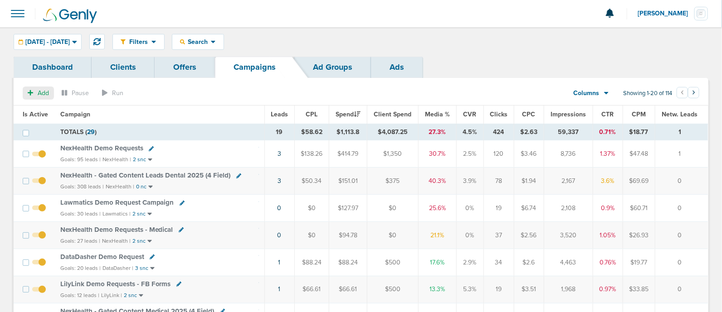
click at [39, 95] on span "Add" at bounding box center [43, 93] width 11 height 8
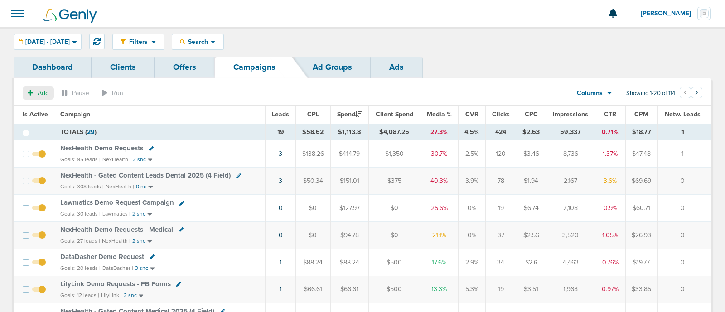
select select
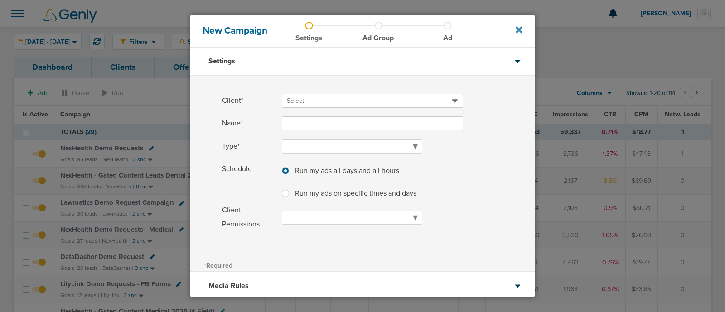
click at [517, 29] on icon at bounding box center [519, 30] width 7 height 7
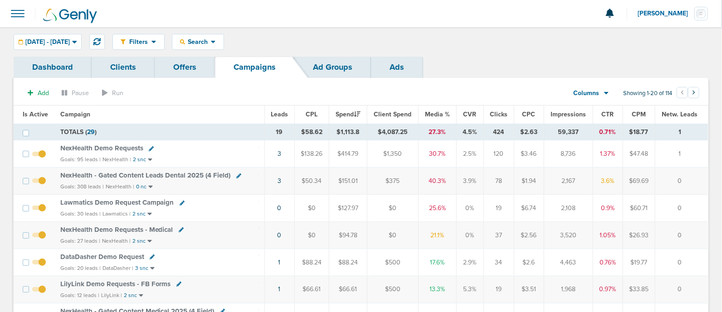
click at [16, 21] on span at bounding box center [18, 14] width 20 height 20
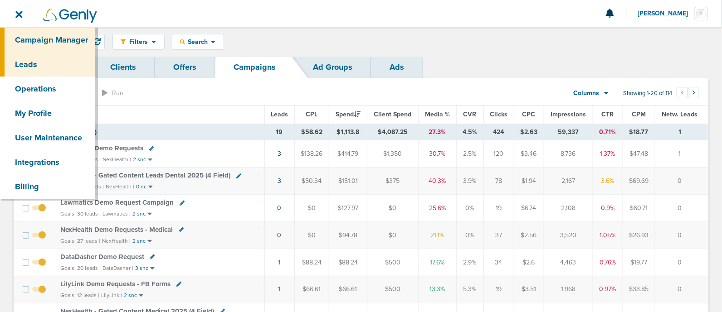
click at [45, 70] on link "Leads" at bounding box center [47, 64] width 95 height 24
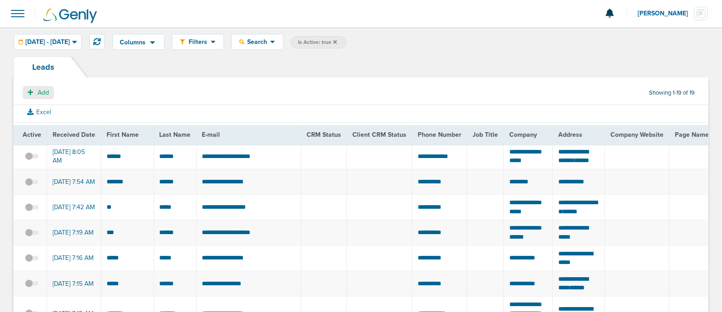
click at [39, 95] on span "Add" at bounding box center [43, 93] width 11 height 8
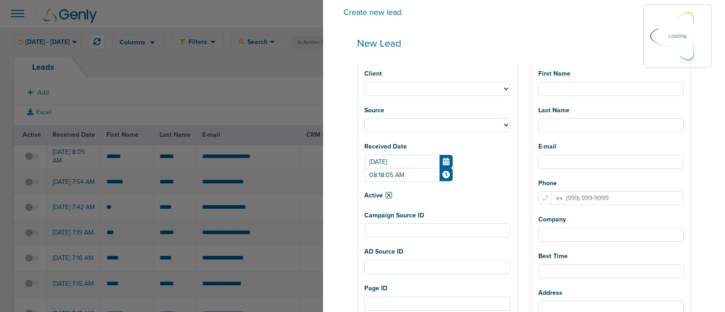
select select
click at [442, 87] on select "NexHealth Lawmatics DataDasher LilyLink AcceptCare DMG BonsaiHealth DeepScribe …" at bounding box center [437, 89] width 146 height 14
select select "183"
click at [392, 82] on select "NexHealth Lawmatics DataDasher LilyLink AcceptCare DMG BonsaiHealth DeepScribe …" at bounding box center [437, 89] width 146 height 14
click at [601, 94] on input "First Name" at bounding box center [611, 89] width 146 height 14
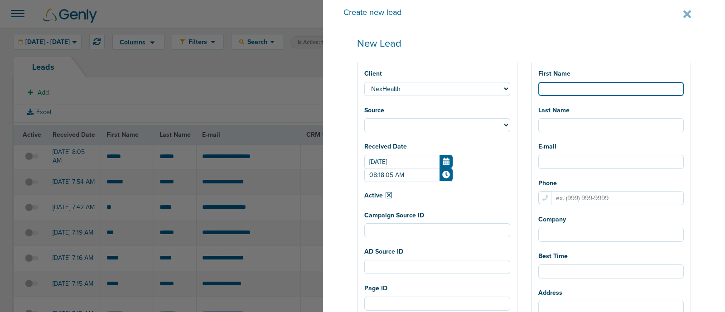
select select
type input "N"
select select
type input "Na"
select select
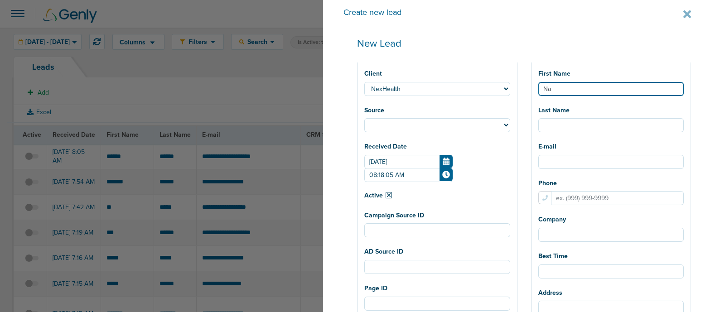
type input "Nad"
select select
type input "Nadi"
select select
type input "Nadia"
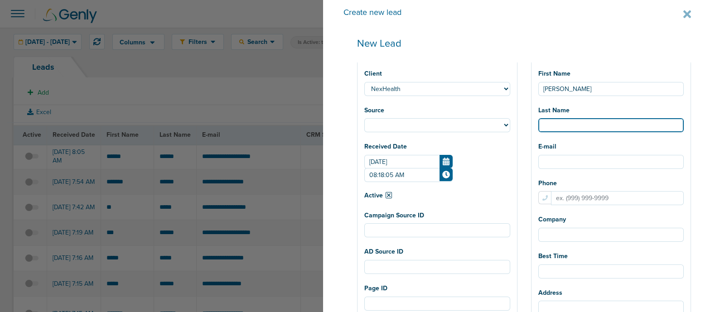
select select
type input "B"
select select
type input "Bu"
select select
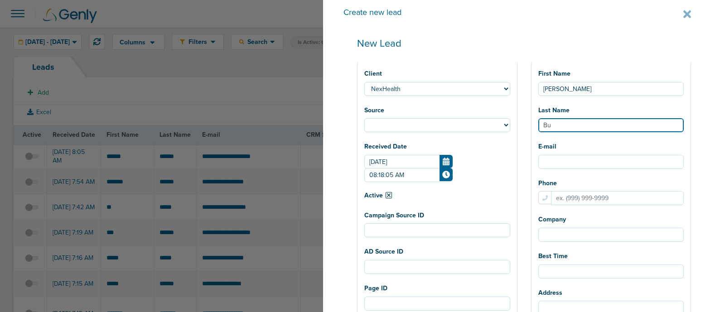
type input "Bul"
select select
type input "Bull"
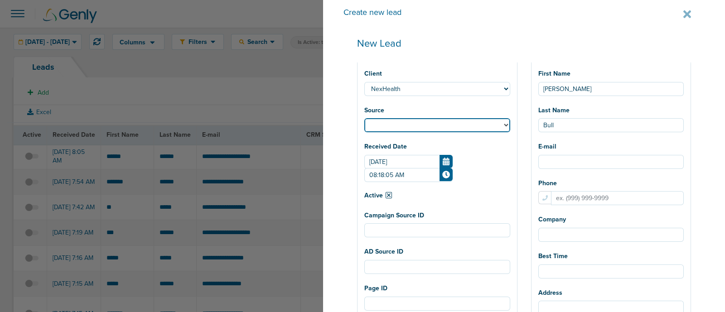
click at [506, 124] on select "Facebook Twitter Yahoo Gemini Google AdWords Outbrain Taboola Pinterest" at bounding box center [437, 125] width 146 height 14
select select "fb"
click at [392, 119] on select "Facebook Twitter Yahoo Gemini Google AdWords Outbrain Taboola Pinterest" at bounding box center [437, 125] width 146 height 14
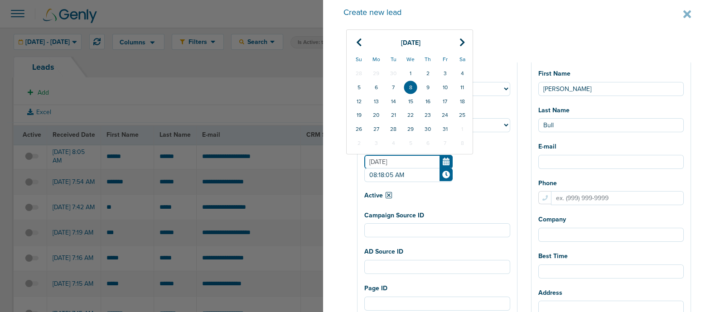
click at [416, 165] on input "Oct 8, 2025" at bounding box center [408, 162] width 88 height 14
click at [419, 71] on td "1" at bounding box center [410, 74] width 17 height 14
type input "Oct 1, 2025"
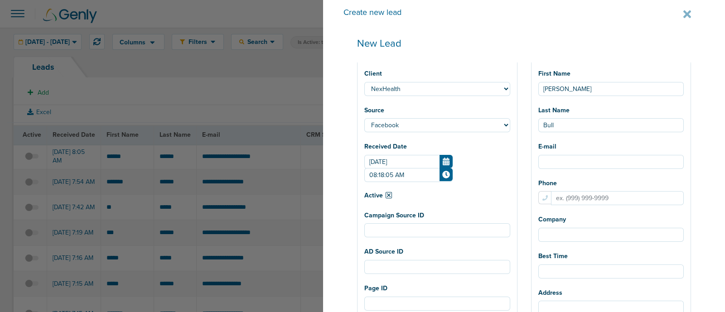
click at [508, 164] on form "Oct 1, 2025 08:18:05 AM" at bounding box center [437, 168] width 146 height 26
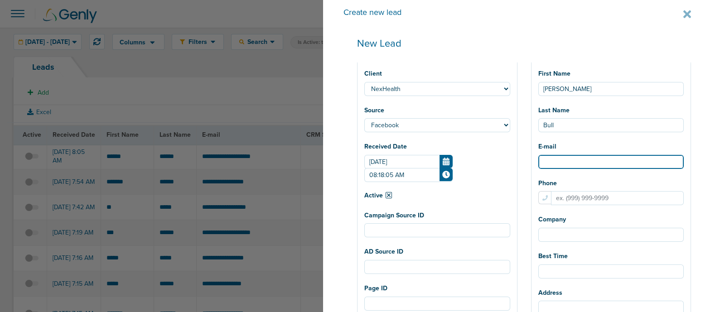
click at [572, 164] on input "E-mail" at bounding box center [611, 162] width 146 height 14
paste input "[PERSON_NAME][EMAIL_ADDRESS][DOMAIN_NAME]"
type input "[PERSON_NAME][EMAIL_ADDRESS][DOMAIN_NAME]"
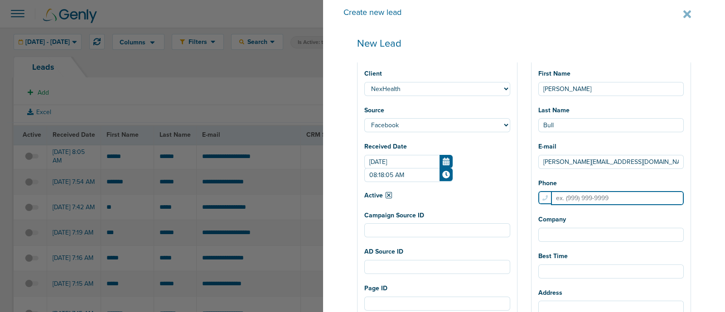
click at [581, 200] on input "Phone" at bounding box center [617, 198] width 133 height 14
paste input "7138352490"
type input "7138352490"
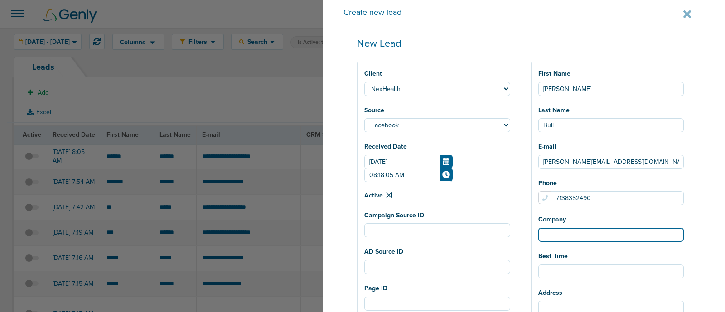
click at [560, 232] on input "Company" at bounding box center [611, 235] width 146 height 14
type input "Houston Methodist"
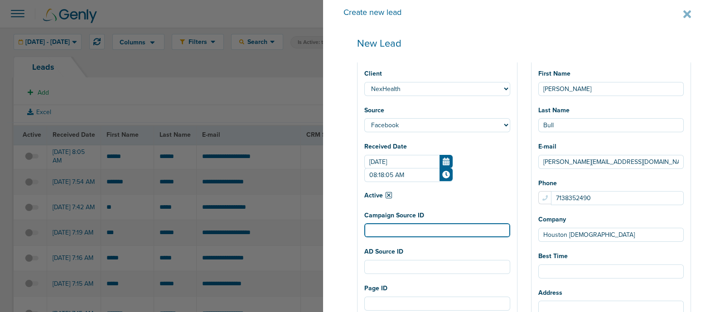
click at [434, 232] on input "Campaign Source ID" at bounding box center [437, 230] width 146 height 14
paste input "120234311826590190"
type input "120234311826590190"
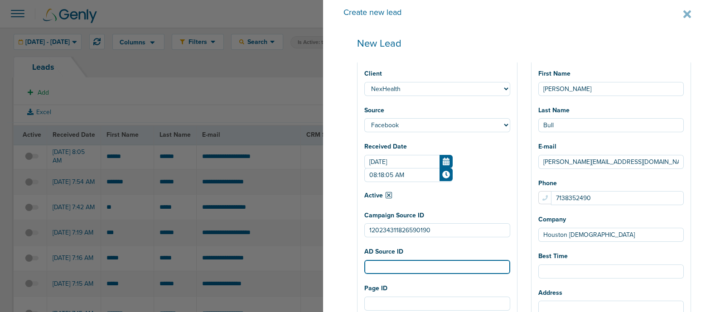
click at [505, 263] on input "AD Source ID" at bounding box center [437, 267] width 146 height 14
paste input "120234311826610190"
type input "120234311826610190"
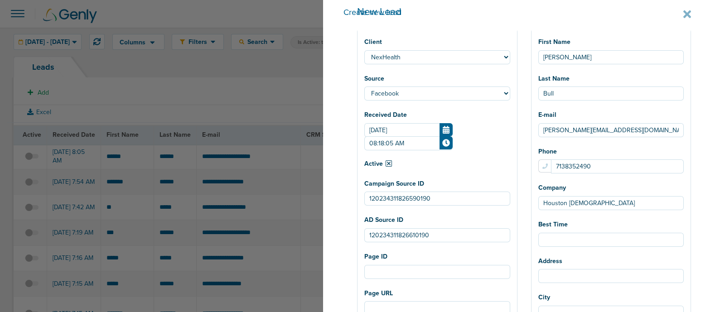
scroll to position [170, 0]
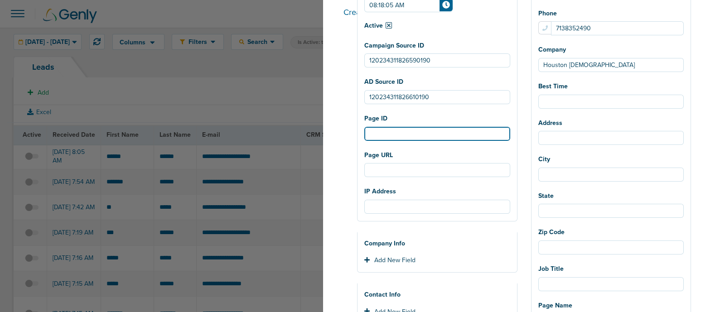
click at [430, 137] on input "Page ID" at bounding box center [437, 134] width 146 height 14
paste input "802539352176499"
type input "802539352176499"
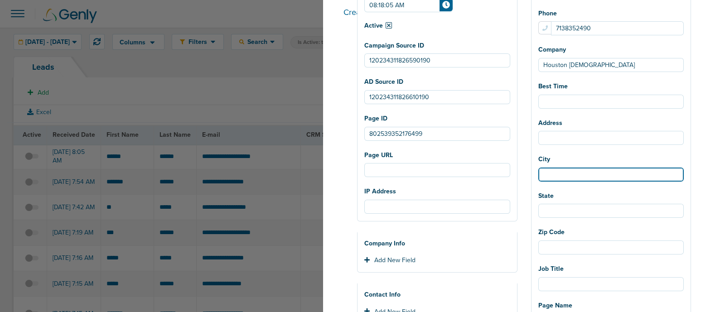
click at [589, 180] on input "City" at bounding box center [611, 175] width 146 height 14
type input "Houston"
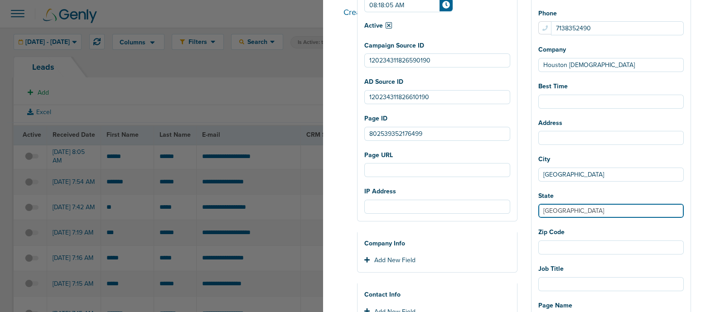
type input "TX"
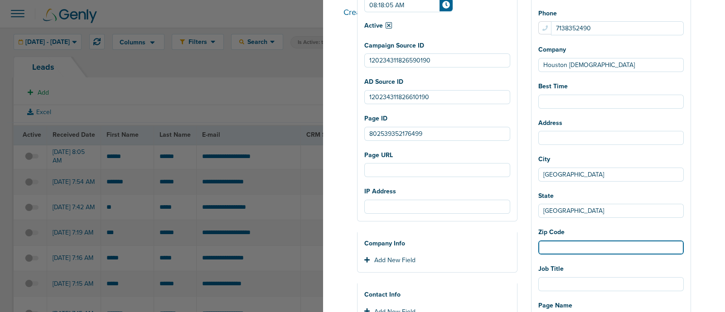
click at [602, 253] on input "Zip Code" at bounding box center [611, 248] width 146 height 14
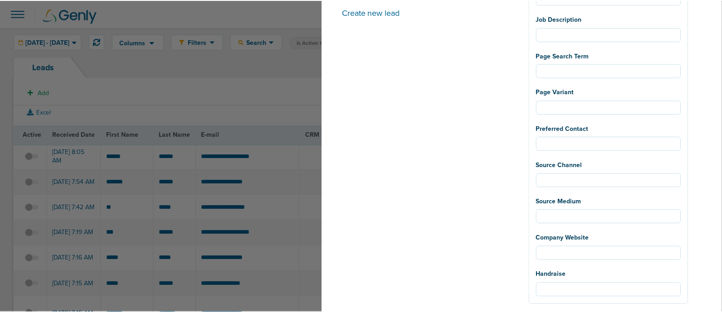
scroll to position [634, 0]
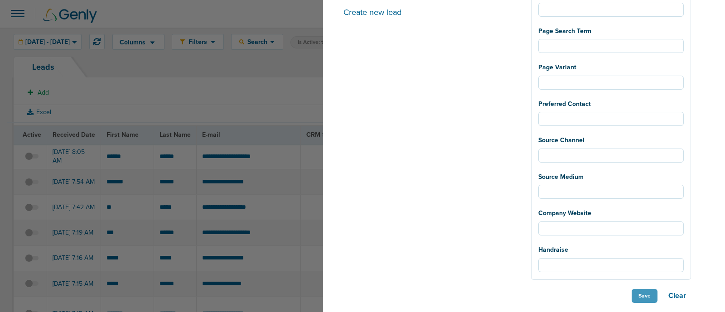
type input "77002"
click at [637, 295] on button "Save" at bounding box center [645, 296] width 26 height 14
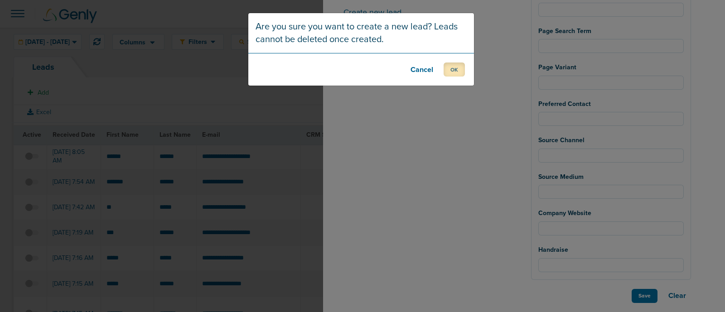
click at [451, 69] on button "OK" at bounding box center [454, 70] width 21 height 14
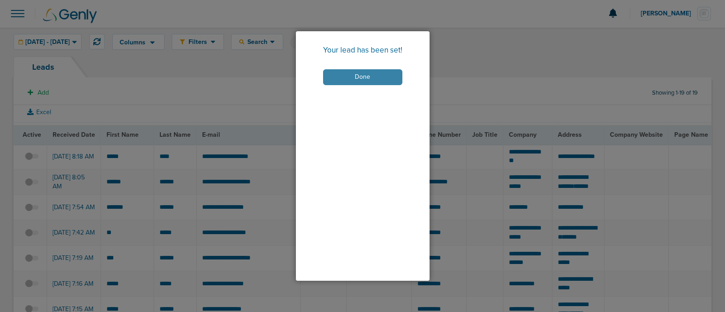
click at [375, 78] on button "Done" at bounding box center [362, 77] width 79 height 16
